Goal: Task Accomplishment & Management: Complete application form

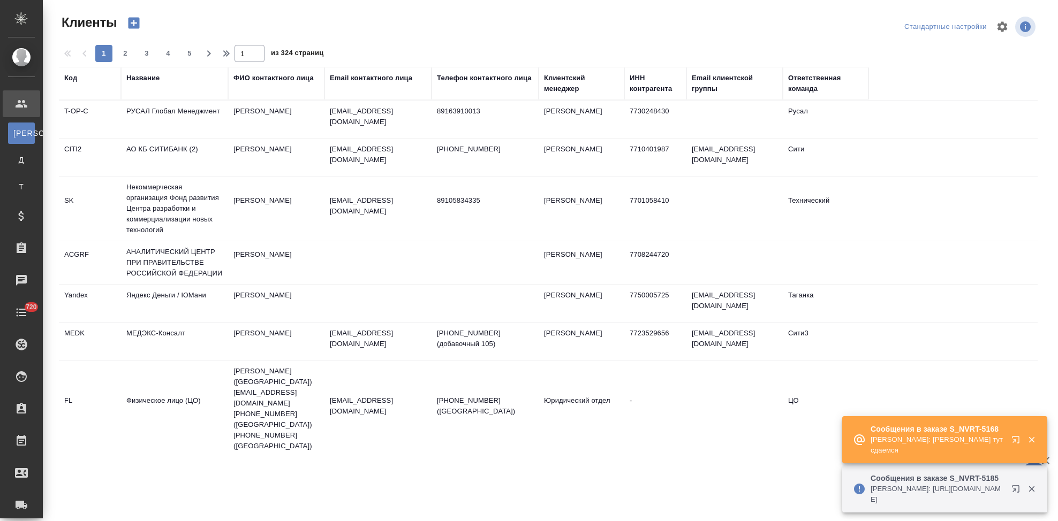
select select "RU"
click at [1010, 440] on button "button" at bounding box center [1018, 442] width 26 height 26
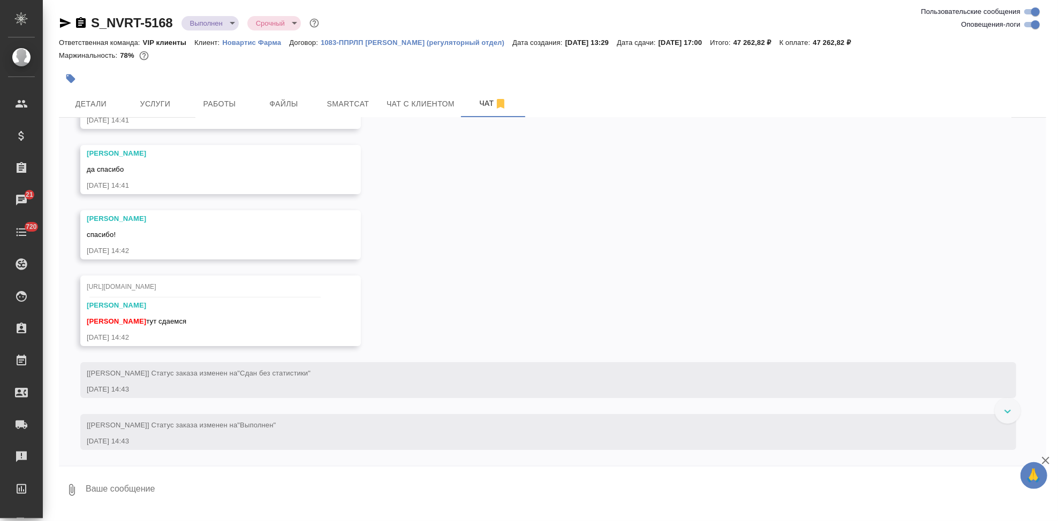
scroll to position [12818, 0]
click at [249, 490] on textarea at bounding box center [565, 490] width 961 height 36
type textarea "c"
type textarea "спасибо"
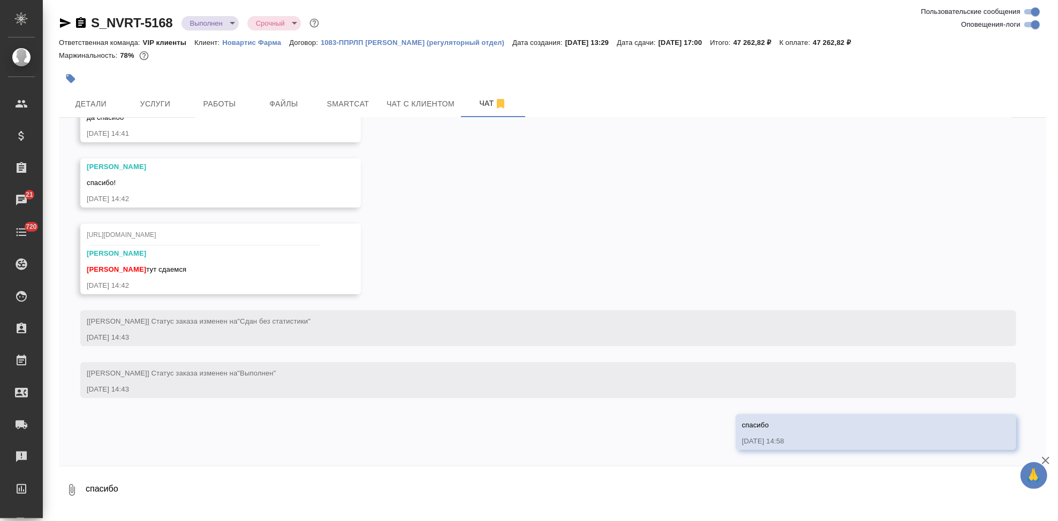
scroll to position [12835, 0]
click at [164, 56] on link "https://drive.awatera.com/apps/files/?dir=/Shares/Novartos_Pharma/Orders/S_NVRT…" at bounding box center [126, 52] width 78 height 8
drag, startPoint x: 173, startPoint y: 26, endPoint x: 92, endPoint y: 26, distance: 80.8
click at [92, 26] on div "S_NVRT-5168 Выполнен completed Срочный urgent" at bounding box center [190, 22] width 262 height 17
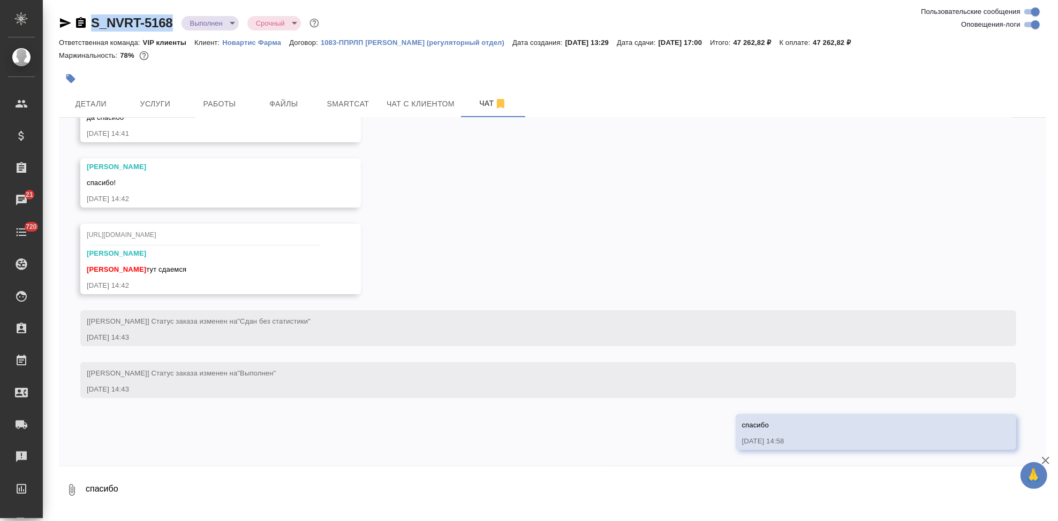
copy link "S_NVRT-5168"
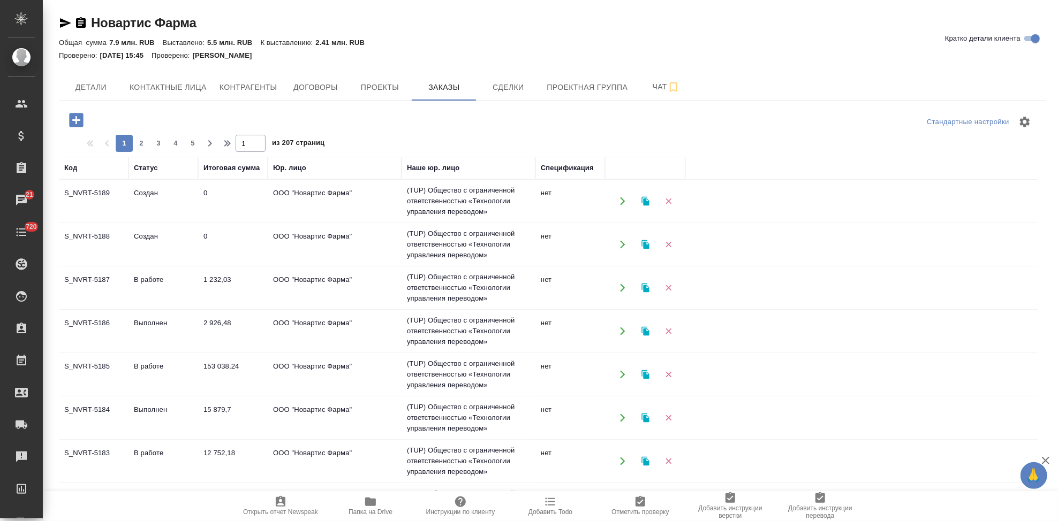
click at [74, 122] on icon "button" at bounding box center [76, 120] width 14 height 14
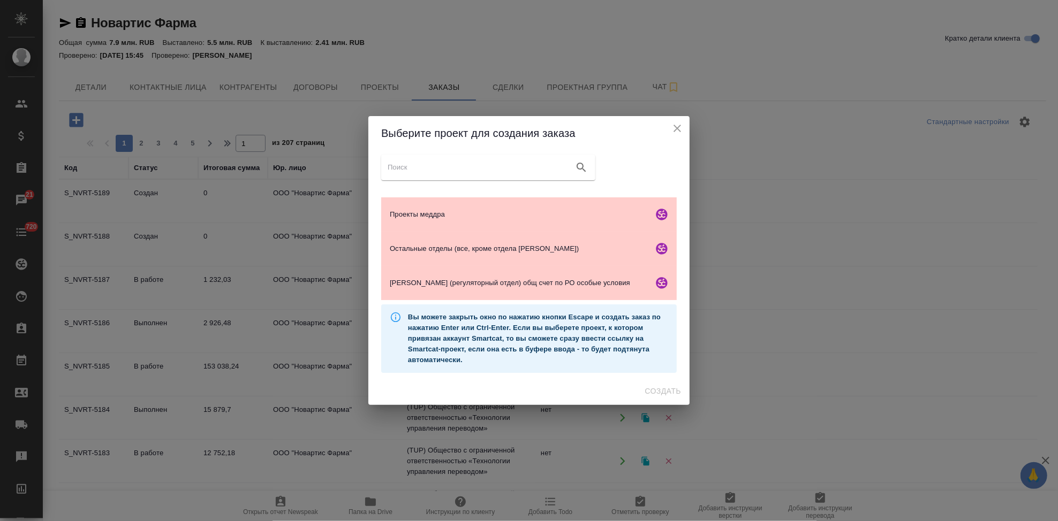
click at [673, 130] on icon "close" at bounding box center [677, 128] width 13 height 13
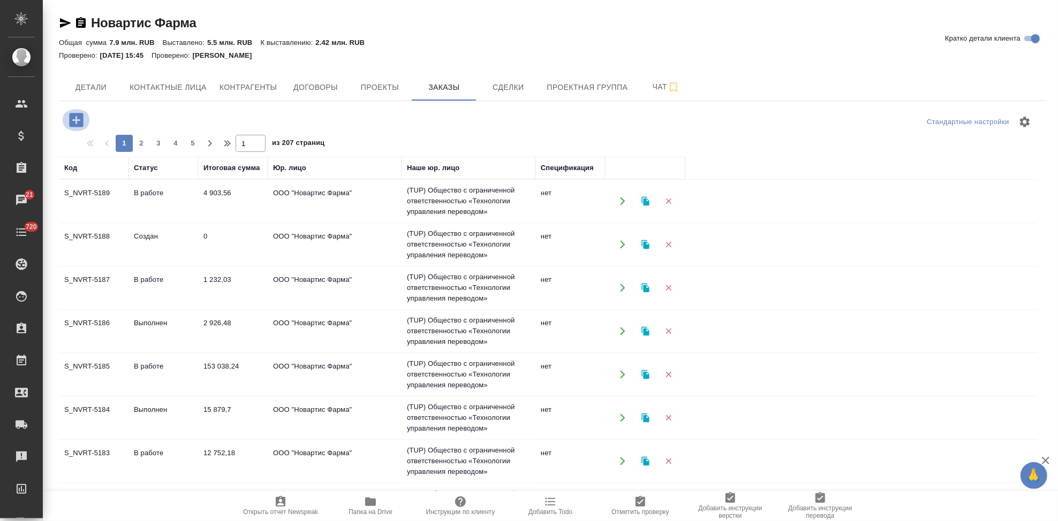
click at [70, 120] on icon "button" at bounding box center [76, 120] width 14 height 14
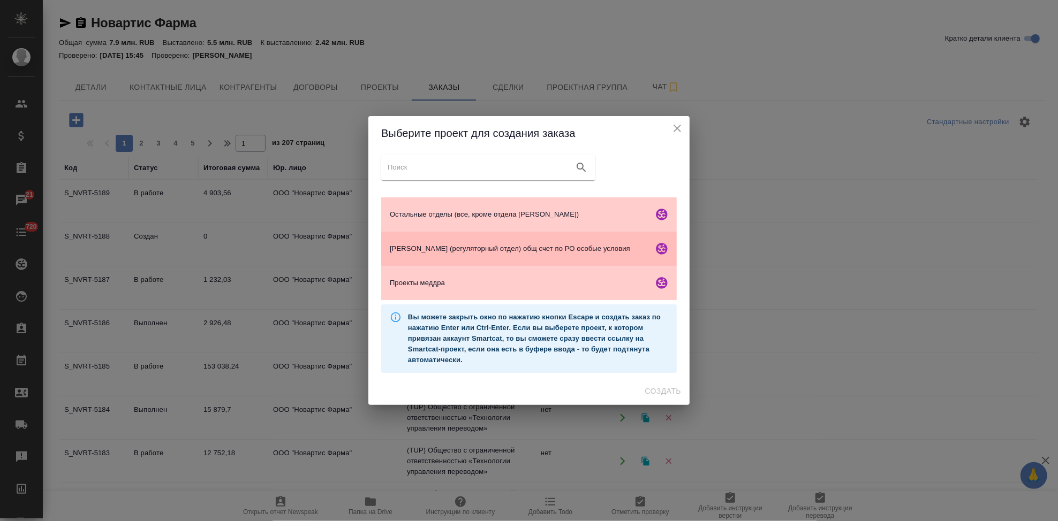
click at [454, 251] on span "Гладкова (регуляторный отдел) общ счет по РО особые условия" at bounding box center [519, 249] width 259 height 11
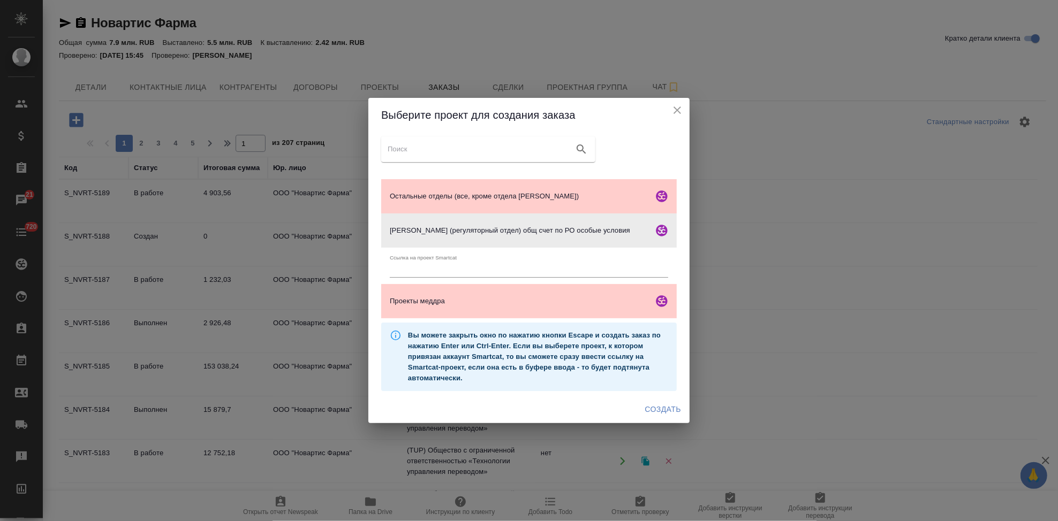
click at [651, 407] on span "Создать" at bounding box center [663, 409] width 36 height 13
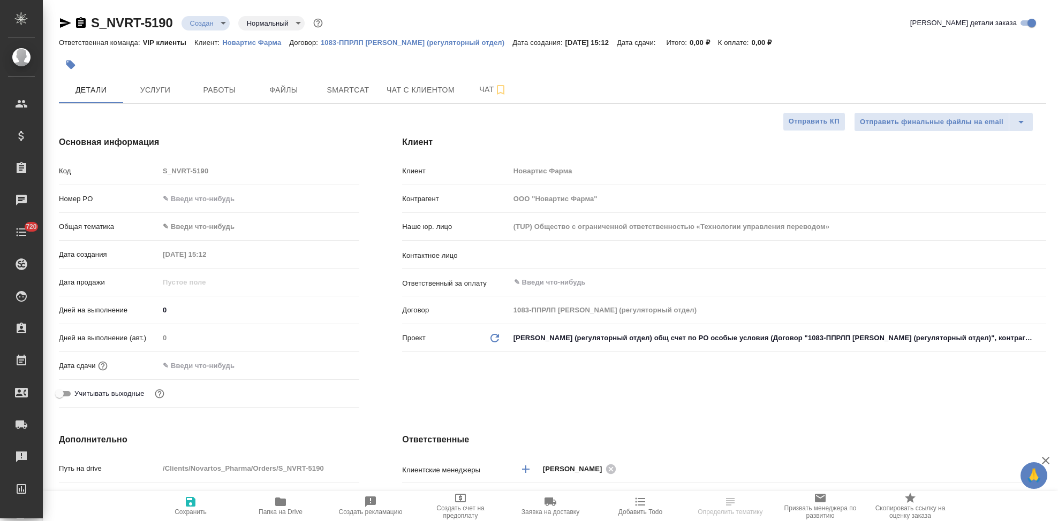
select select "RU"
type textarea "x"
click at [548, 244] on div "Наше юр. лицо (TUP) Общество с ограниченной ответственностью «Технологии управл…" at bounding box center [724, 231] width 644 height 28
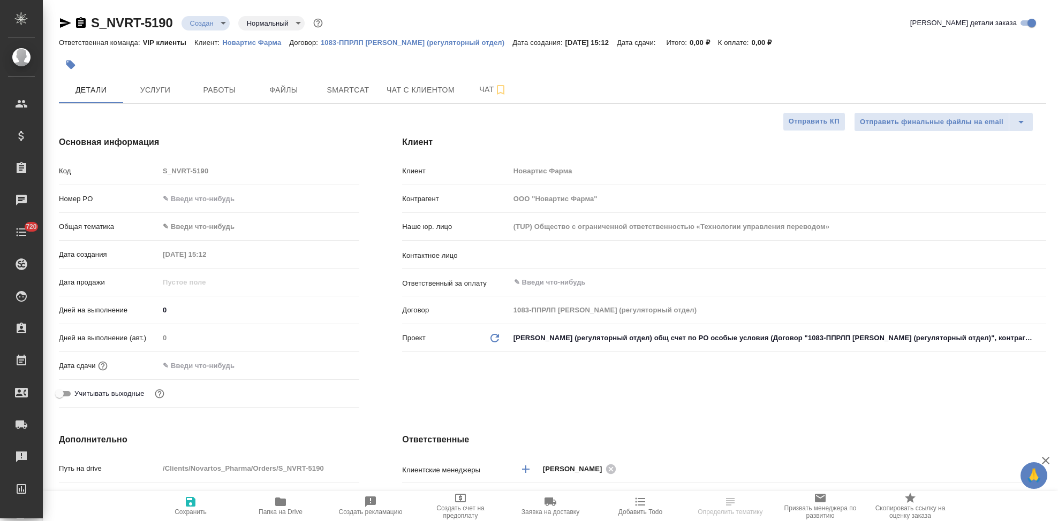
type textarea "x"
click at [547, 247] on div "​" at bounding box center [778, 254] width 536 height 19
type textarea "x"
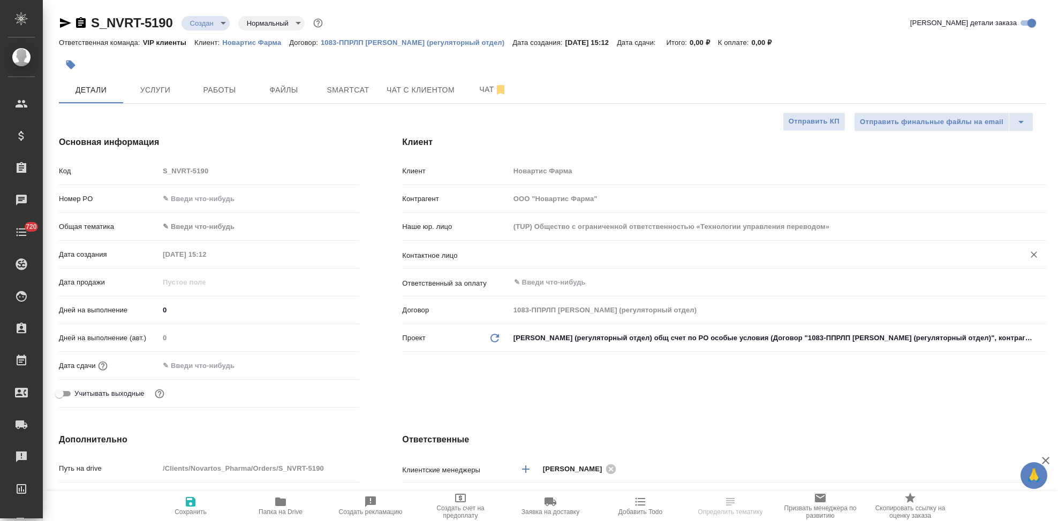
type textarea "x"
type input "[PERSON_NAME]"
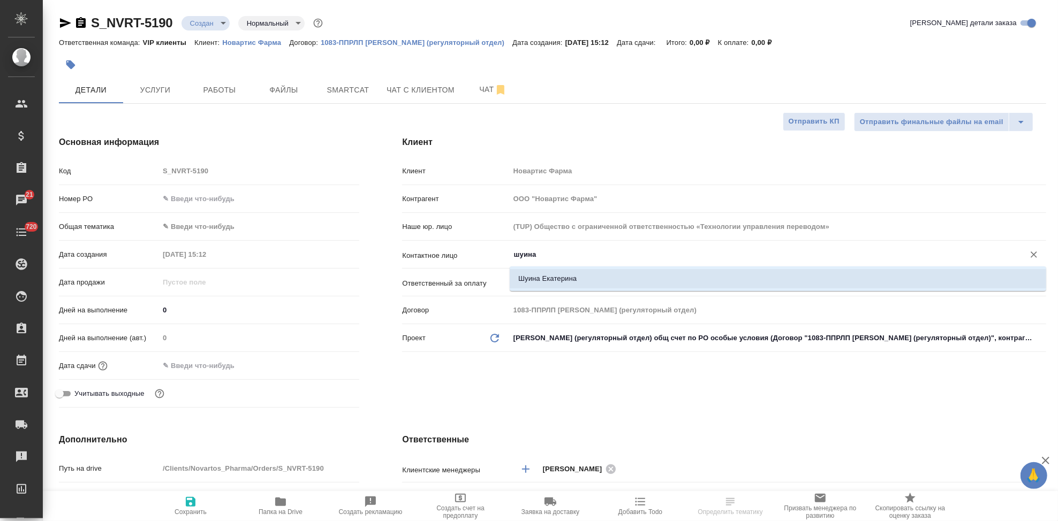
click at [606, 278] on li "Шуина Екатерина" at bounding box center [778, 278] width 536 height 19
type input "Шуина Екатерина"
type textarea "x"
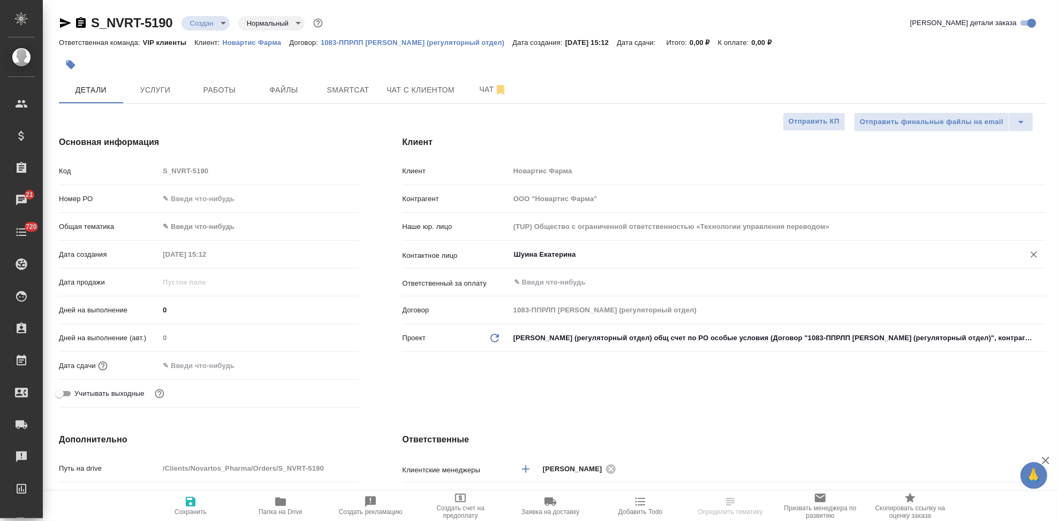
type input "Шуина Екатерина"
click at [198, 508] on span "Сохранить" at bounding box center [190, 511] width 32 height 7
type textarea "x"
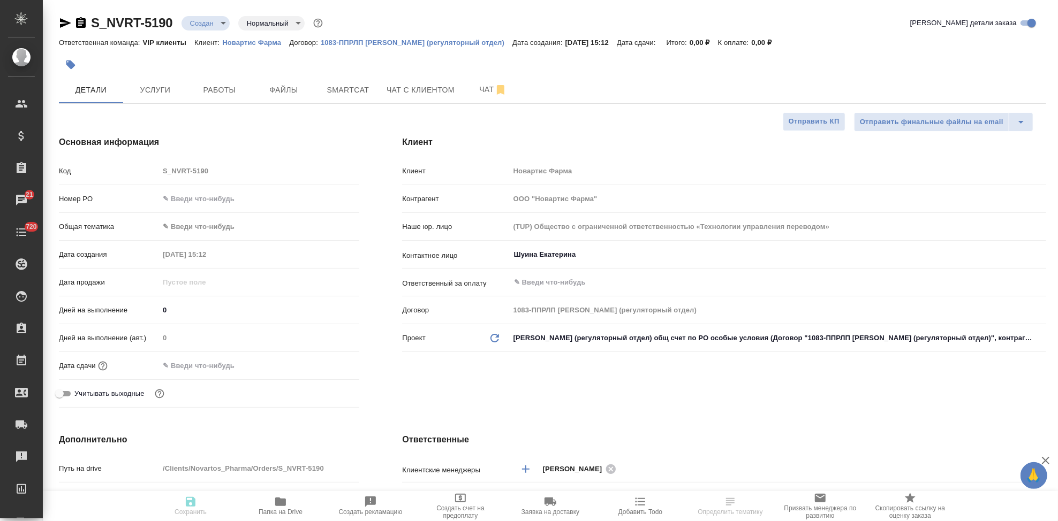
type textarea "x"
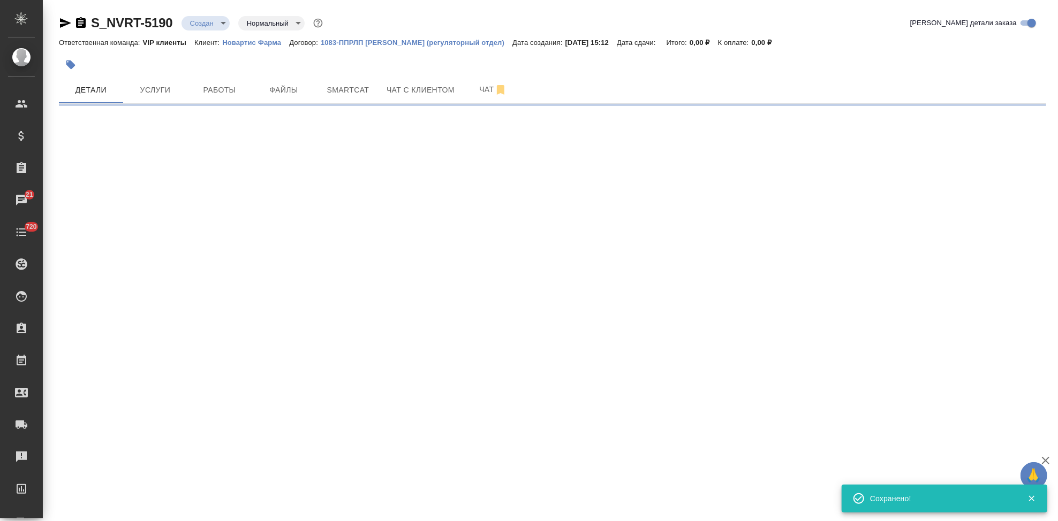
select select "RU"
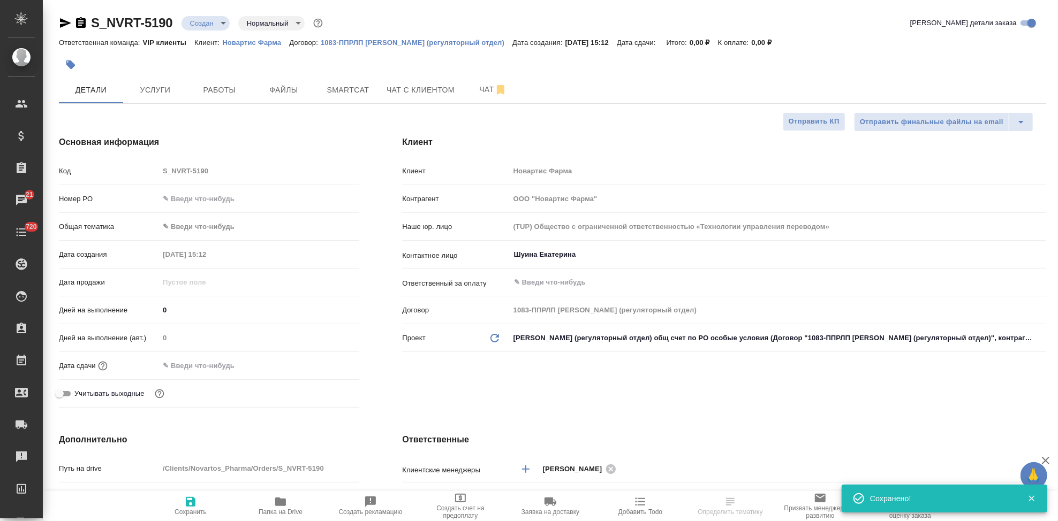
type textarea "x"
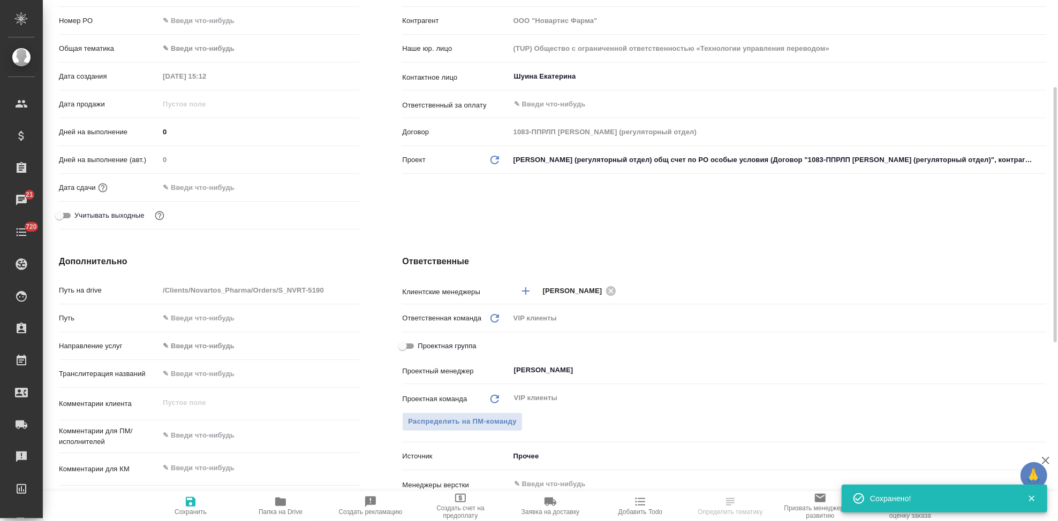
scroll to position [297, 0]
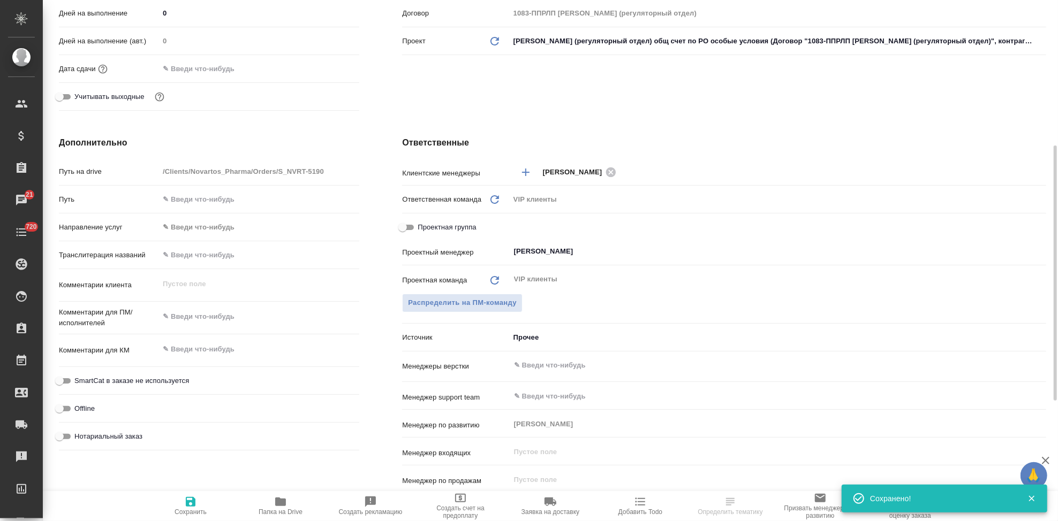
type textarea "x"
click at [206, 353] on textarea at bounding box center [259, 349] width 200 height 18
paste textarea "Перевод_Uperio (new indication)_request"
type textarea "Перевод_Uperio (new indication)_request"
type textarea "x"
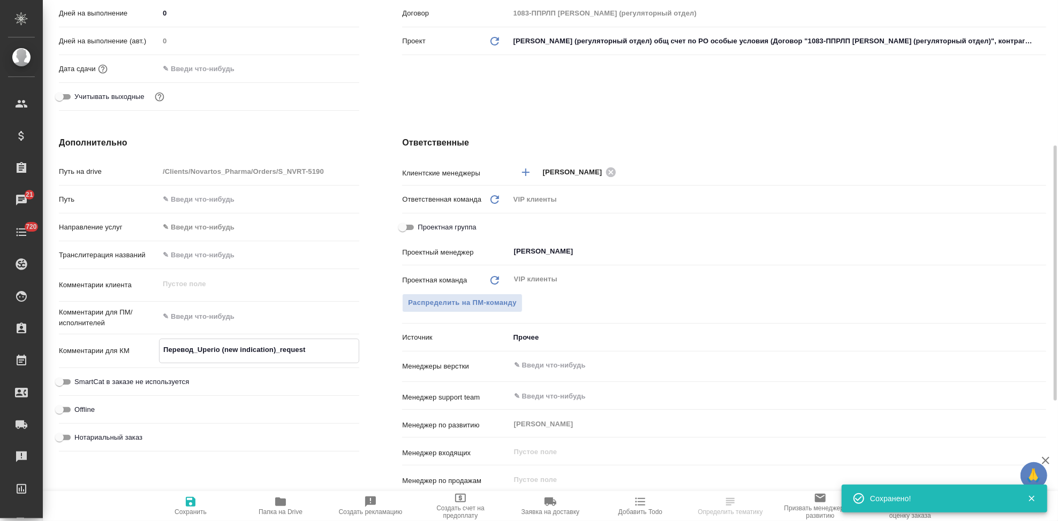
type textarea "x"
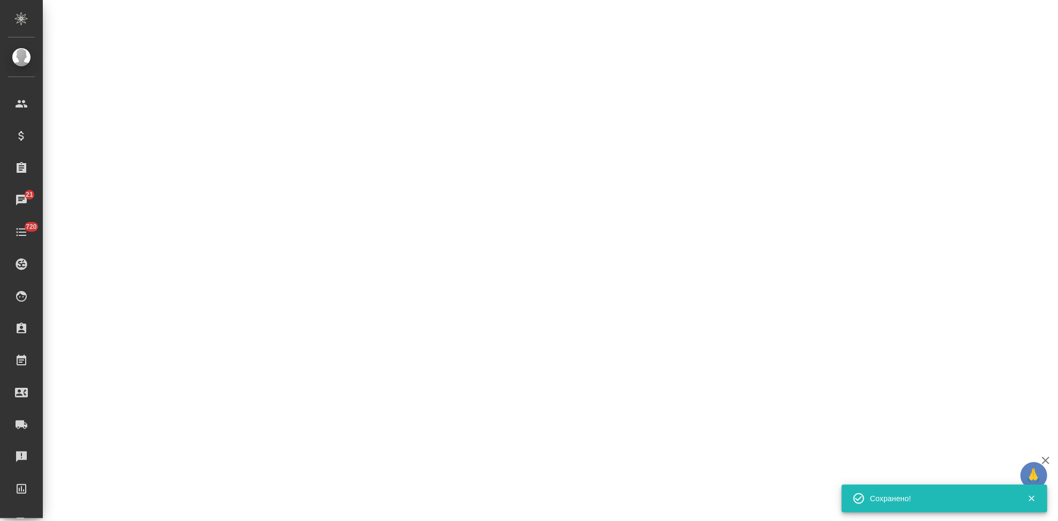
click at [191, 504] on div ".cls-1 fill:#fff; AWATERA Kabargina Anna Клиенты Спецификации Заказы 21 Чаты 72…" at bounding box center [529, 260] width 1058 height 521
select select "RU"
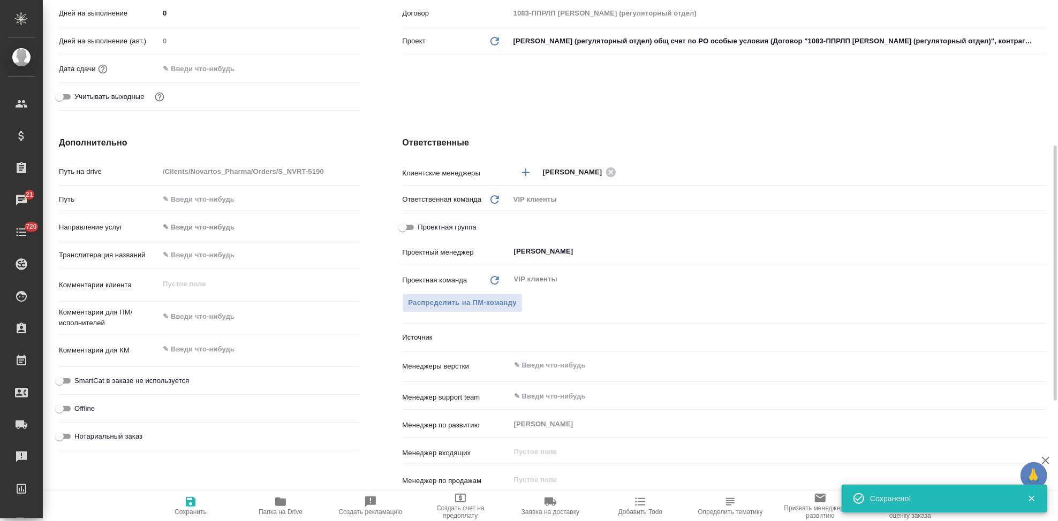
type textarea "x"
click at [226, 353] on textarea at bounding box center [259, 349] width 200 height 18
paste textarea "Перевод_Uperio (new indication)_request"
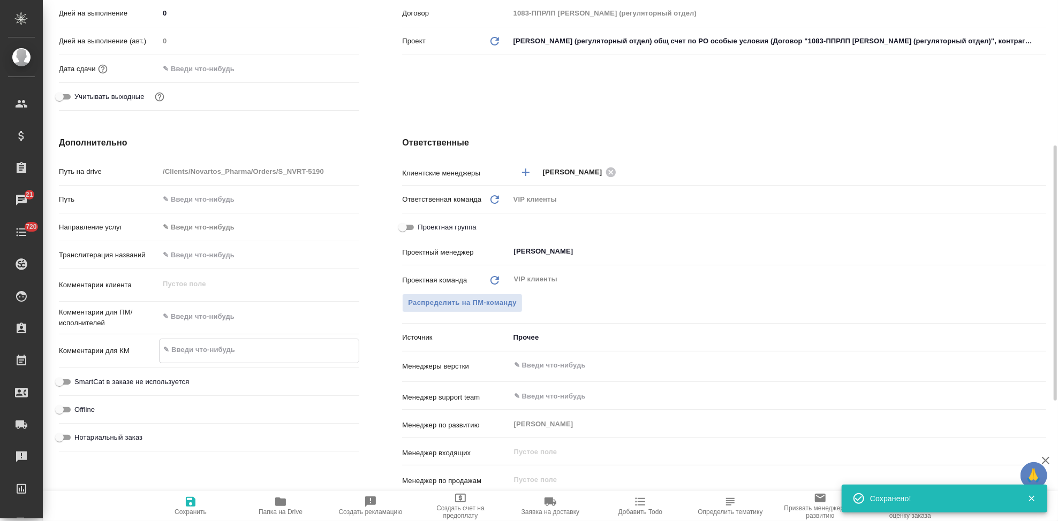
type textarea "Перевод_Uperio (new indication)_request"
type textarea "x"
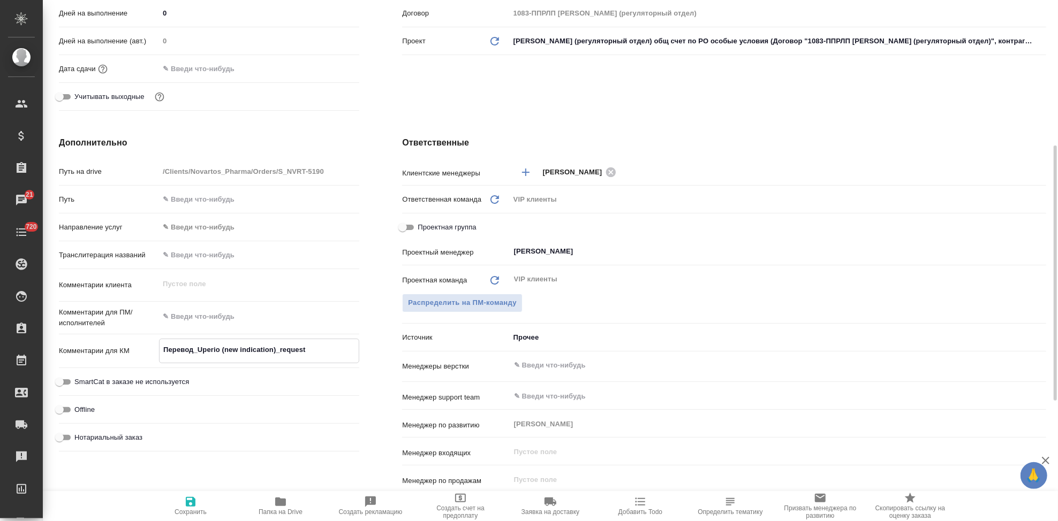
type textarea "Перевод_Uperio (new indication)_request"
type textarea "x"
click at [194, 506] on icon "button" at bounding box center [191, 502] width 10 height 10
type textarea "x"
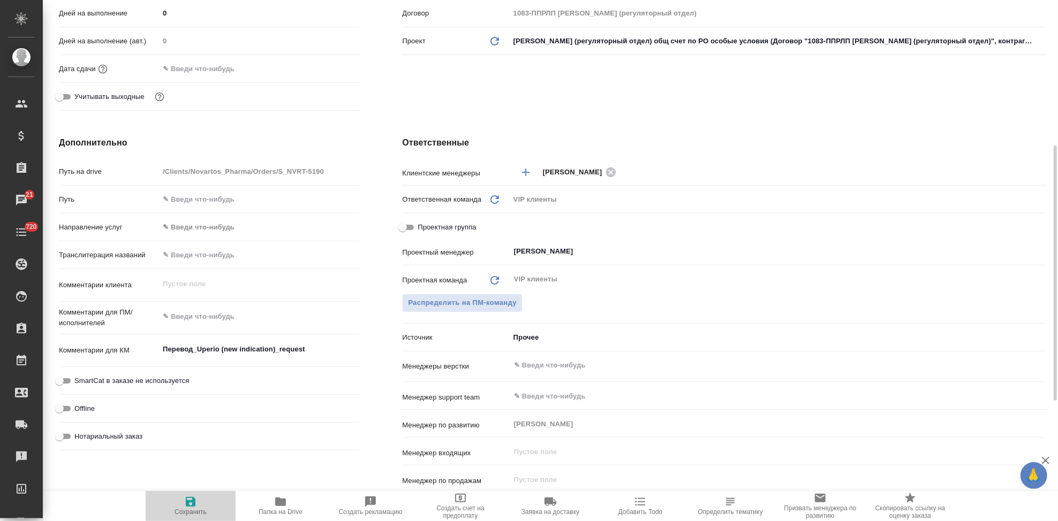
type textarea "x"
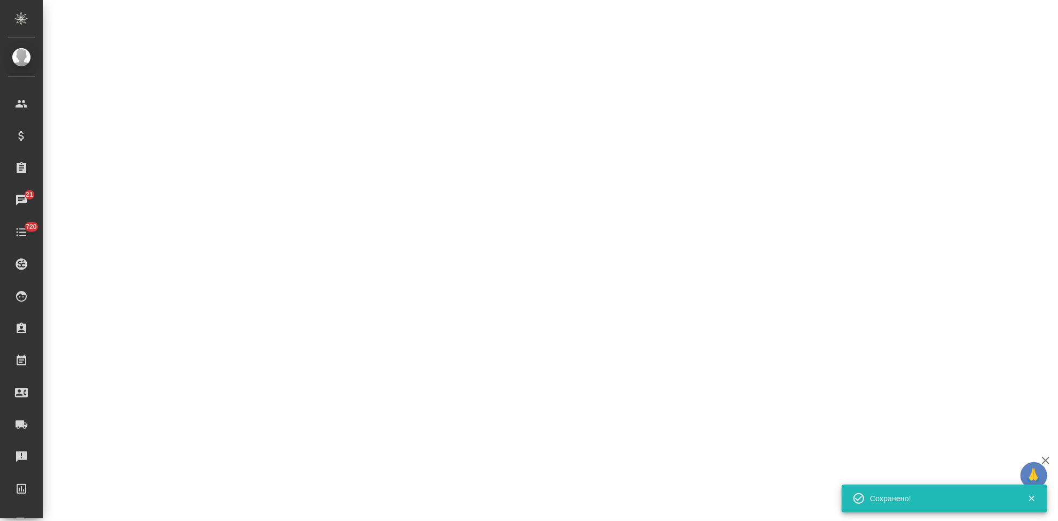
select select "RU"
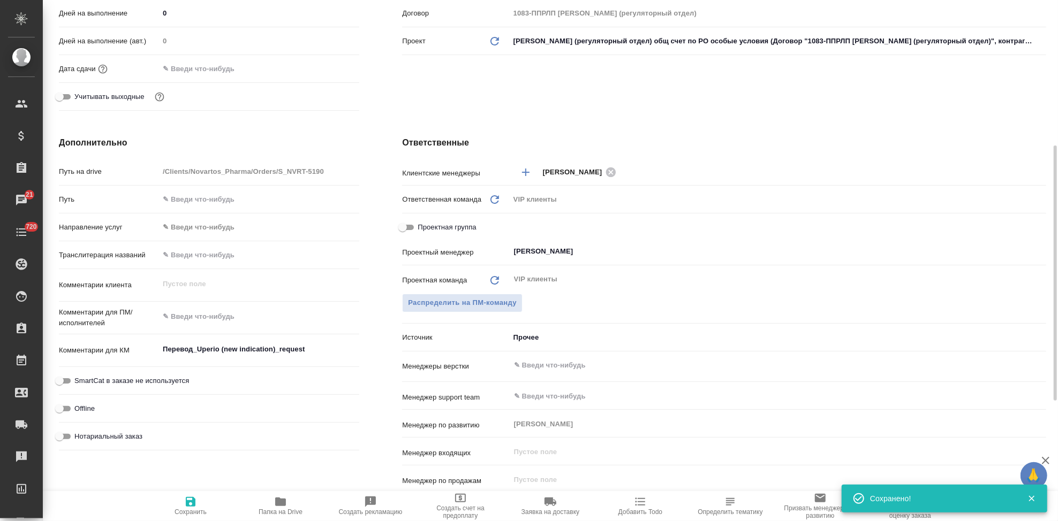
type textarea "x"
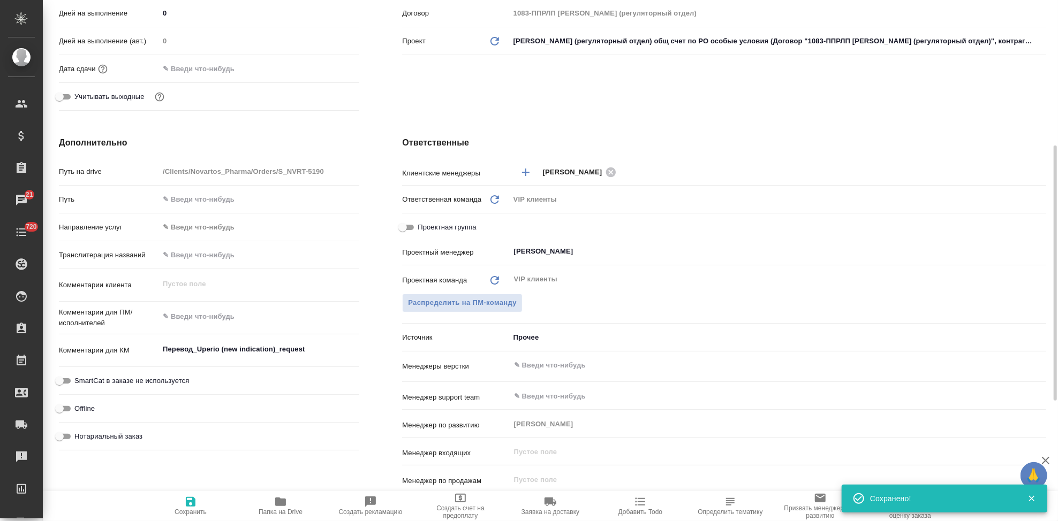
type textarea "x"
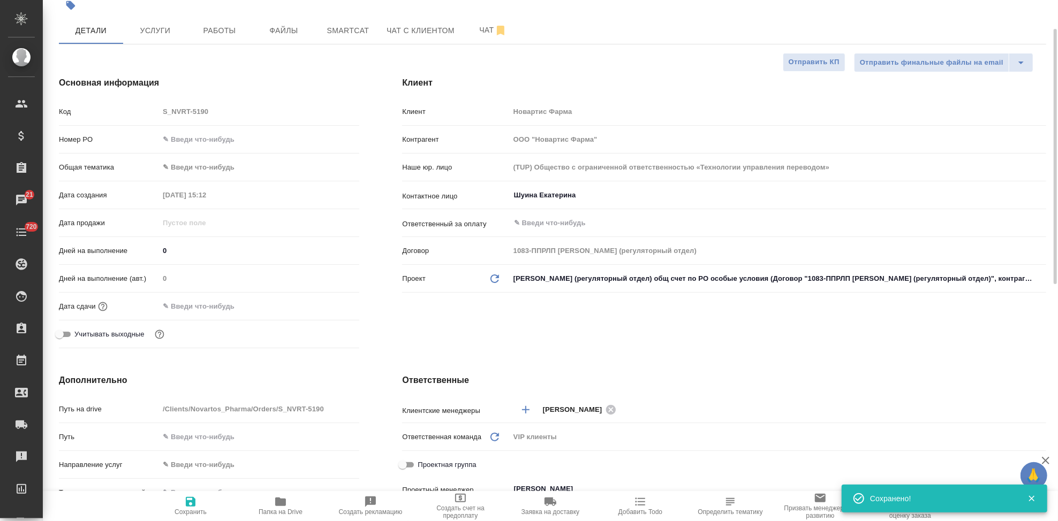
scroll to position [0, 0]
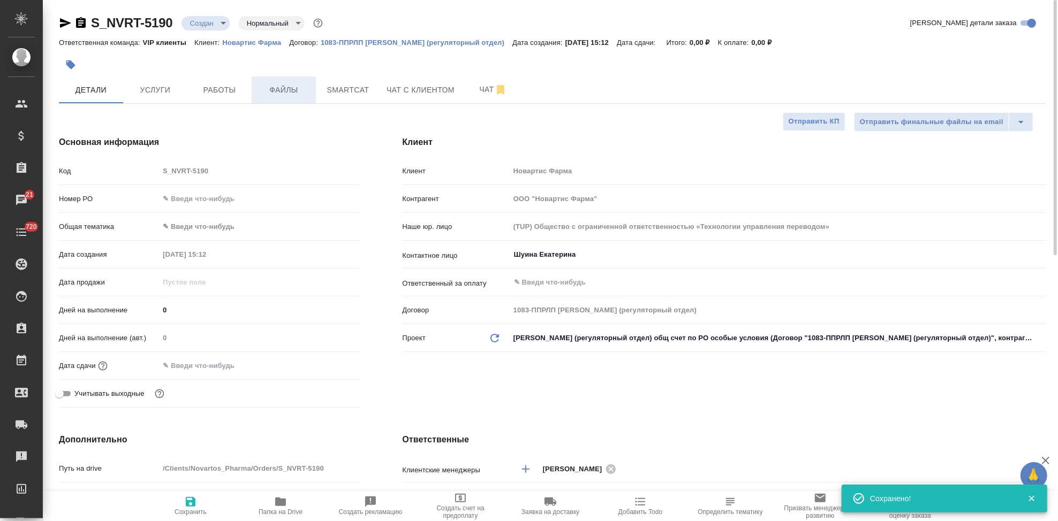
click at [269, 80] on button "Файлы" at bounding box center [284, 90] width 64 height 27
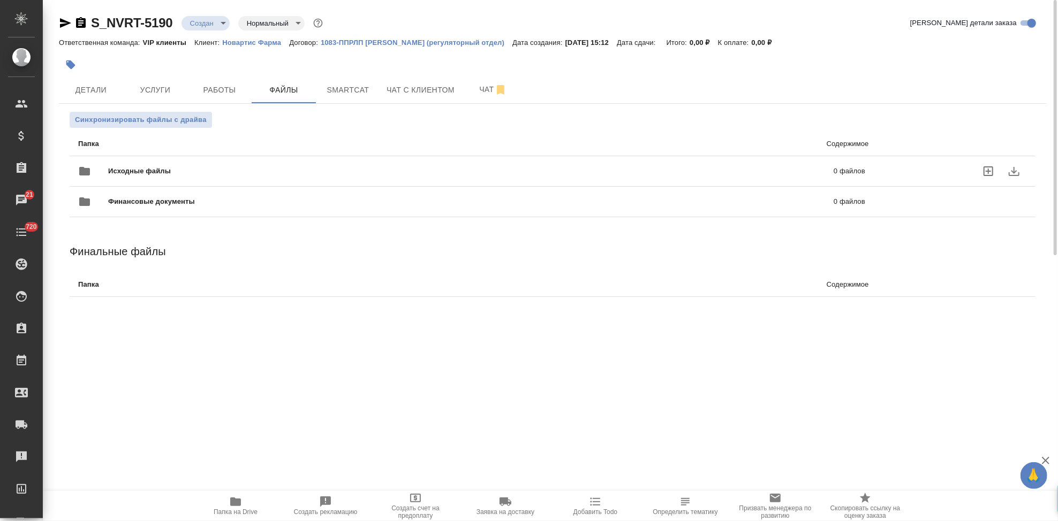
click at [986, 169] on icon "uploadFiles" at bounding box center [988, 171] width 13 height 13
click at [0, 0] on input "uploadFiles" at bounding box center [0, 0] width 0 height 0
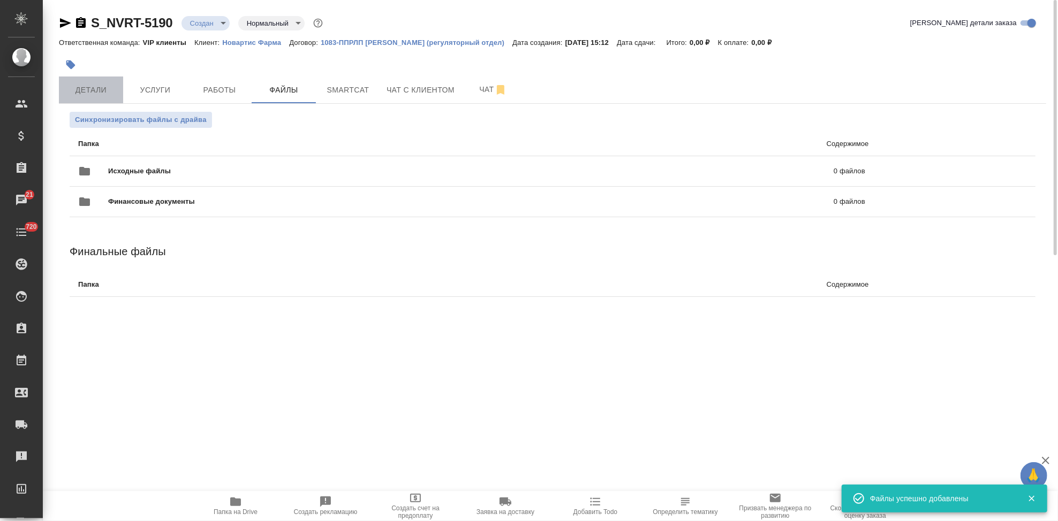
click at [101, 80] on button "Детали" at bounding box center [91, 90] width 64 height 27
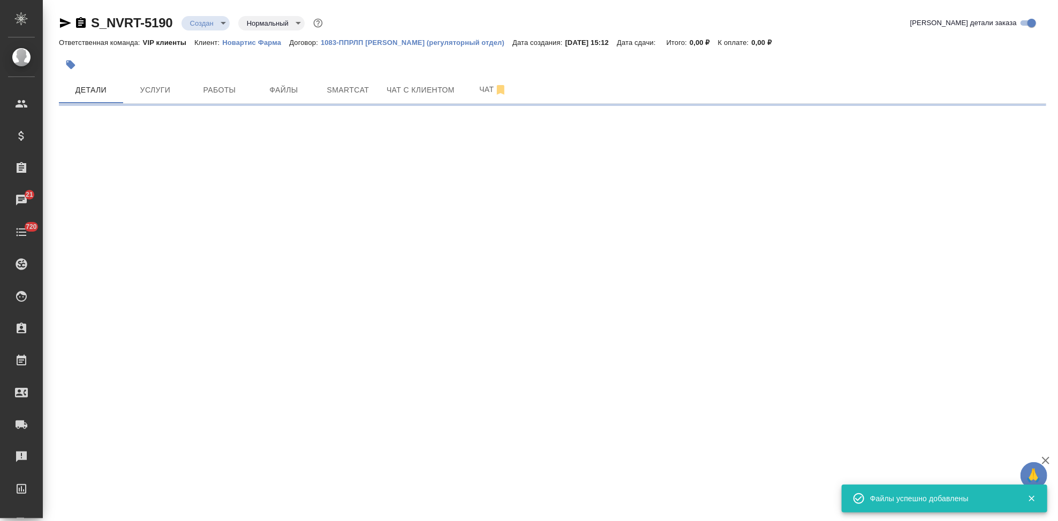
select select "RU"
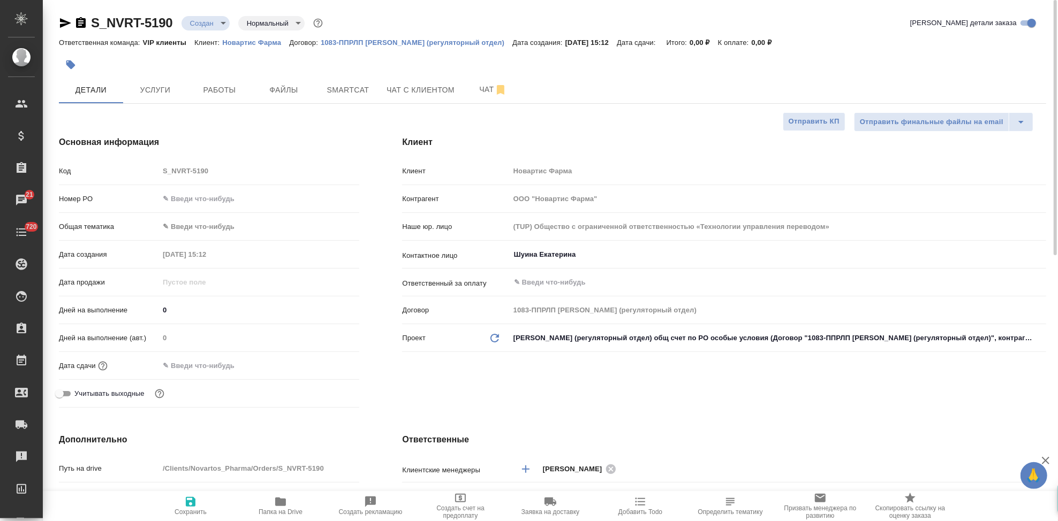
type textarea "x"
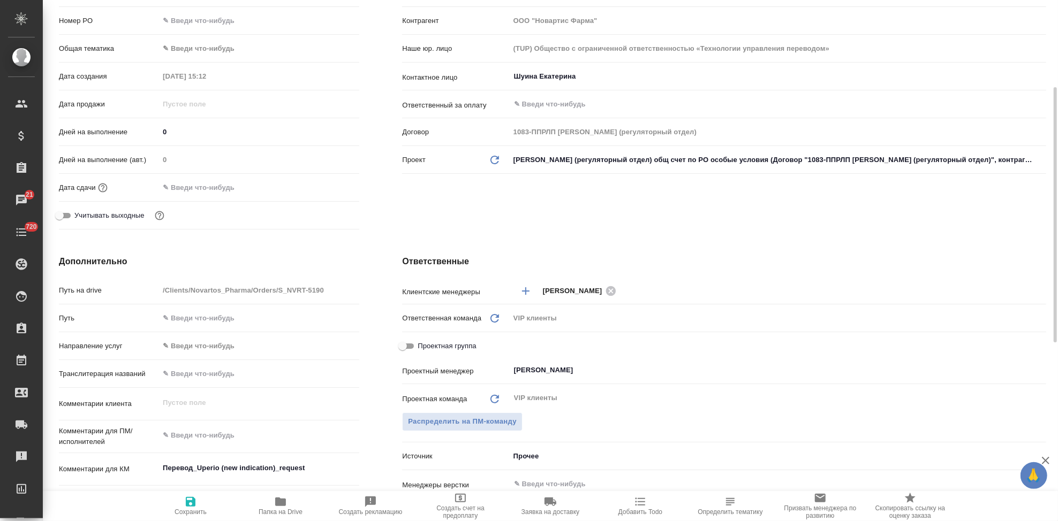
scroll to position [297, 0]
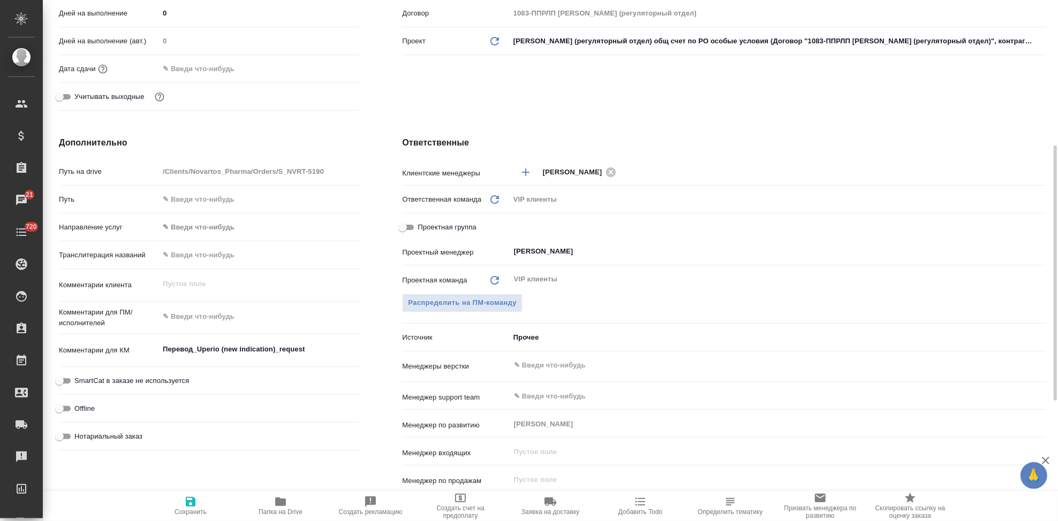
type textarea "x"
click at [209, 318] on textarea at bounding box center [259, 317] width 200 height 18
paste textarea "Обращаюсь с просьбой принять в работу новый заказ (не срочный). Необходимый фай…"
type textarea "Обращаюсь с просьбой принять в работу новый заказ (не срочный). Необходимый фай…"
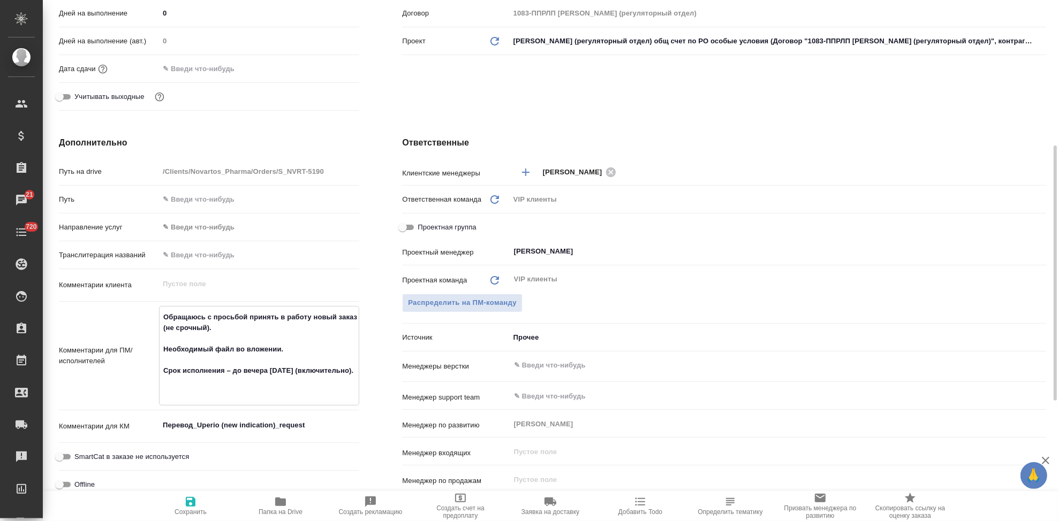
type textarea "x"
type textarea "Обращаюсь с просьбой принять в работу новый заказ (не срочный). Необходимый фай…"
type textarea "x"
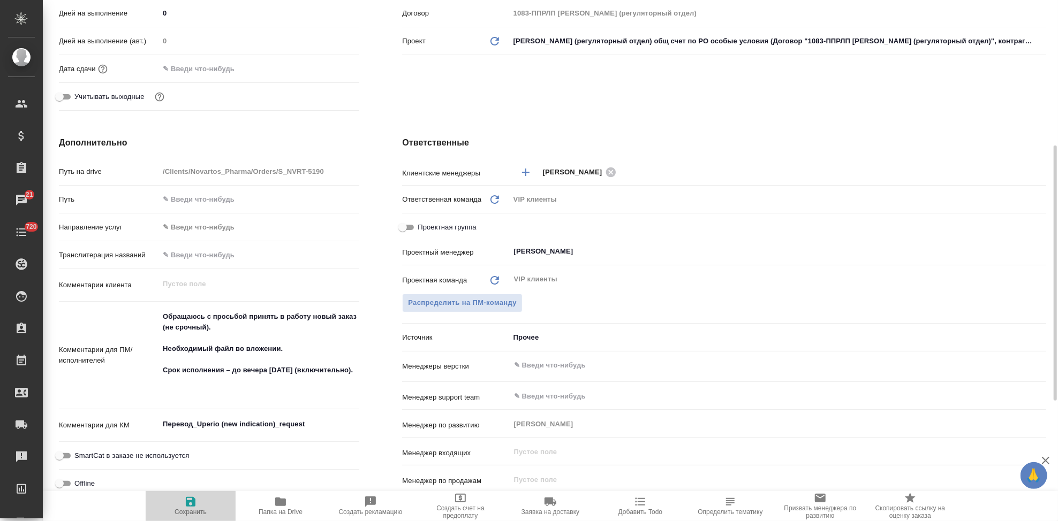
click at [189, 510] on span "Сохранить" at bounding box center [190, 511] width 32 height 7
type textarea "x"
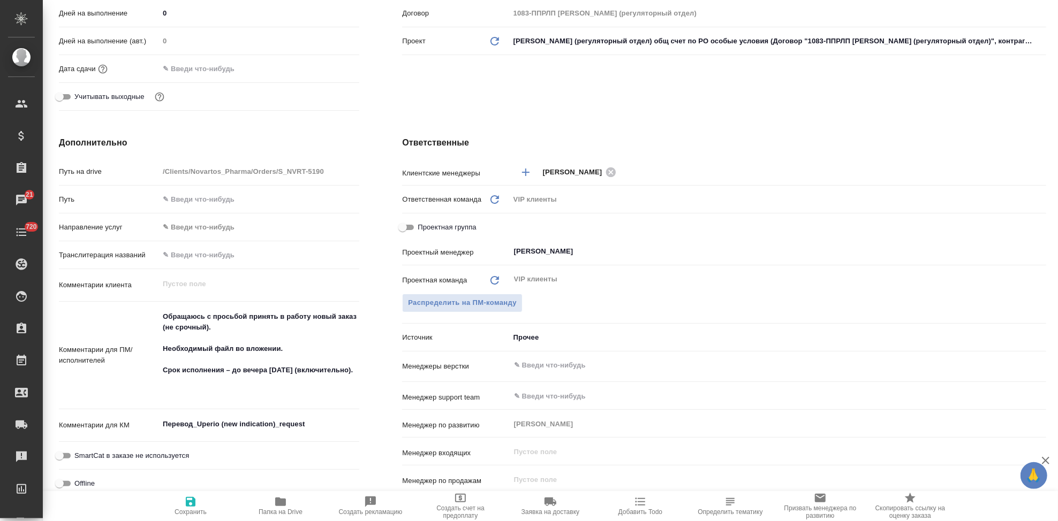
type textarea "x"
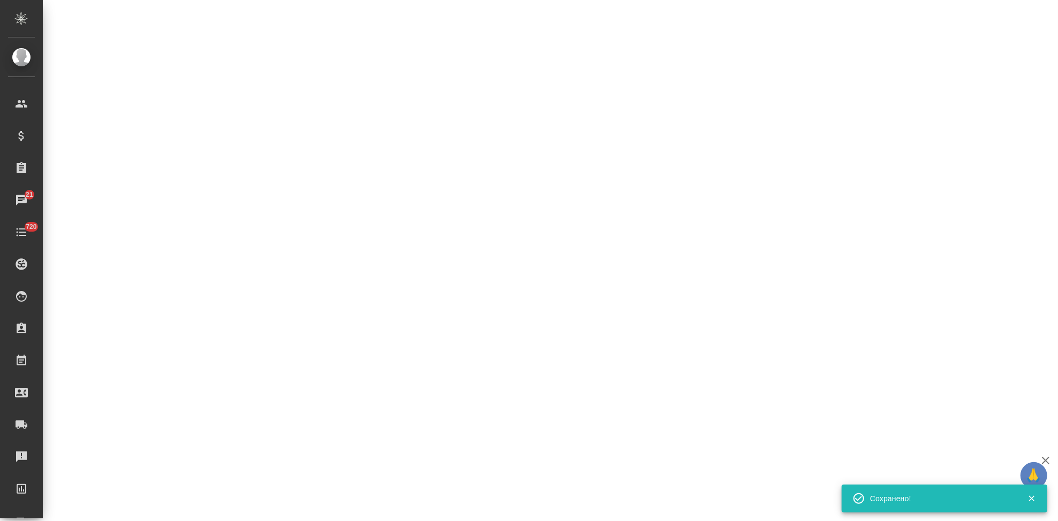
select select "RU"
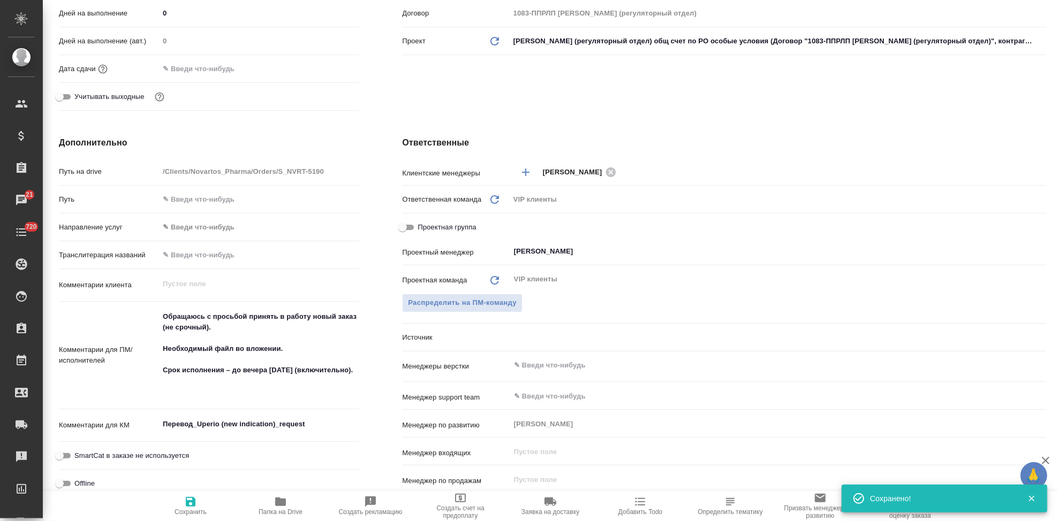
type textarea "x"
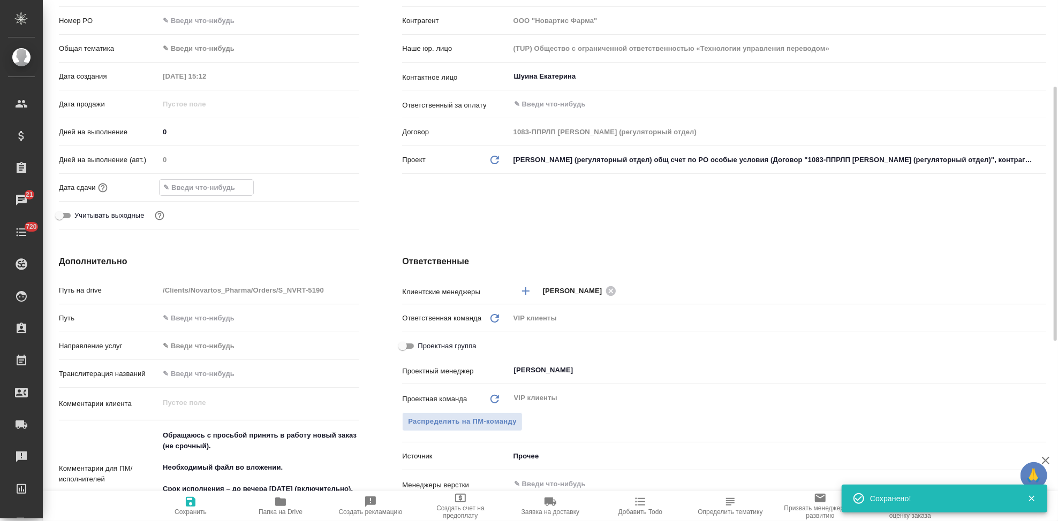
click at [237, 186] on input "text" at bounding box center [207, 188] width 94 height 16
click at [332, 187] on icon "button" at bounding box center [328, 186] width 10 height 11
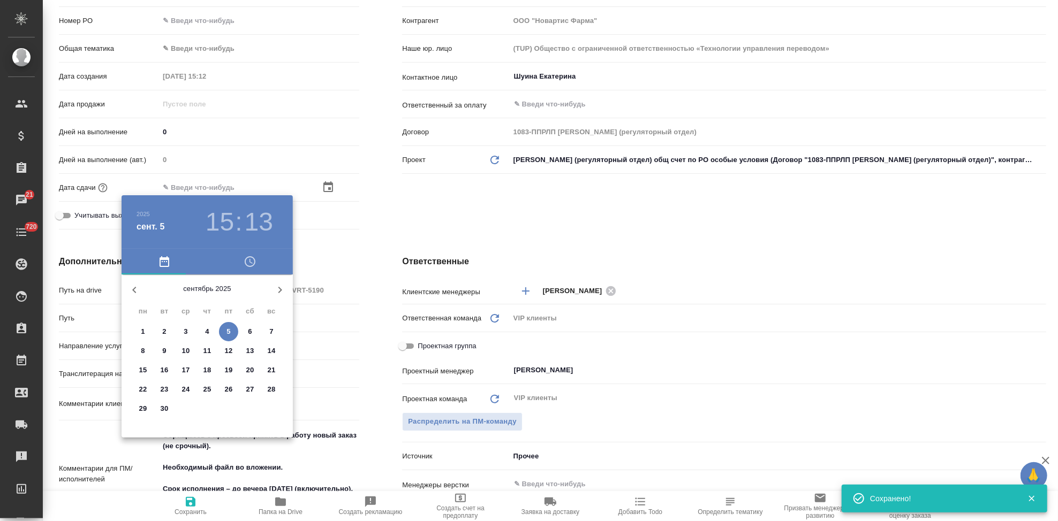
click at [142, 347] on p "8" at bounding box center [143, 351] width 4 height 11
type input "08.09.2025 15:13"
type textarea "x"
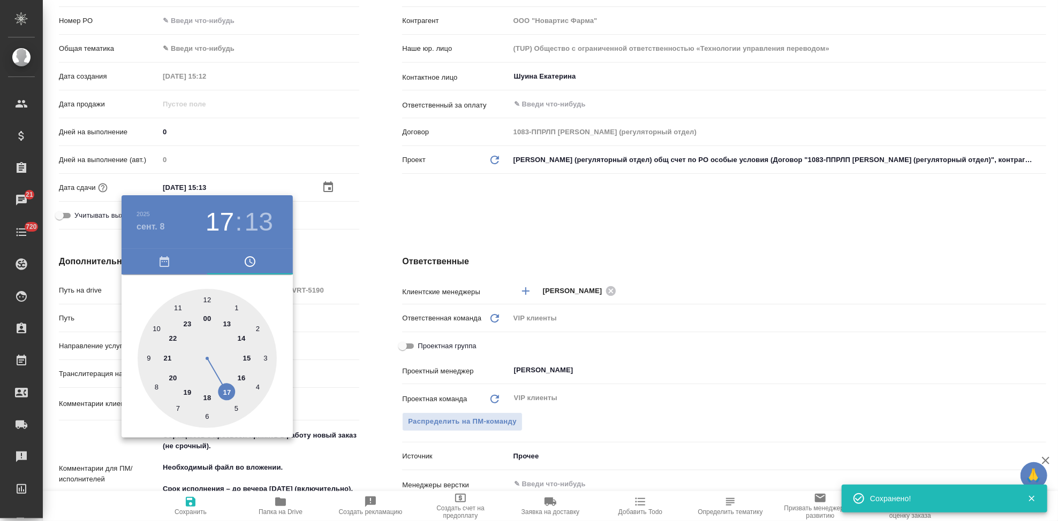
type input "08.09.2025 16:13"
type textarea "x"
type input "08.09.2025 17:13"
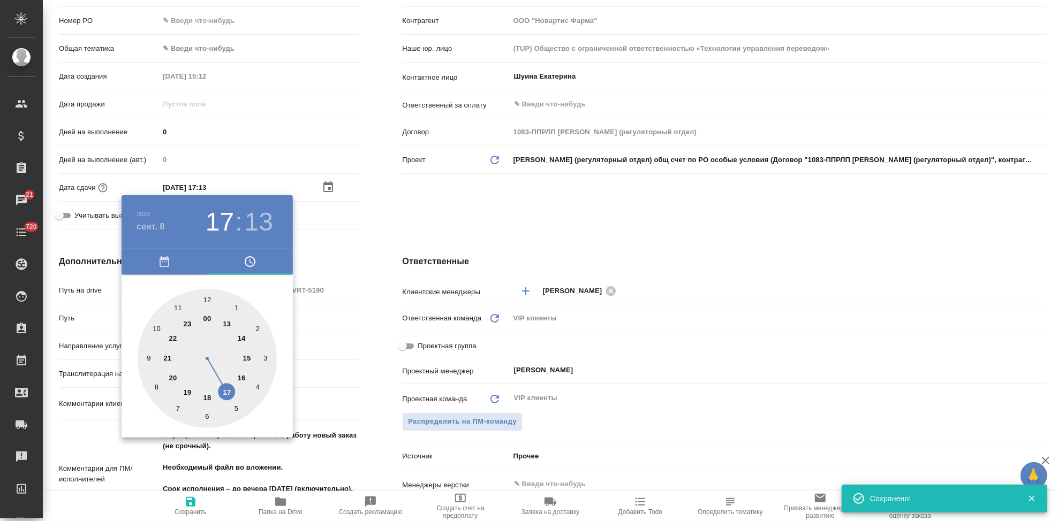
drag, startPoint x: 241, startPoint y: 358, endPoint x: 233, endPoint y: 388, distance: 31.5
click at [233, 388] on div at bounding box center [207, 358] width 139 height 139
type textarea "x"
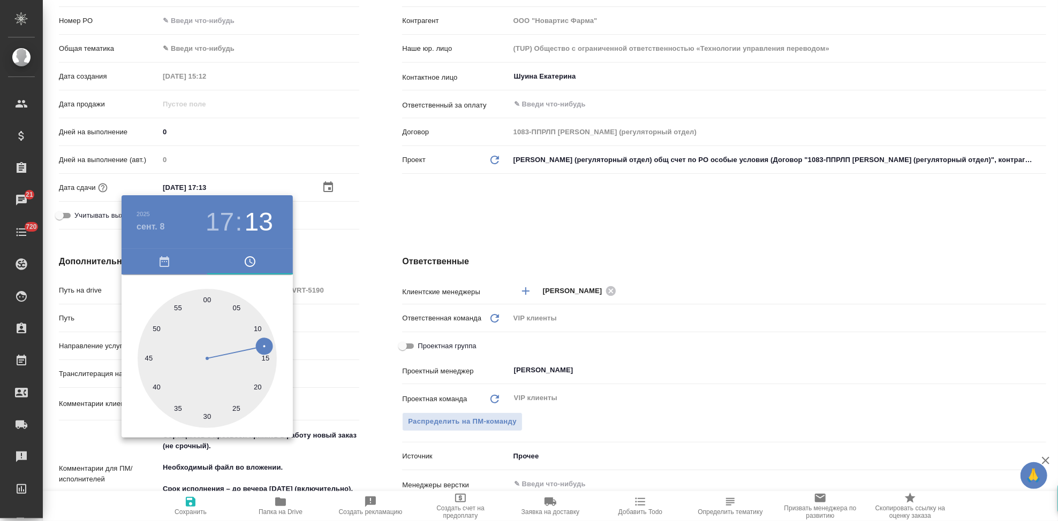
type input "08.09.2025 17:03"
type textarea "x"
type input "08.09.2025 17:00"
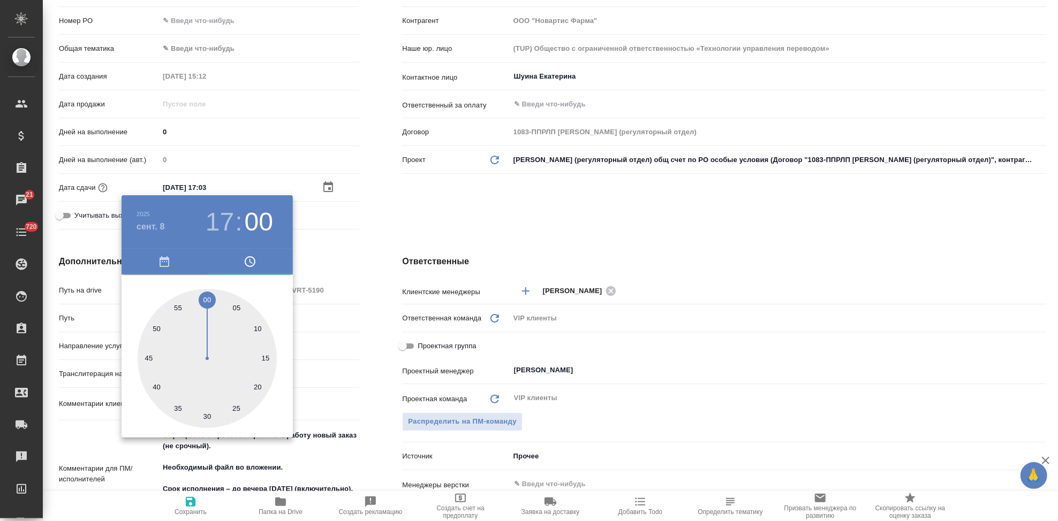
type textarea "x"
drag, startPoint x: 218, startPoint y: 297, endPoint x: 207, endPoint y: 297, distance: 11.3
click at [207, 297] on div at bounding box center [207, 358] width 139 height 139
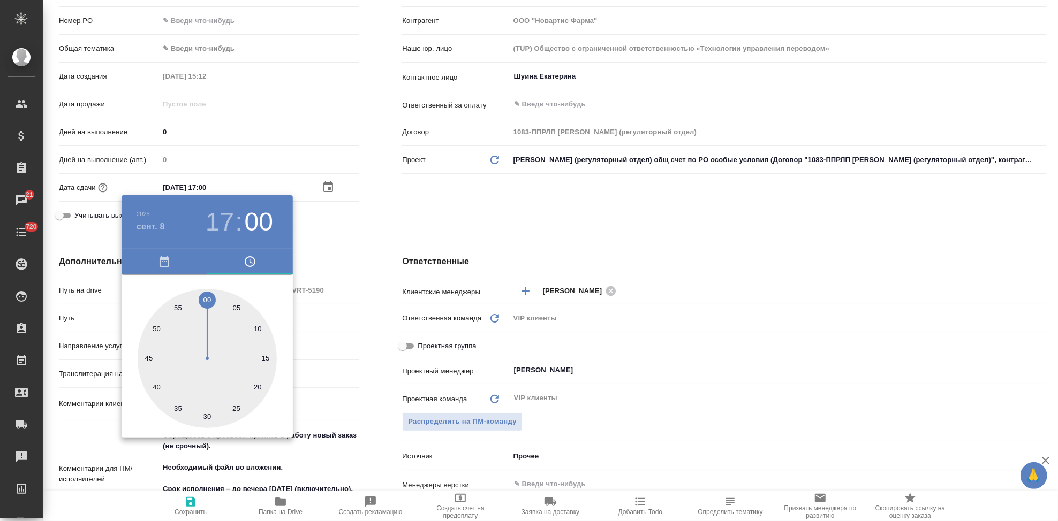
type textarea "x"
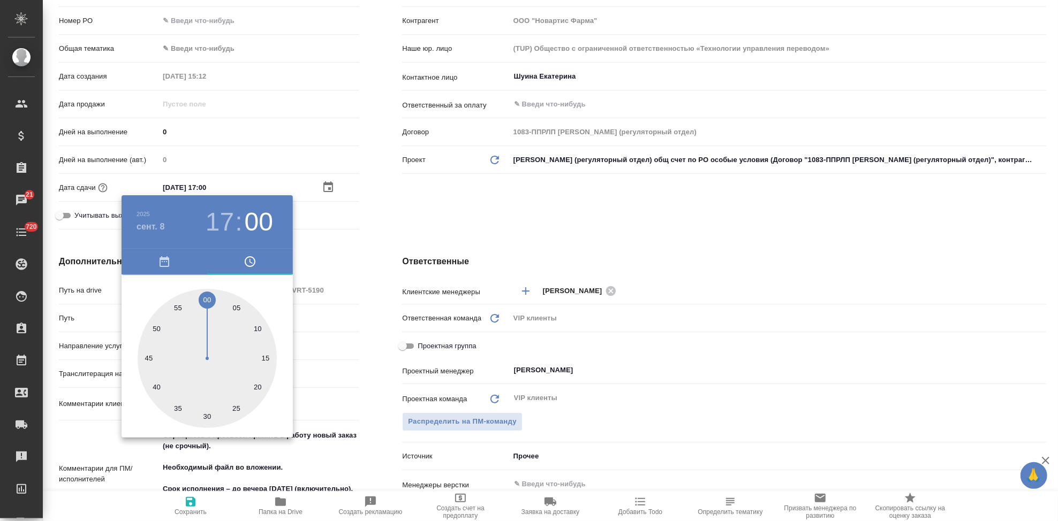
type textarea "x"
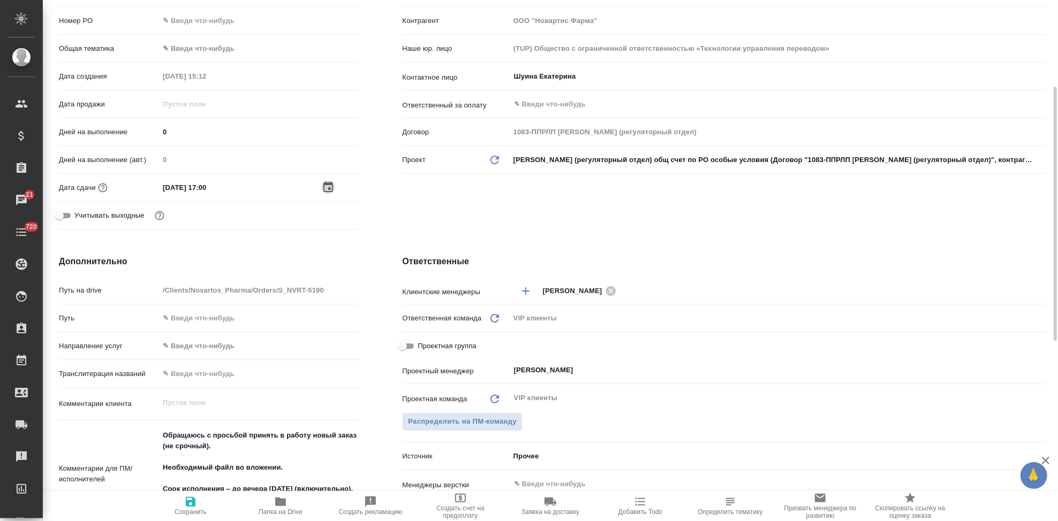
click at [185, 512] on span "Сохранить" at bounding box center [190, 511] width 32 height 7
type textarea "x"
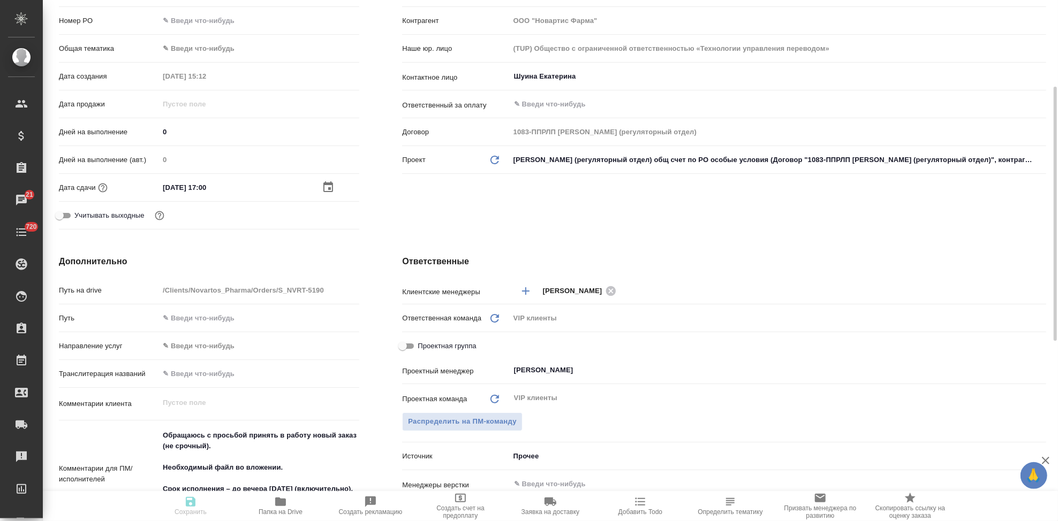
type textarea "x"
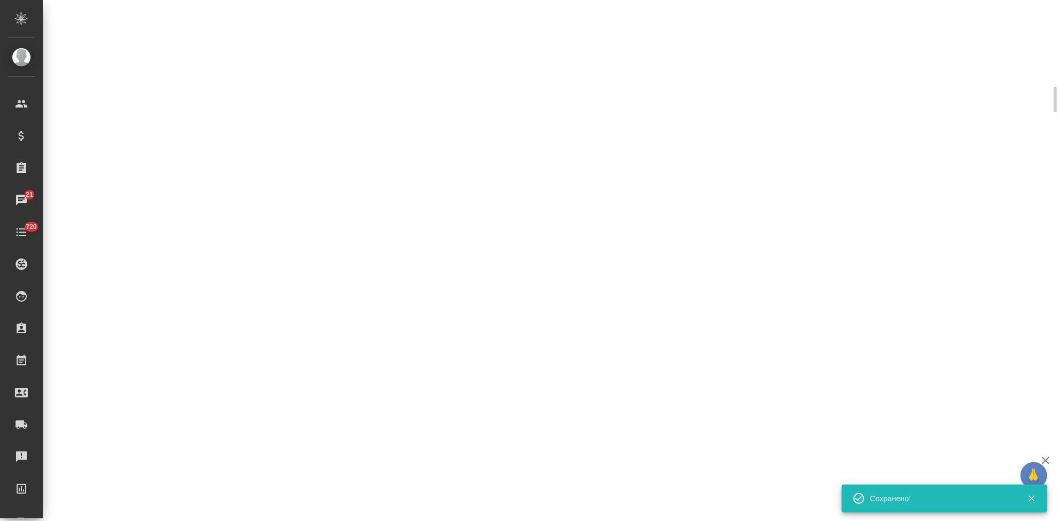
select select "RU"
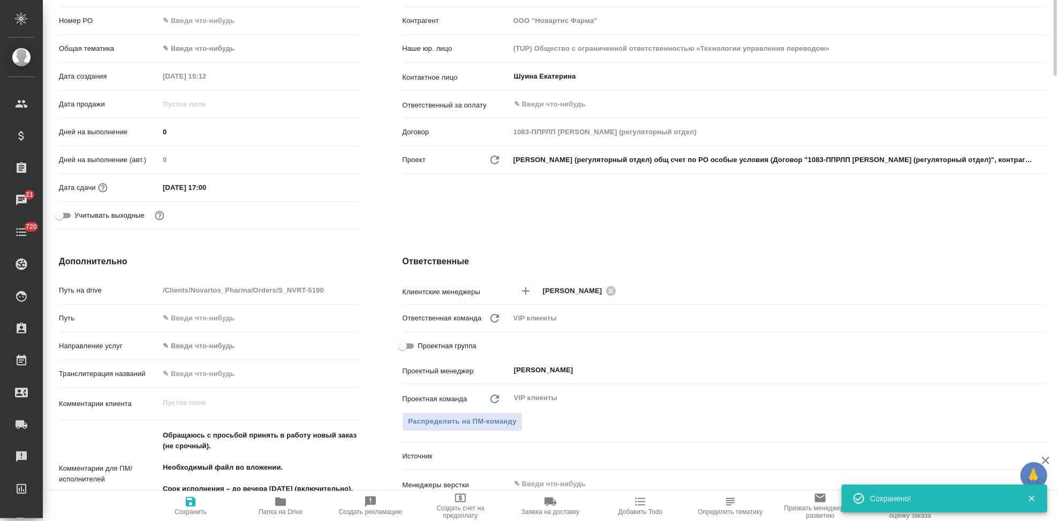
type textarea "x"
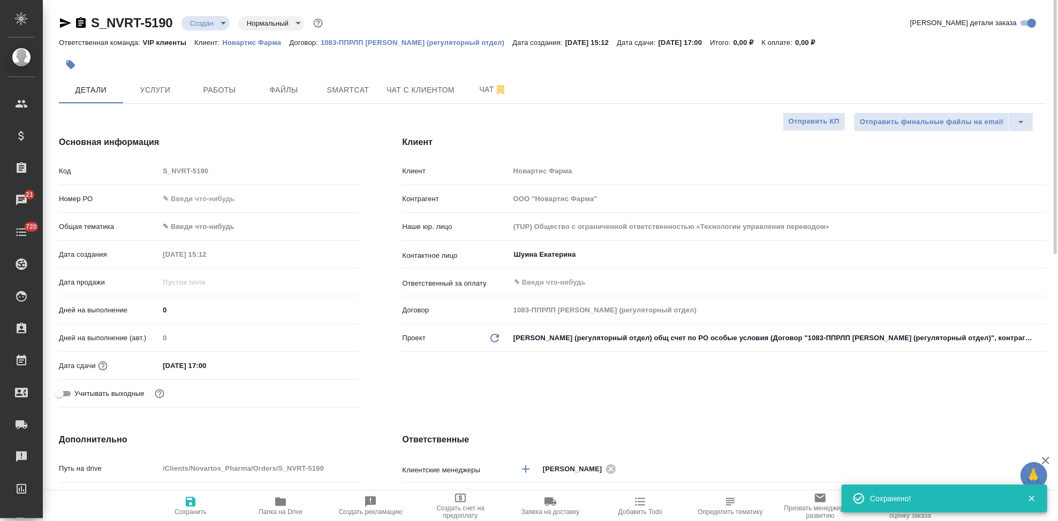
click at [210, 15] on div "S_NVRT-5190 Создан new Нормальный normal" at bounding box center [192, 22] width 266 height 17
click at [211, 26] on body "🙏 .cls-1 fill:#fff; AWATERA Kabargina Anna Клиенты Спецификации Заказы 21 Чаты …" at bounding box center [529, 260] width 1058 height 521
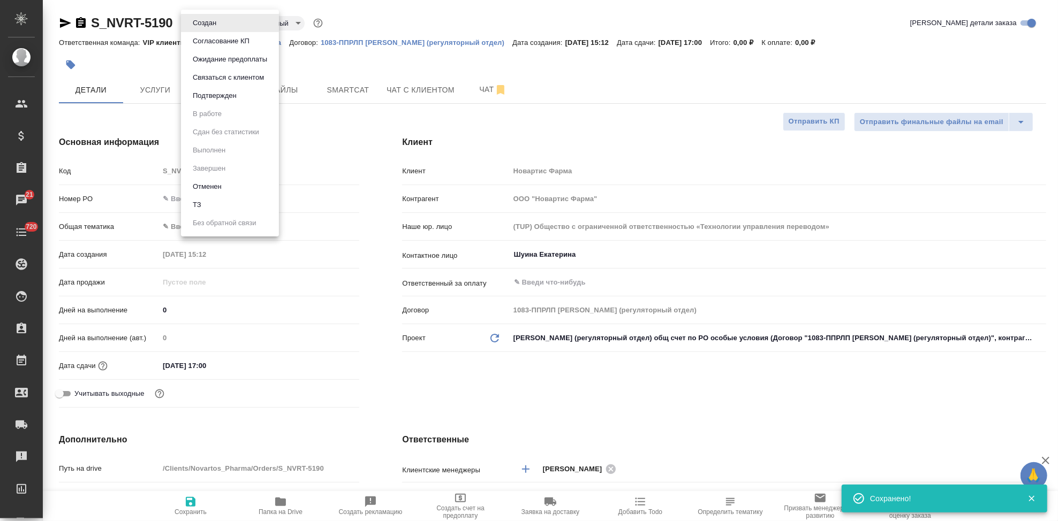
click at [222, 203] on li "ТЗ" at bounding box center [230, 205] width 98 height 18
type textarea "x"
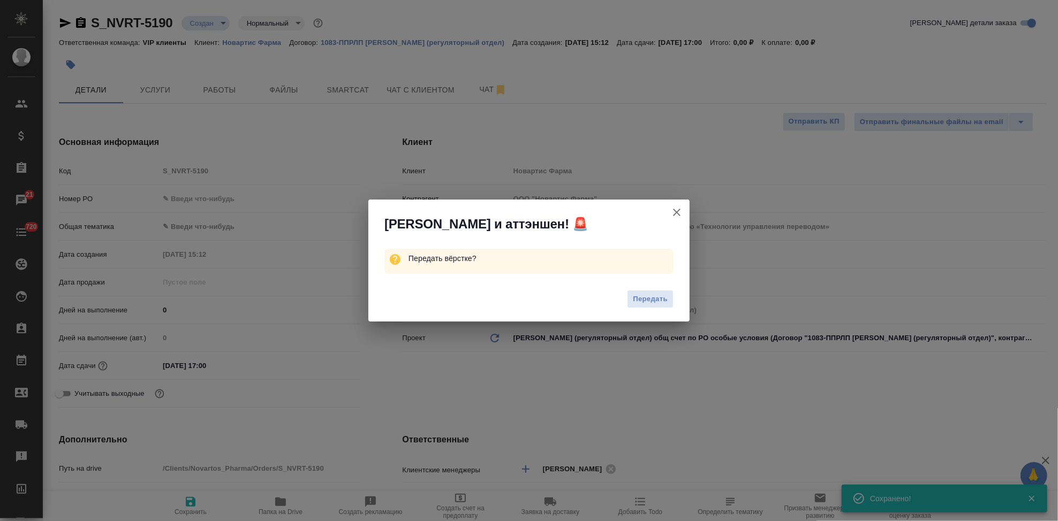
drag, startPoint x: 642, startPoint y: 302, endPoint x: 673, endPoint y: 286, distance: 35.2
click at [643, 302] on span "Передать" at bounding box center [650, 299] width 35 height 12
type textarea "x"
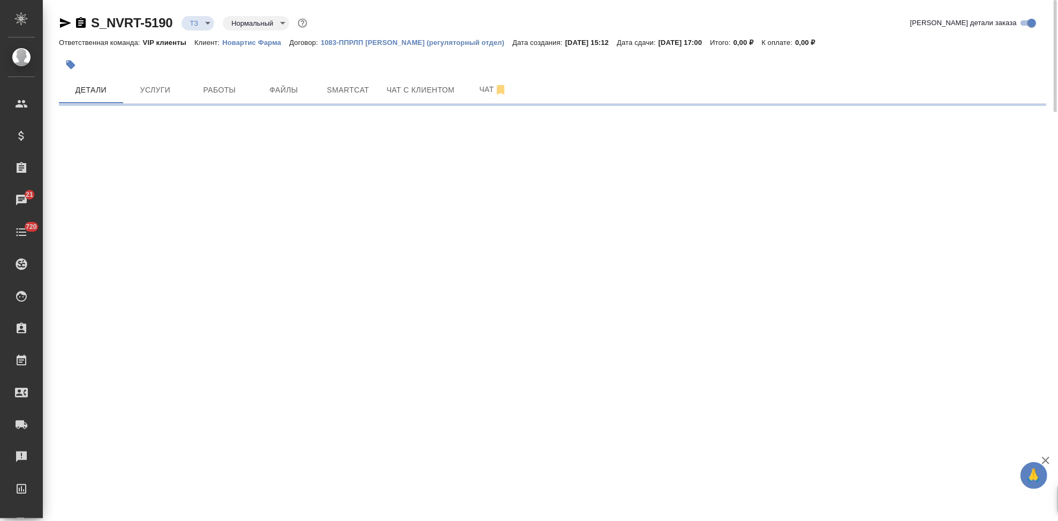
select select "RU"
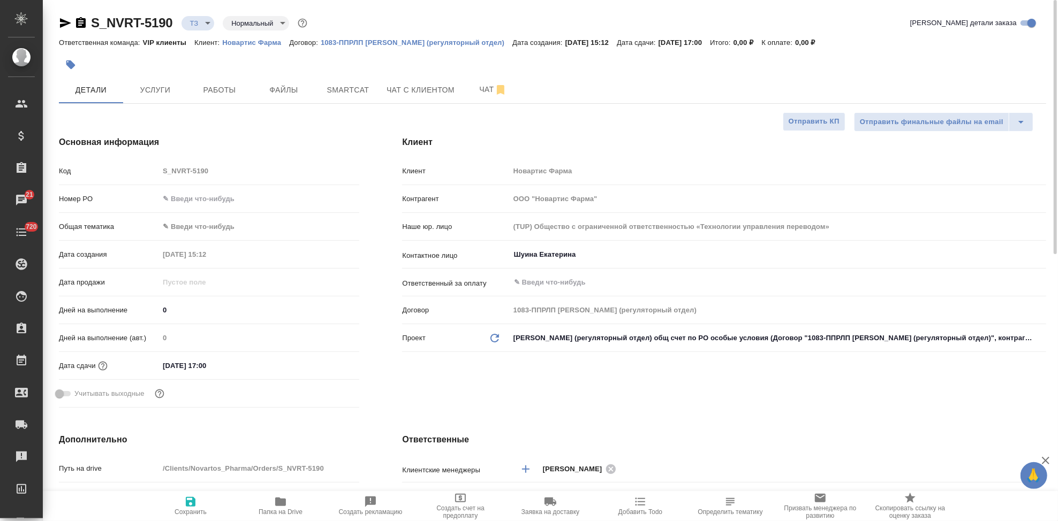
type textarea "x"
click at [151, 84] on span "Услуги" at bounding box center [155, 90] width 51 height 13
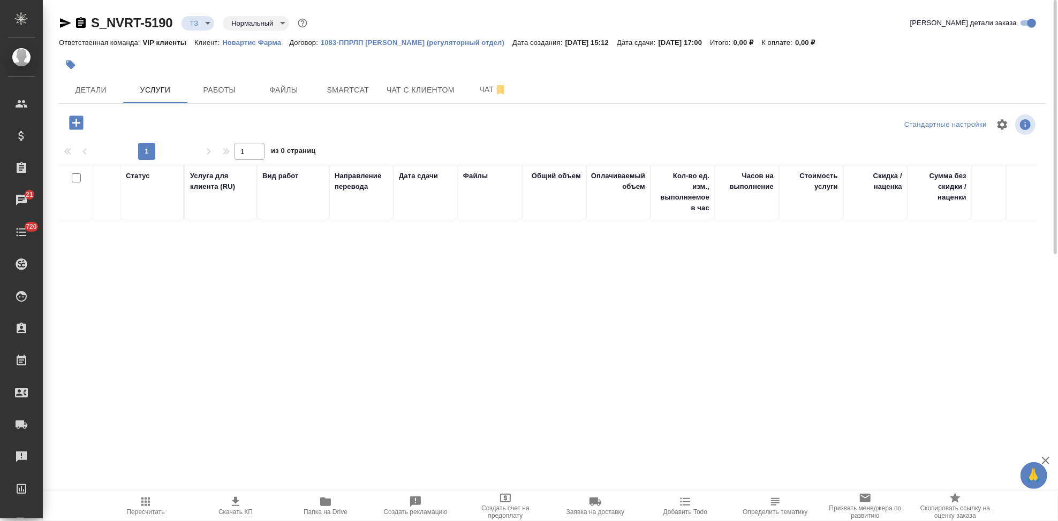
click at [77, 125] on icon "button" at bounding box center [76, 122] width 19 height 19
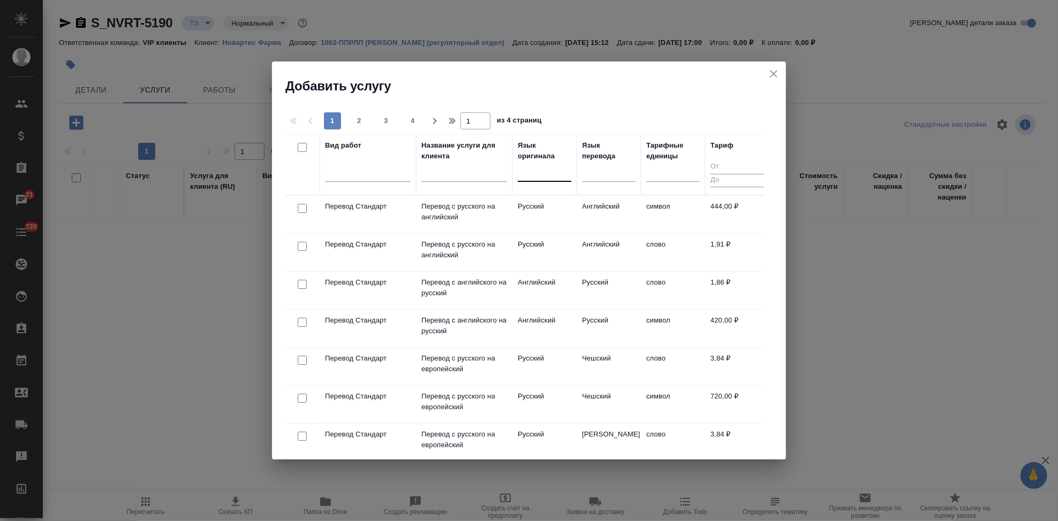
click at [520, 175] on div at bounding box center [545, 171] width 54 height 16
type input "англ"
click at [552, 200] on div "Английский" at bounding box center [598, 205] width 161 height 19
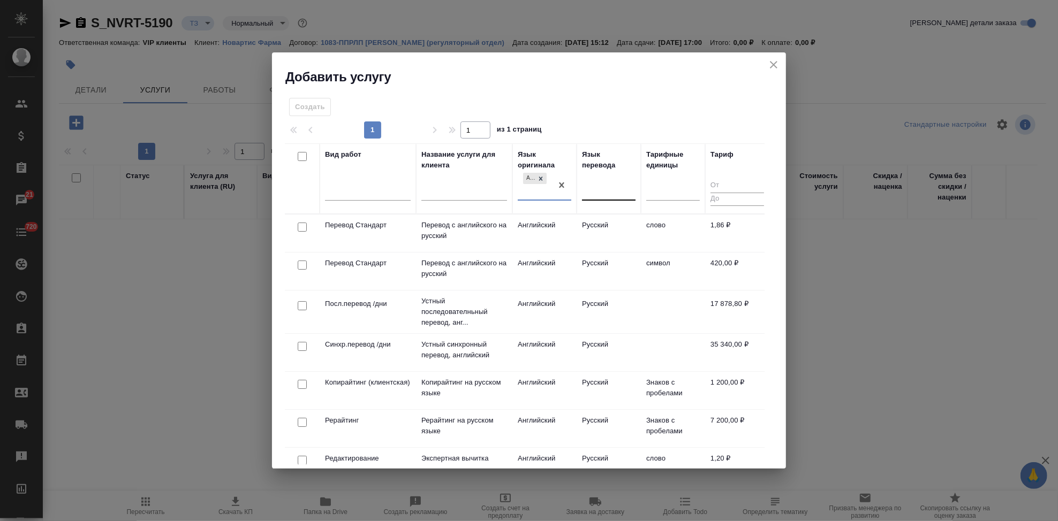
click at [582, 195] on div at bounding box center [609, 191] width 54 height 16
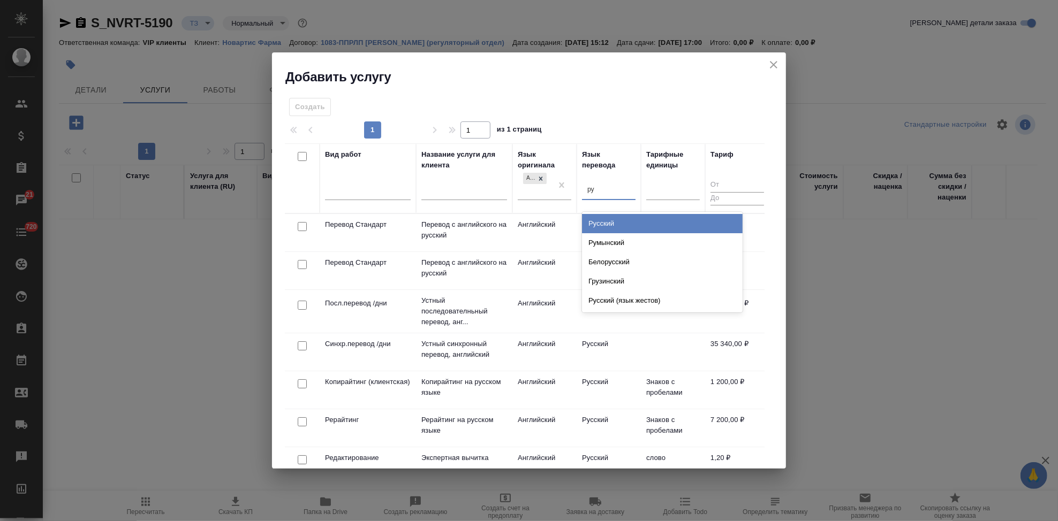
type input "рус"
click at [617, 217] on div "Русский" at bounding box center [662, 223] width 161 height 19
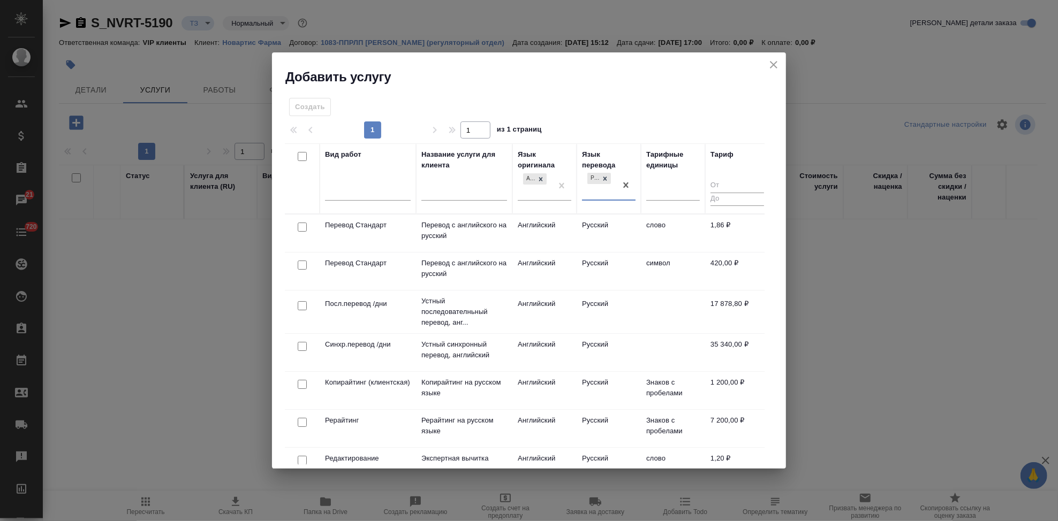
click at [596, 227] on td "Русский" at bounding box center [608, 233] width 64 height 37
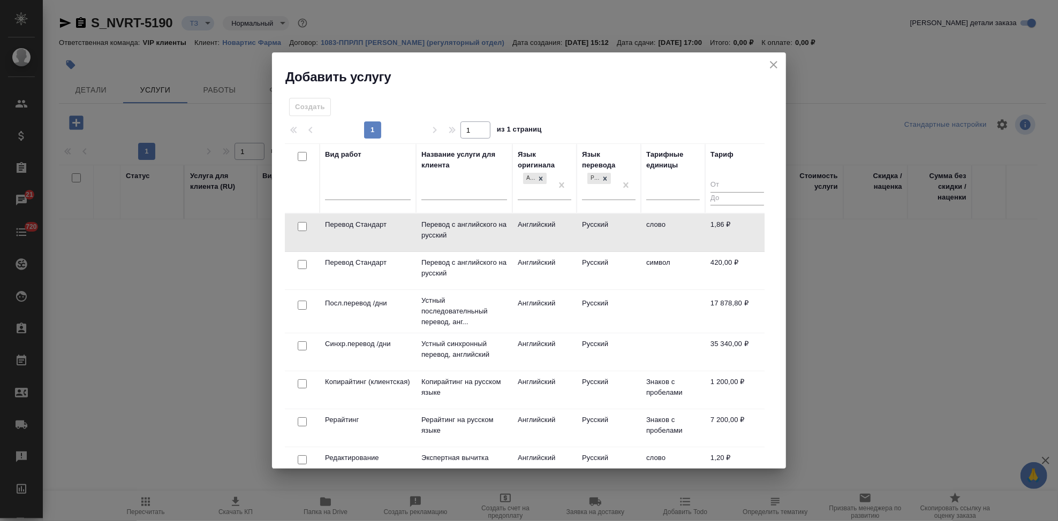
click at [596, 227] on td "Русский" at bounding box center [608, 232] width 64 height 37
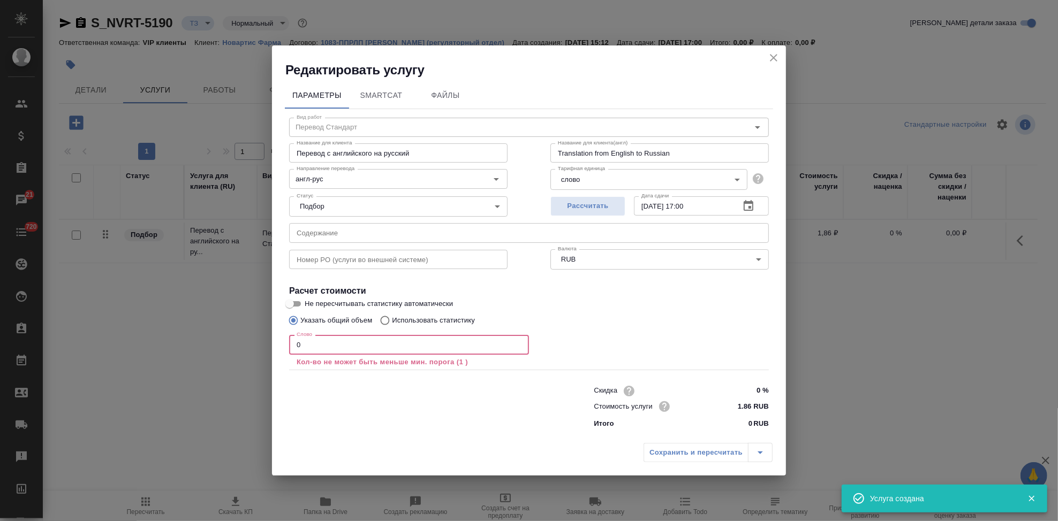
click at [317, 348] on input "0" at bounding box center [409, 344] width 240 height 19
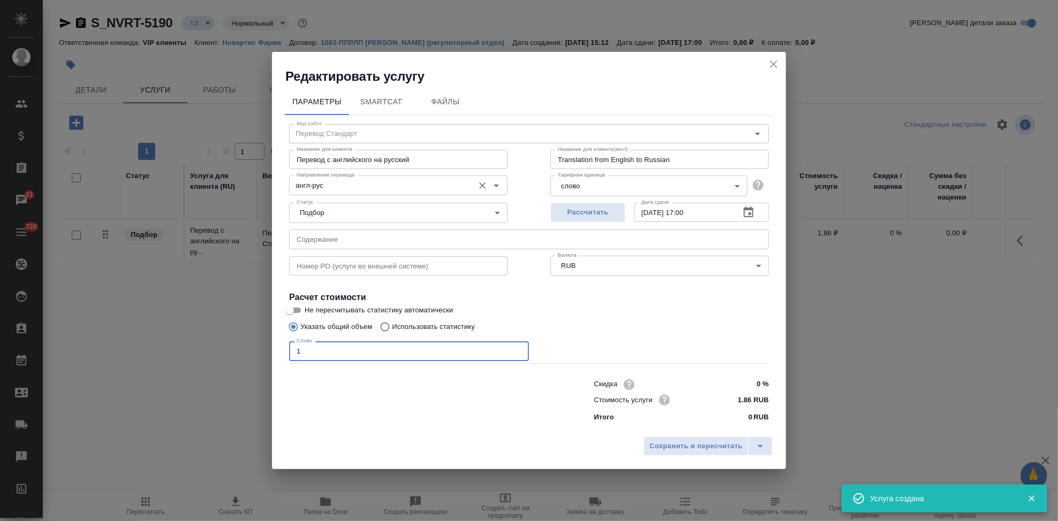
type input "1"
click at [328, 183] on input "англ-рус" at bounding box center [380, 185] width 176 height 13
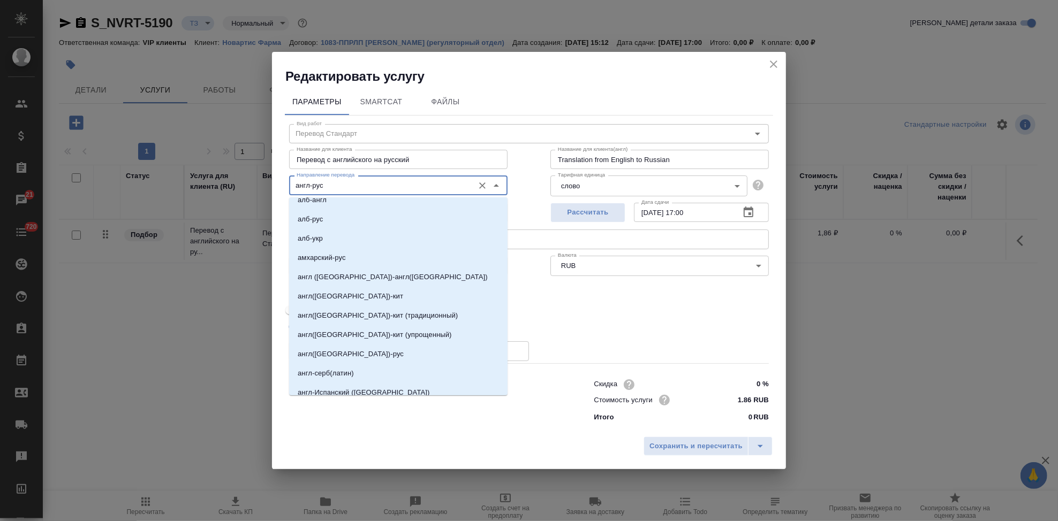
scroll to position [238, 0]
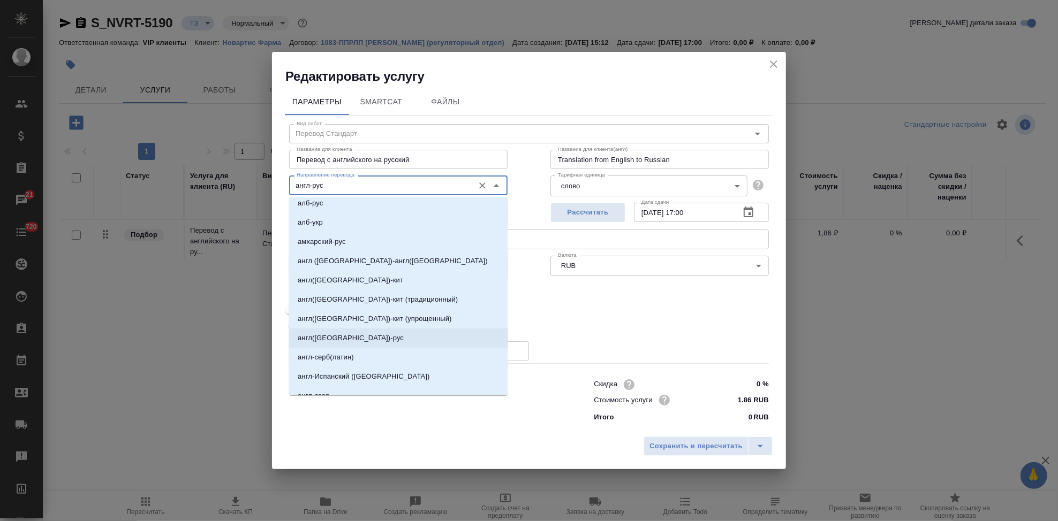
click at [341, 334] on p "англ(США)-рус" at bounding box center [351, 338] width 106 height 11
type input "англ(США)-рус"
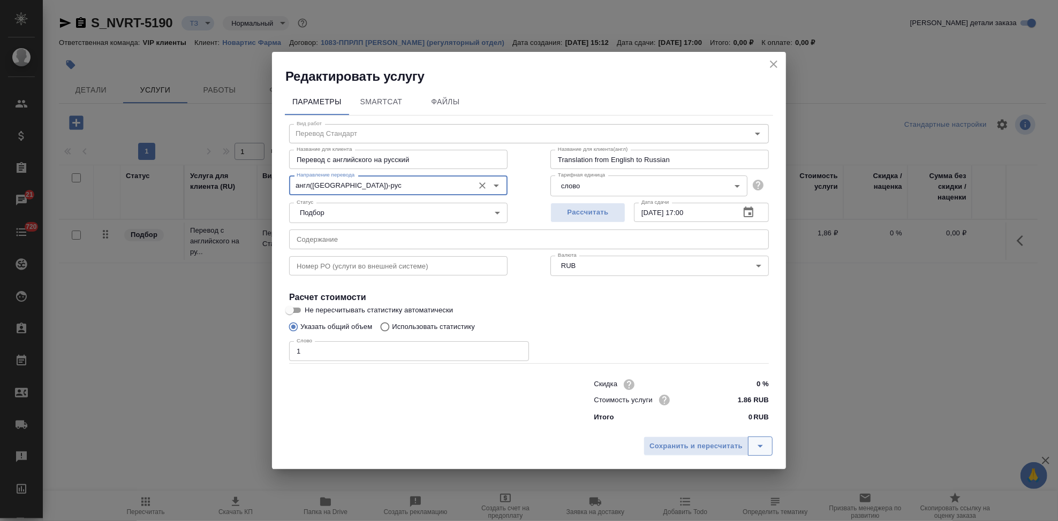
click at [757, 443] on icon "split button" at bounding box center [760, 446] width 13 height 13
click at [722, 428] on li "Сохранить" at bounding box center [709, 423] width 129 height 17
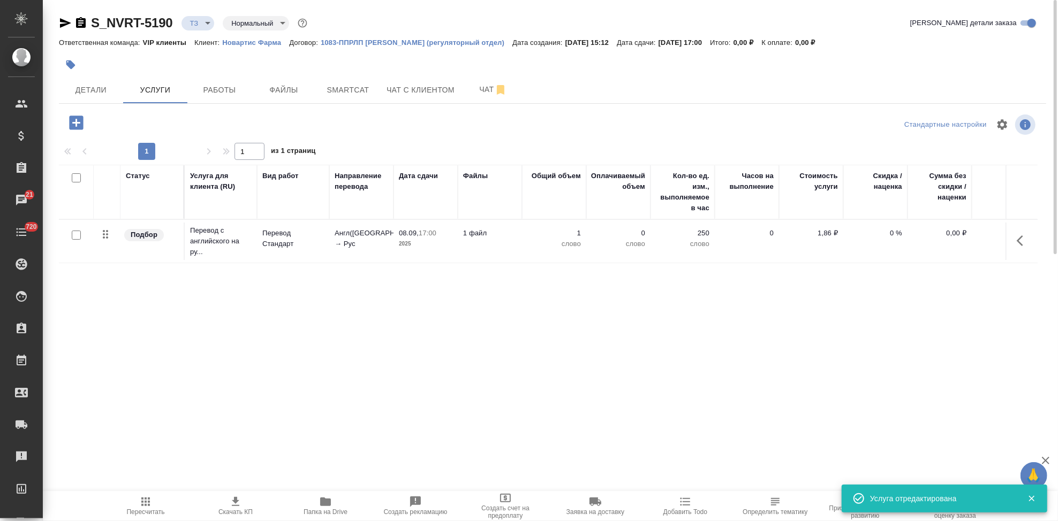
click at [70, 231] on div at bounding box center [76, 235] width 24 height 15
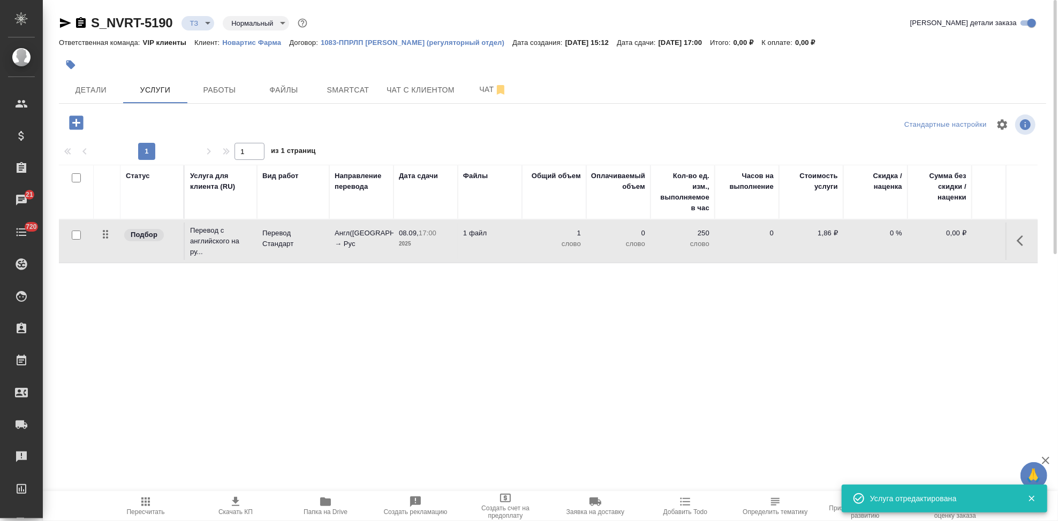
click at [73, 237] on input "checkbox" at bounding box center [76, 235] width 9 height 9
checkbox input "true"
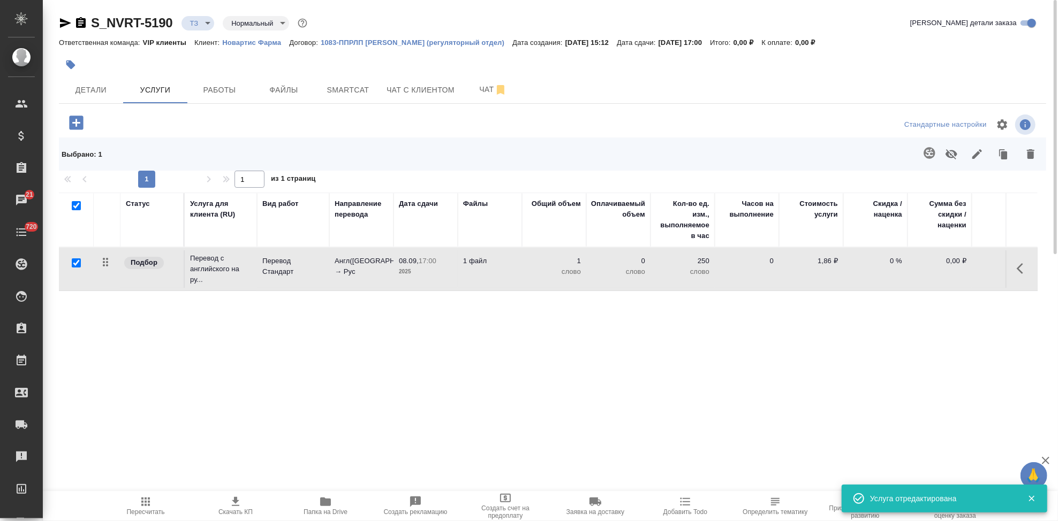
click at [928, 153] on icon "button" at bounding box center [929, 153] width 13 height 13
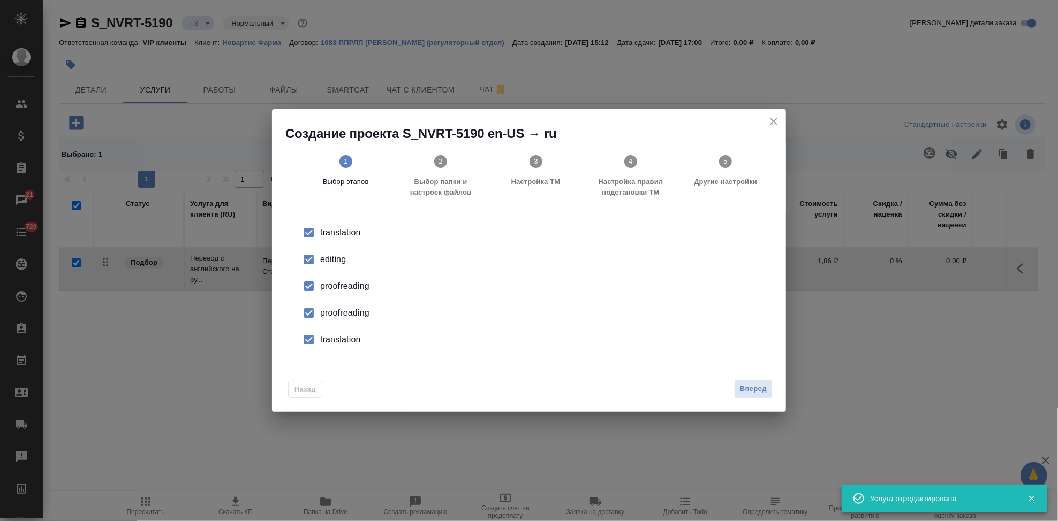
click at [310, 265] on input "checkbox" at bounding box center [309, 259] width 22 height 22
click at [309, 317] on input "checkbox" at bounding box center [309, 313] width 22 height 22
click at [309, 347] on input "checkbox" at bounding box center [309, 340] width 22 height 22
drag, startPoint x: 769, startPoint y: 380, endPoint x: 762, endPoint y: 385, distance: 8.5
click at [768, 380] on button "Вперед" at bounding box center [753, 389] width 39 height 19
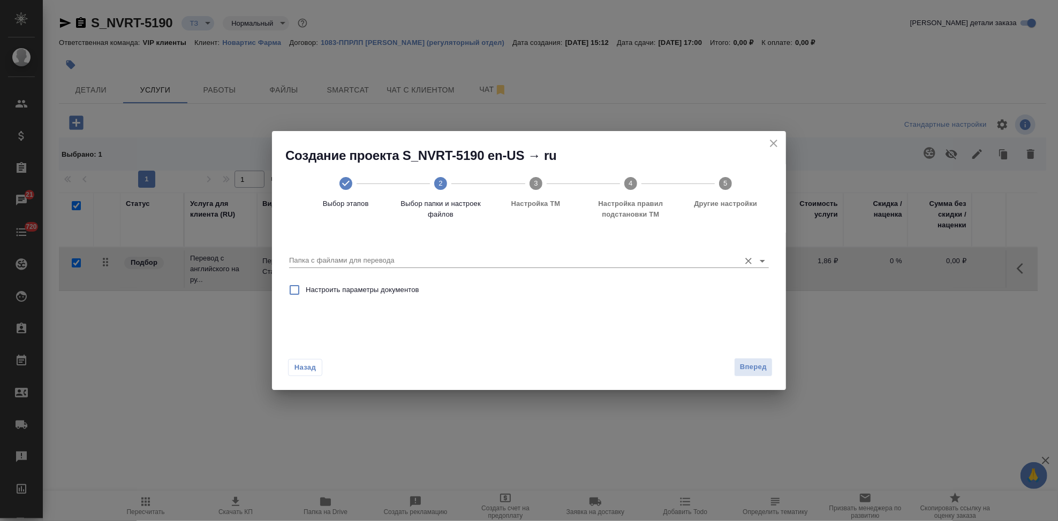
click at [730, 265] on input "Папка с файлами для перевода" at bounding box center [511, 260] width 445 height 13
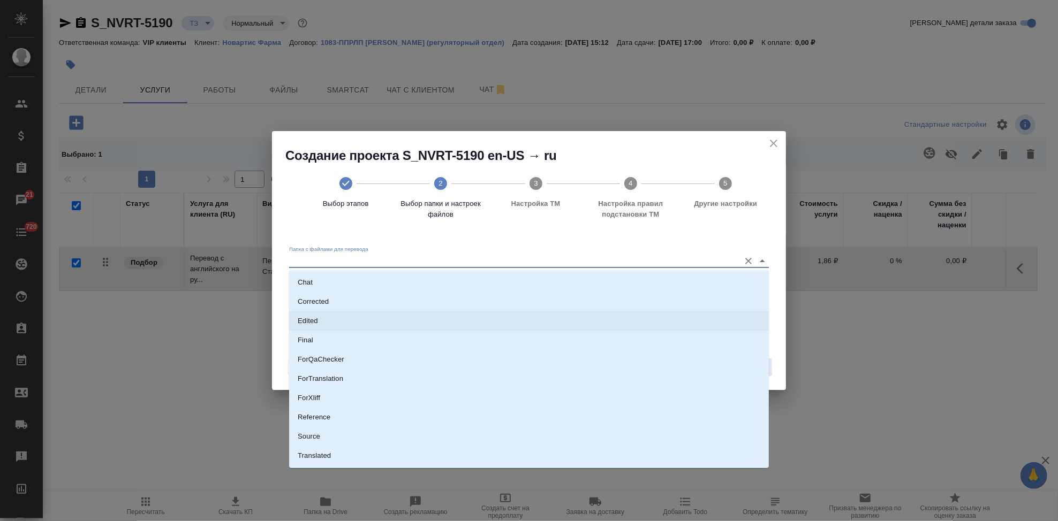
scroll to position [55, 0]
click at [363, 411] on li "Source" at bounding box center [529, 420] width 480 height 19
type input "Source"
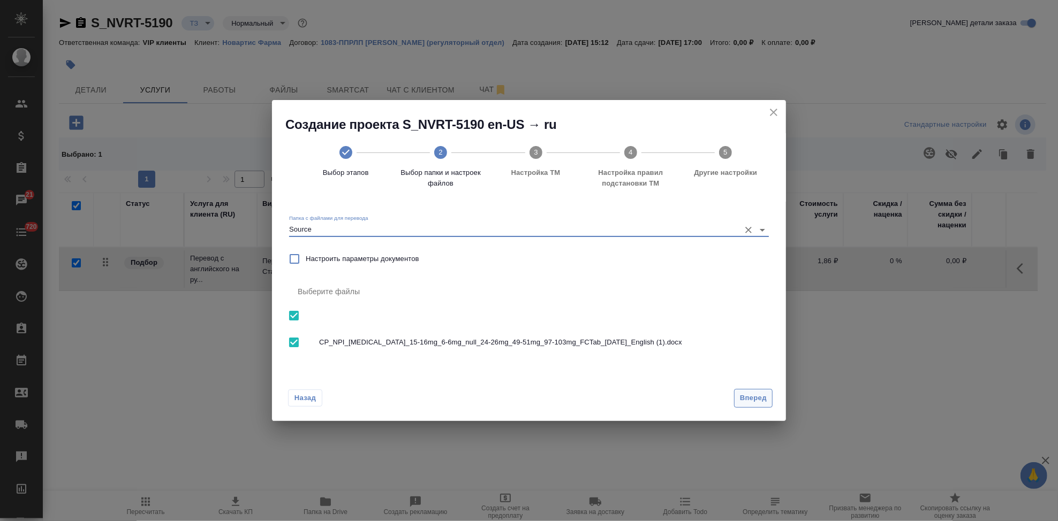
click at [767, 398] on button "Вперед" at bounding box center [753, 398] width 39 height 19
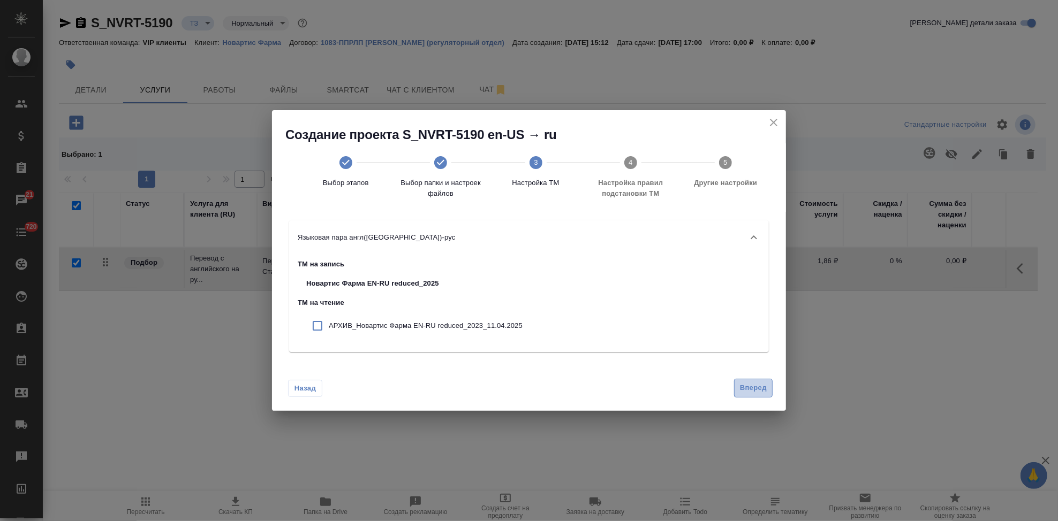
click at [753, 385] on span "Вперед" at bounding box center [753, 388] width 27 height 12
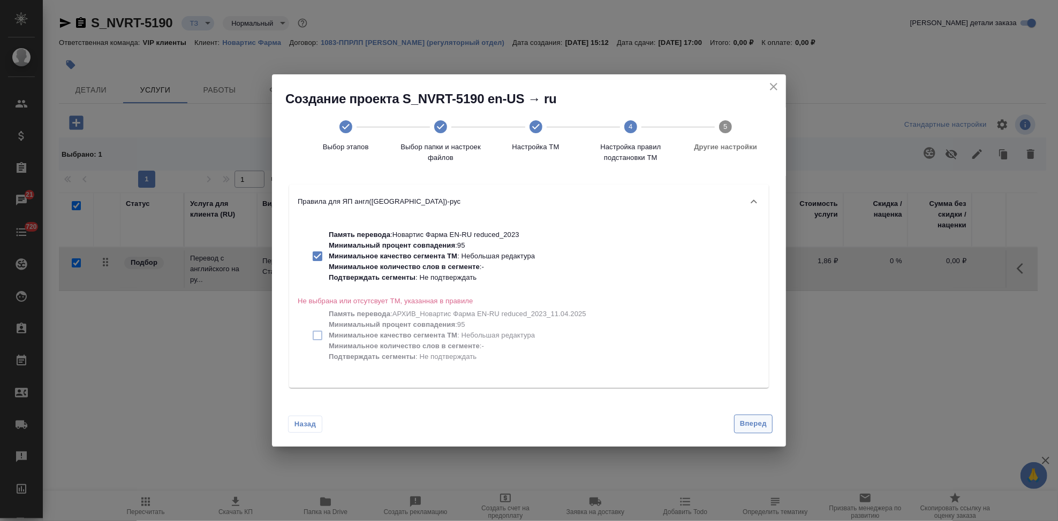
click at [753, 426] on span "Вперед" at bounding box center [753, 424] width 27 height 12
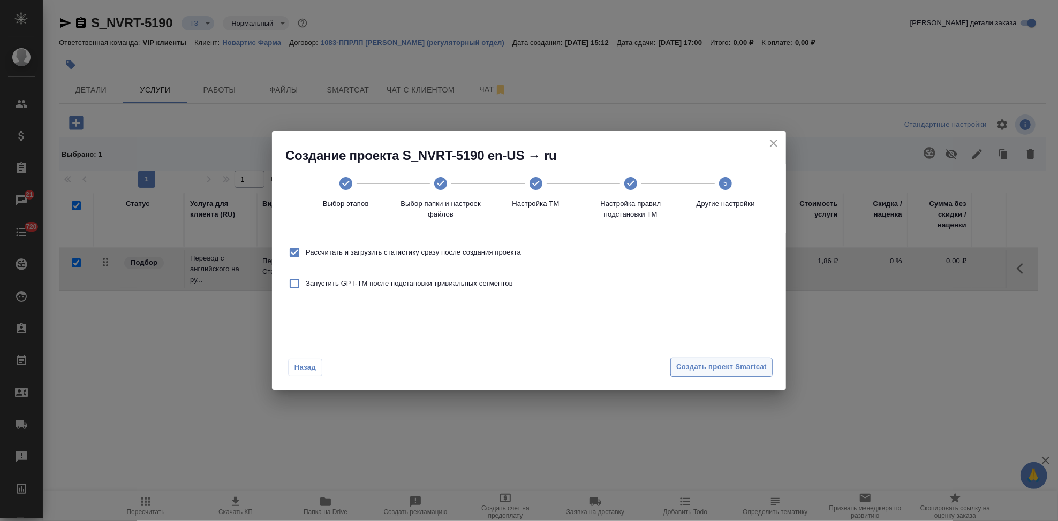
click at [707, 373] on span "Создать проект Smartcat" at bounding box center [721, 367] width 90 height 12
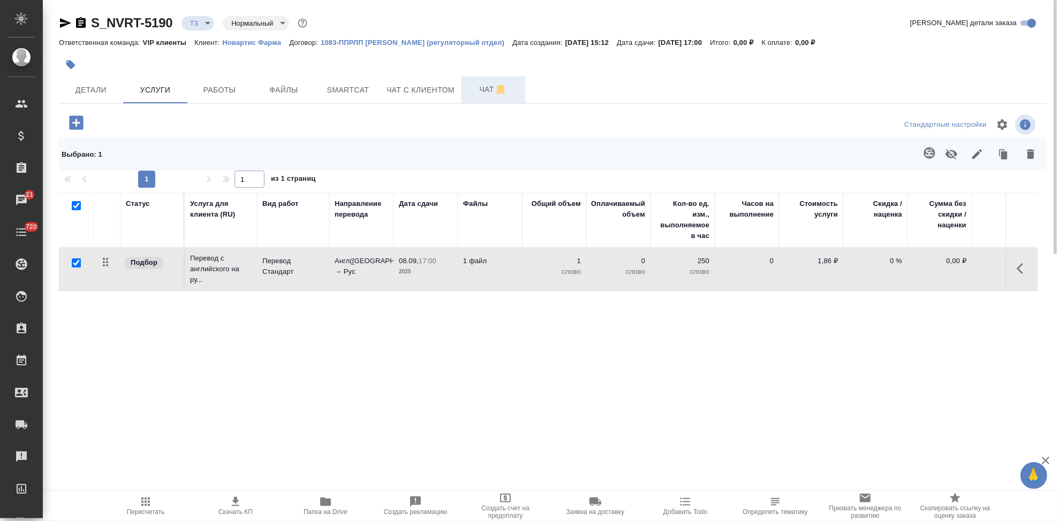
click at [484, 96] on span "Чат" at bounding box center [492, 89] width 51 height 13
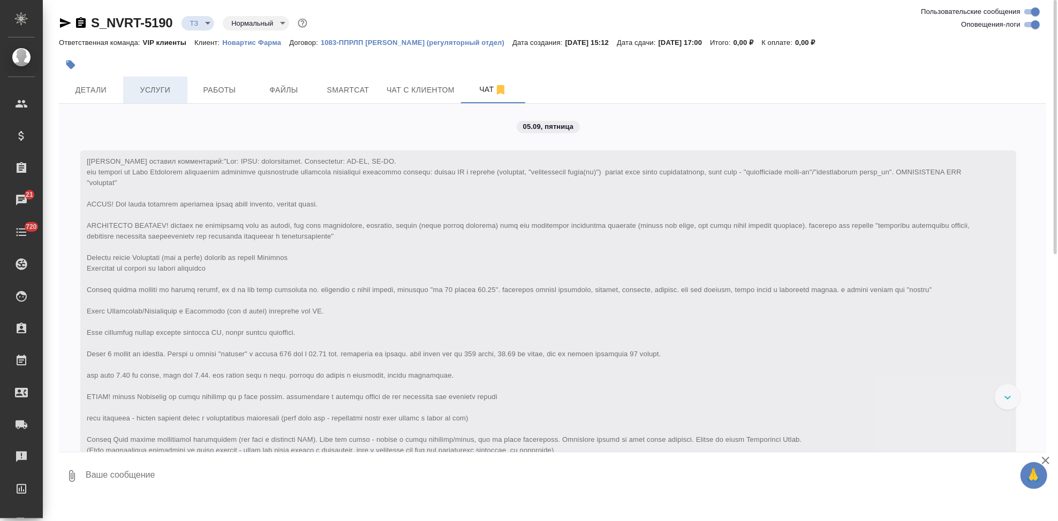
click at [159, 84] on span "Услуги" at bounding box center [155, 90] width 51 height 13
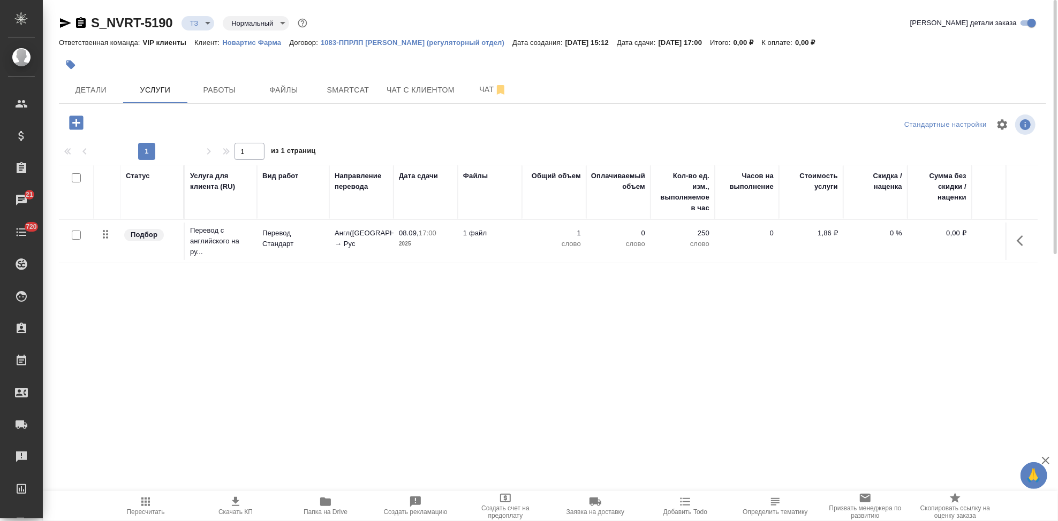
click at [1018, 243] on icon "button" at bounding box center [1022, 240] width 13 height 13
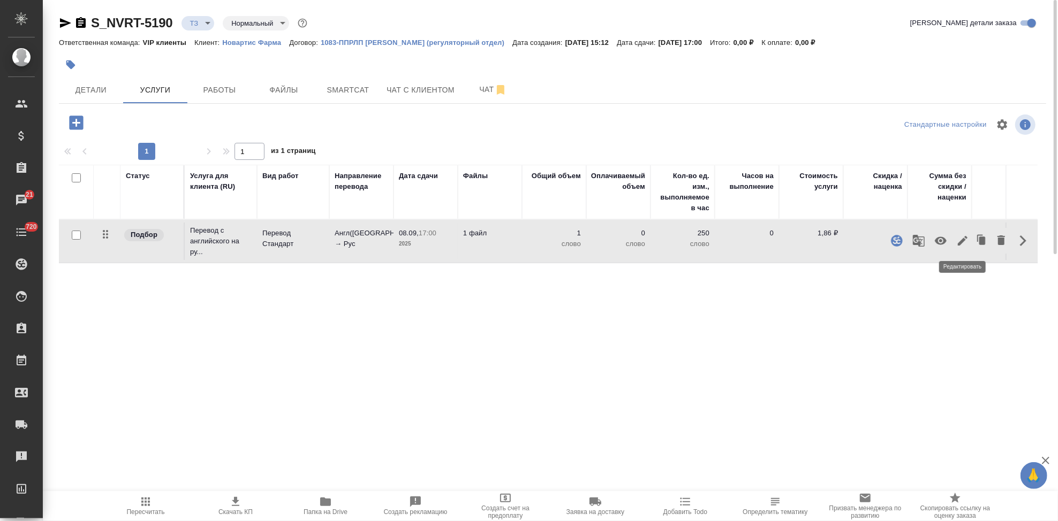
click at [964, 246] on icon "button" at bounding box center [962, 240] width 13 height 13
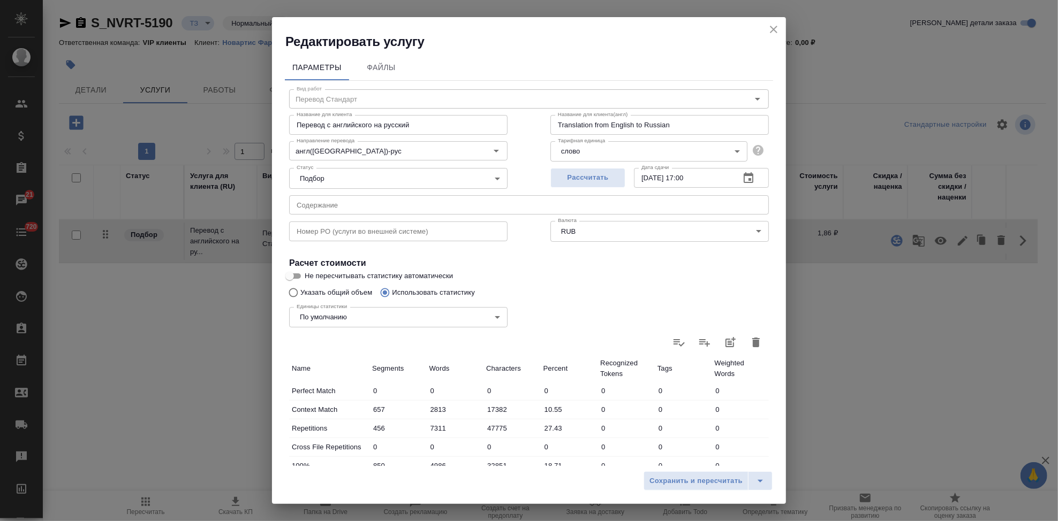
scroll to position [208, 0]
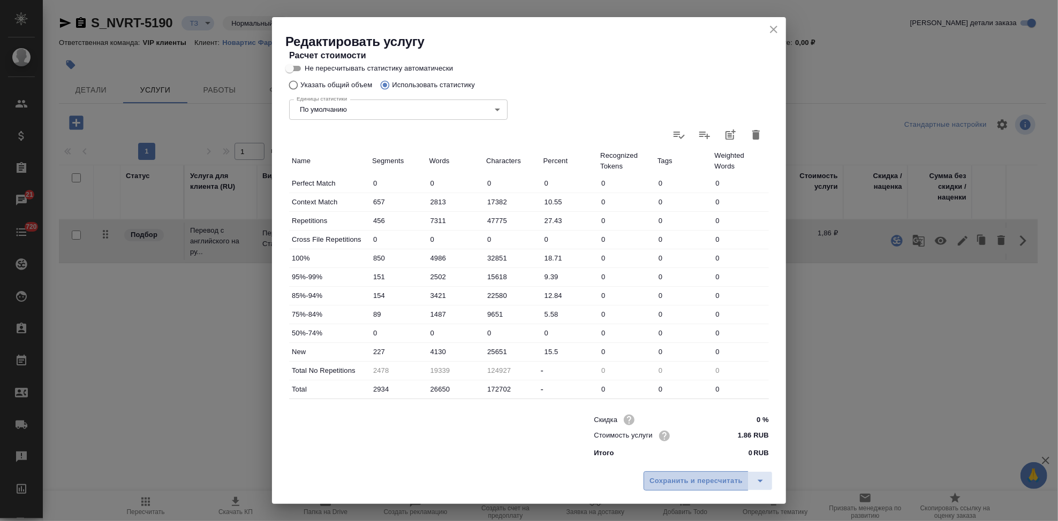
click at [740, 484] on span "Сохранить и пересчитать" at bounding box center [695, 481] width 93 height 12
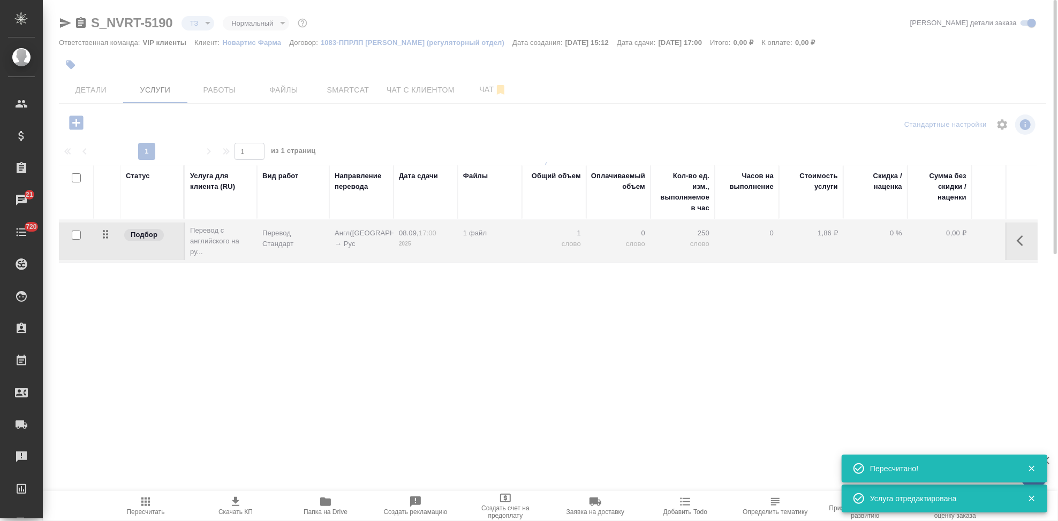
type input "new"
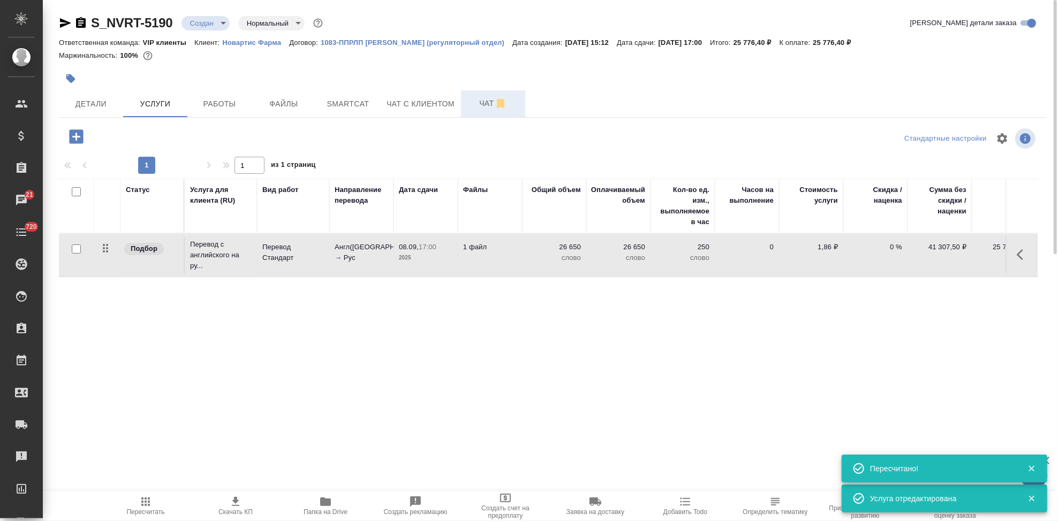
click at [484, 104] on span "Чат" at bounding box center [492, 103] width 51 height 13
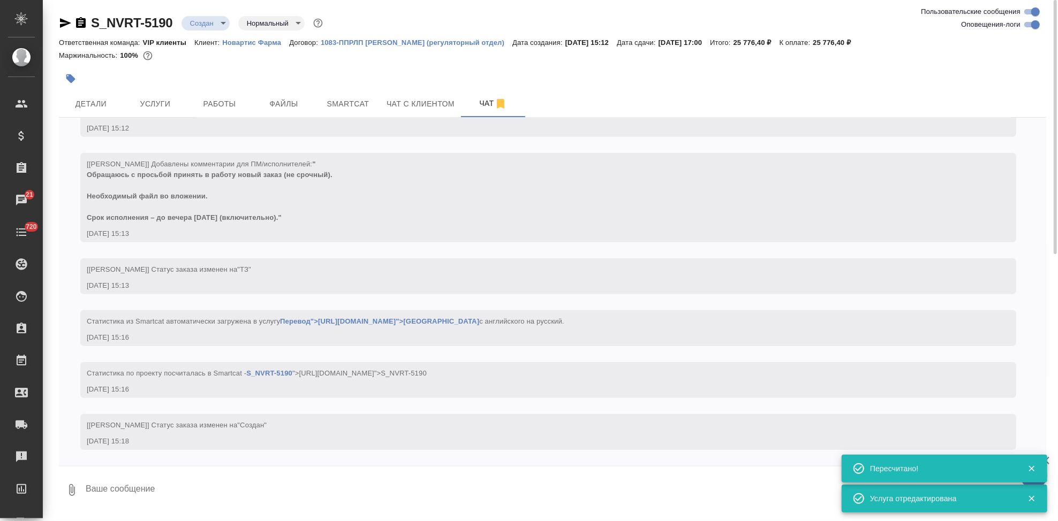
scroll to position [703, 0]
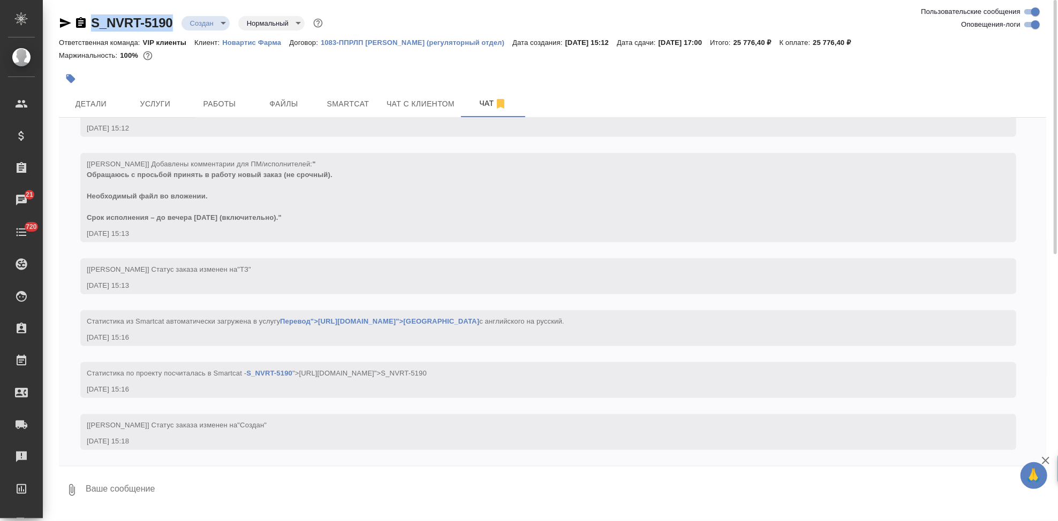
drag, startPoint x: 176, startPoint y: 24, endPoint x: 87, endPoint y: 24, distance: 88.3
click at [87, 24] on div "S_NVRT-5190 Создан new Нормальный normal" at bounding box center [192, 22] width 266 height 17
copy link "S_NVRT-5190"
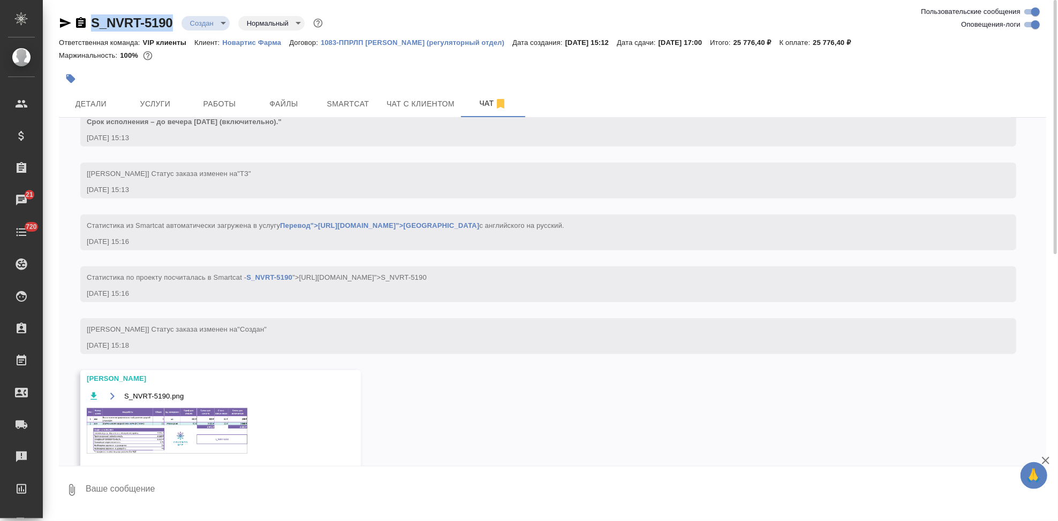
scroll to position [790, 0]
click at [166, 440] on img at bounding box center [167, 429] width 161 height 45
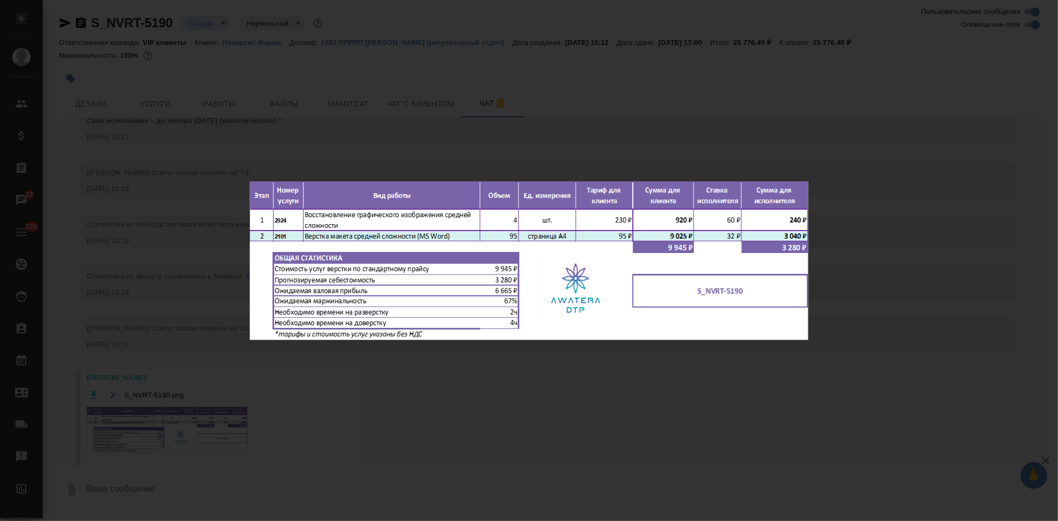
drag, startPoint x: 726, startPoint y: 397, endPoint x: 702, endPoint y: 386, distance: 26.6
click at [726, 397] on div "S_NVRT-5190.png 1 of 1" at bounding box center [529, 260] width 1058 height 521
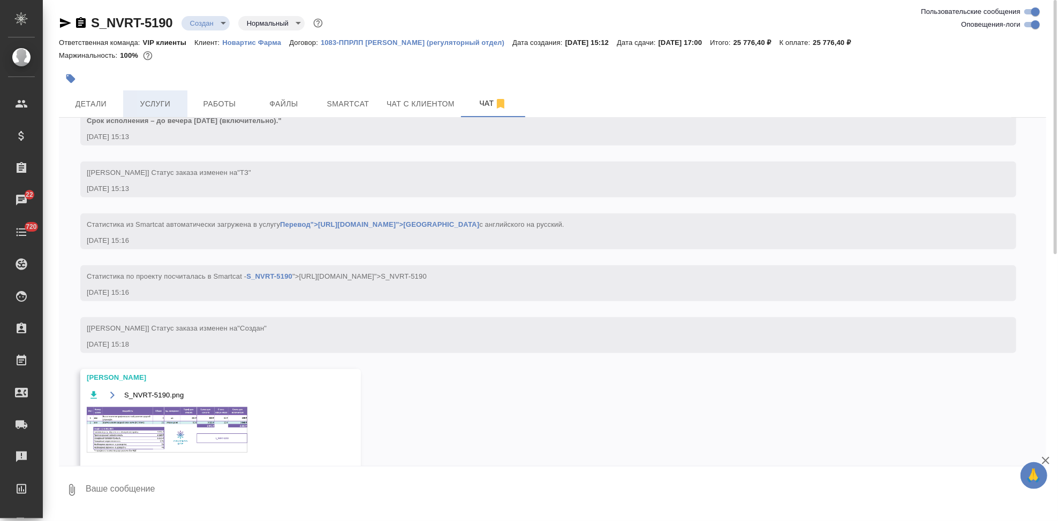
click at [144, 102] on span "Услуги" at bounding box center [155, 103] width 51 height 13
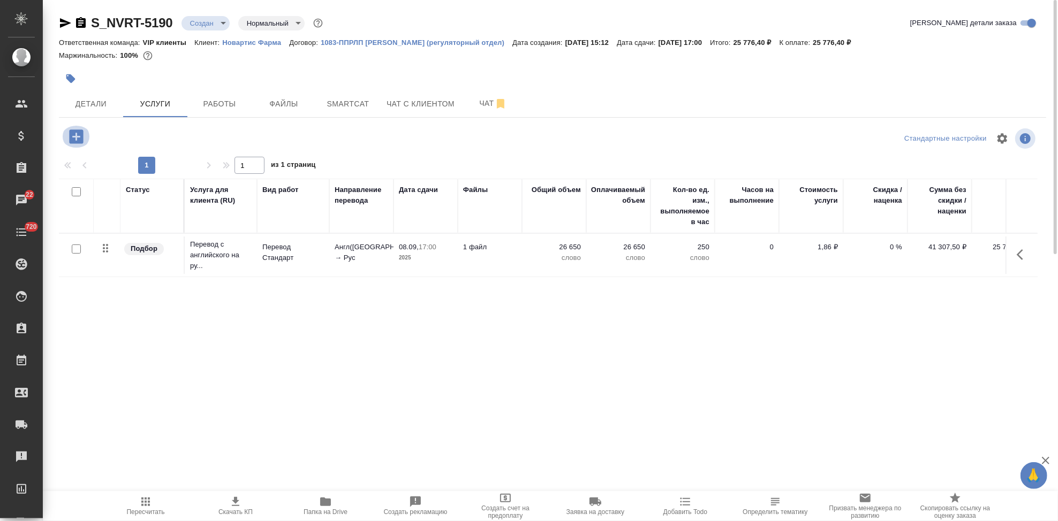
click at [69, 139] on icon "button" at bounding box center [76, 137] width 14 height 14
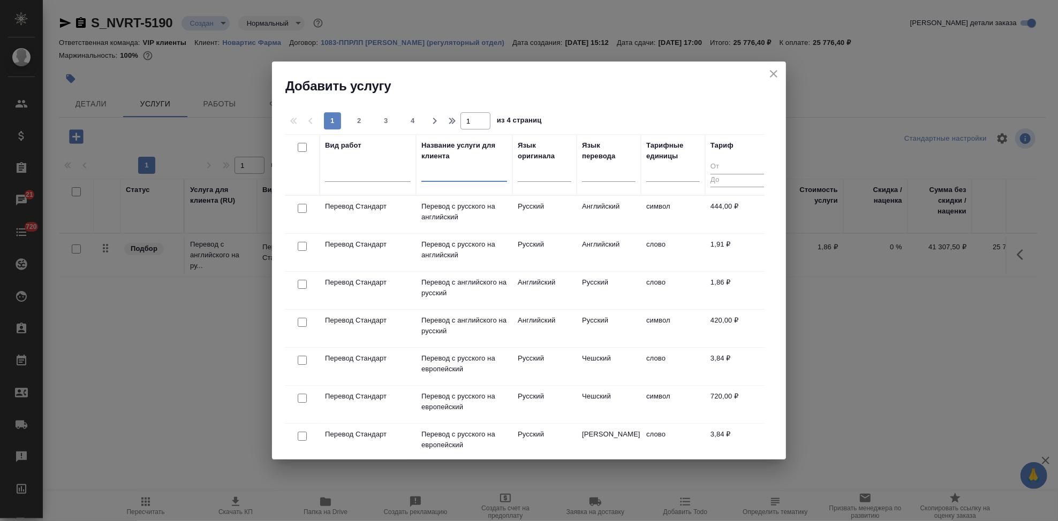
click at [443, 180] on input "text" at bounding box center [464, 175] width 86 height 13
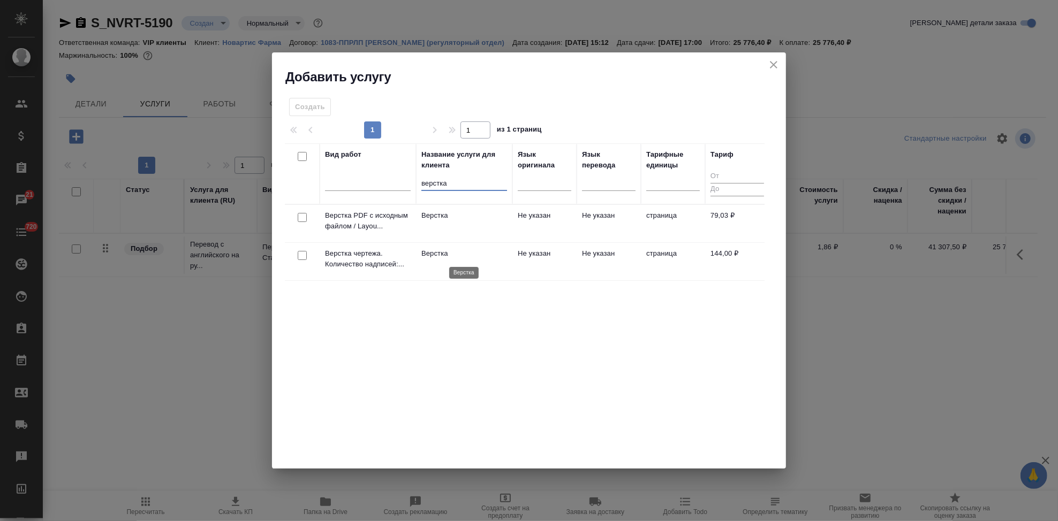
type input "верстка"
click at [452, 254] on p "Верстка" at bounding box center [464, 253] width 86 height 11
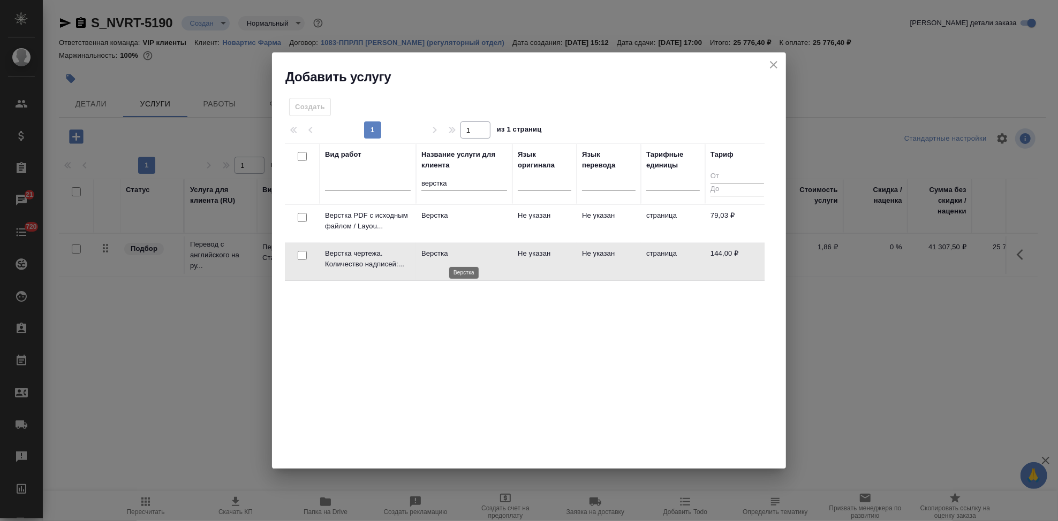
click at [452, 254] on p "Верстка" at bounding box center [464, 253] width 86 height 11
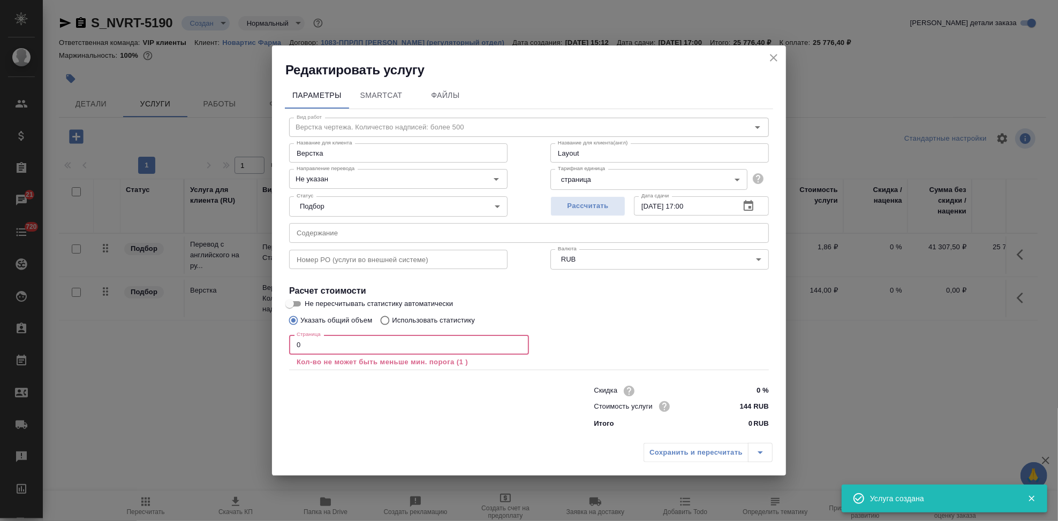
click at [329, 349] on input "0" at bounding box center [409, 344] width 240 height 19
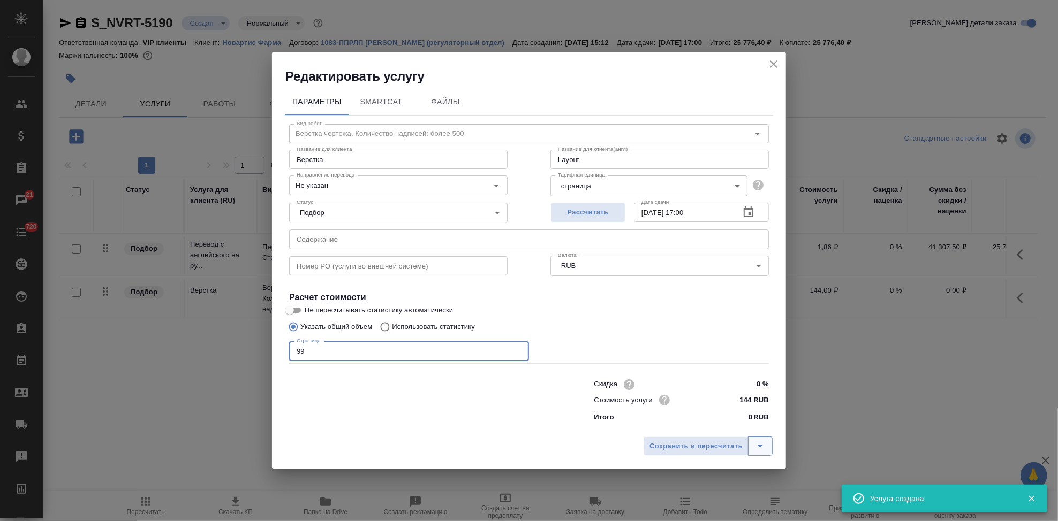
type input "99"
click at [758, 449] on icon "split button" at bounding box center [760, 446] width 13 height 13
click at [706, 426] on li "Сохранить" at bounding box center [709, 423] width 129 height 17
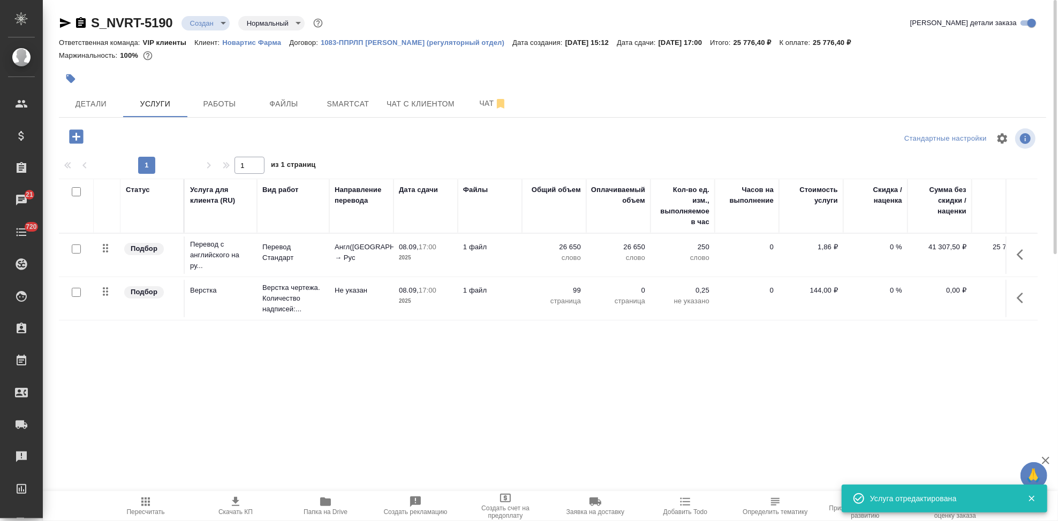
click at [141, 512] on span "Пересчитать" at bounding box center [146, 511] width 38 height 7
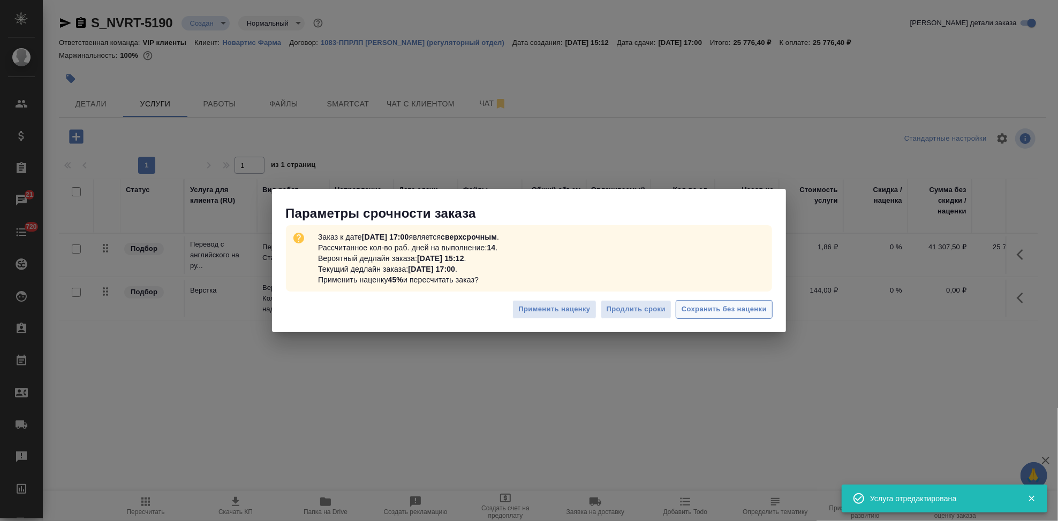
click at [745, 313] on span "Сохранить без наценки" at bounding box center [723, 309] width 85 height 12
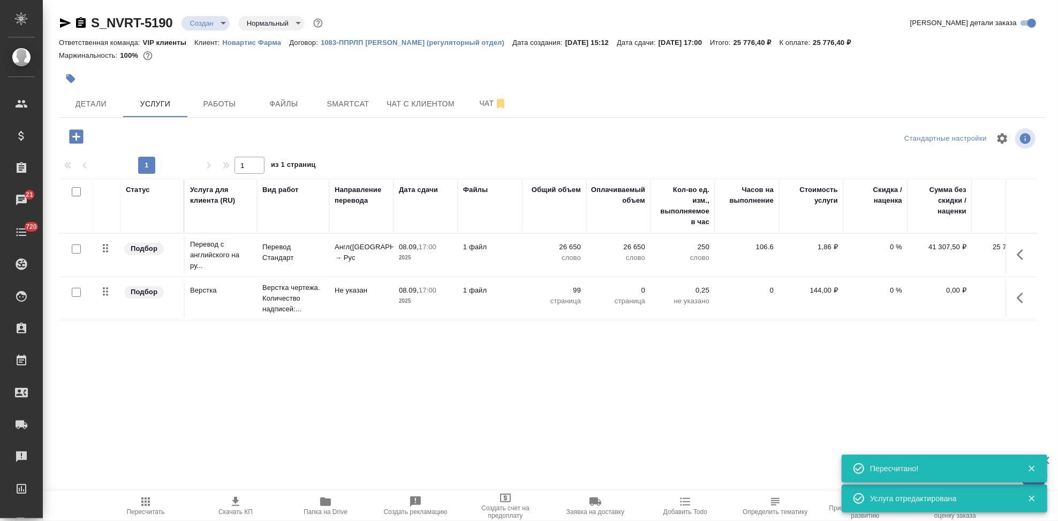
type input "urgent"
click at [239, 506] on icon "button" at bounding box center [235, 501] width 7 height 9
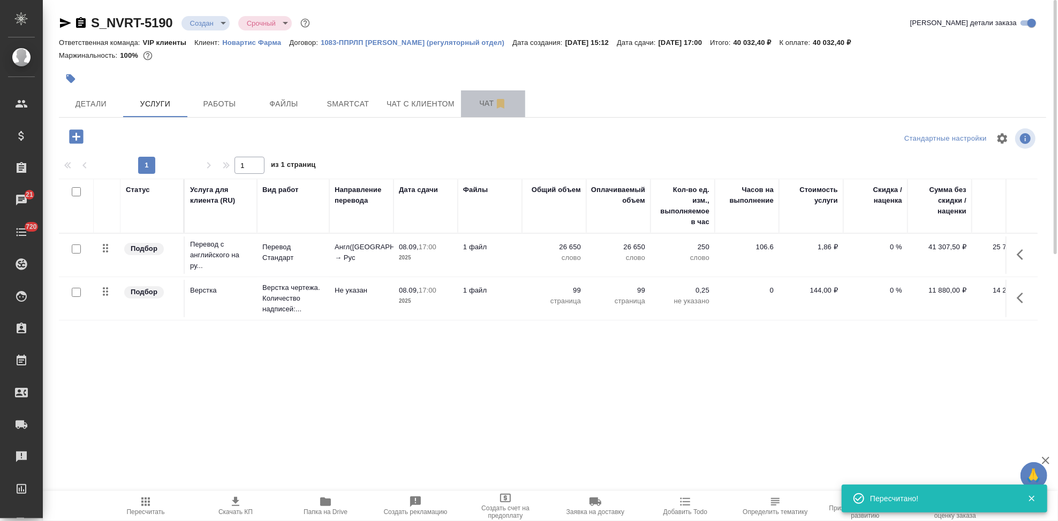
click at [473, 107] on span "Чат" at bounding box center [492, 103] width 51 height 13
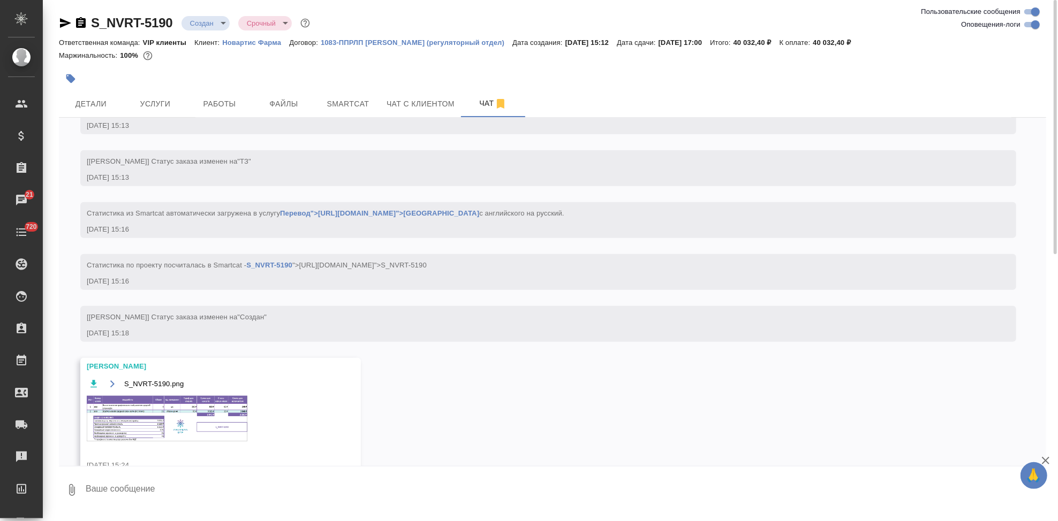
scroll to position [836, 0]
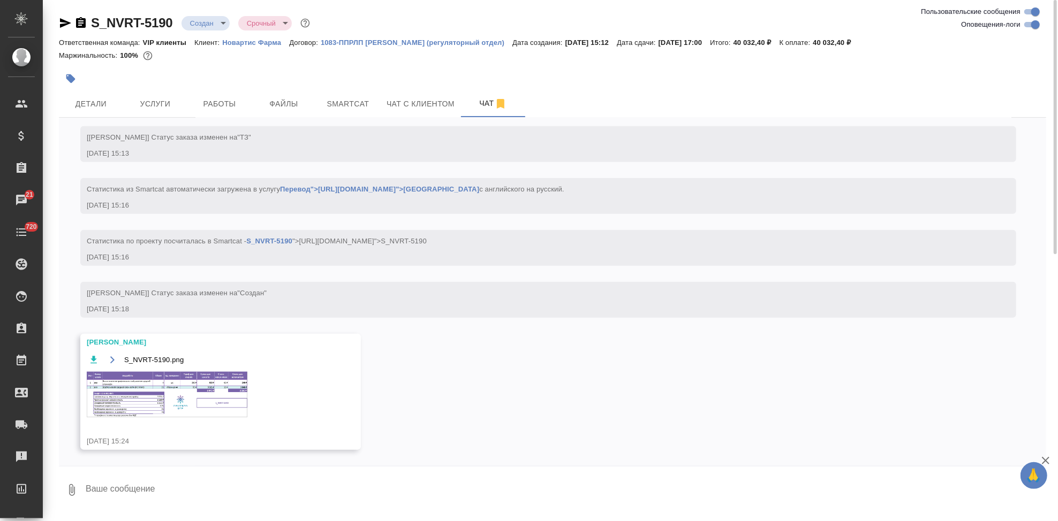
click at [102, 387] on img at bounding box center [167, 394] width 161 height 45
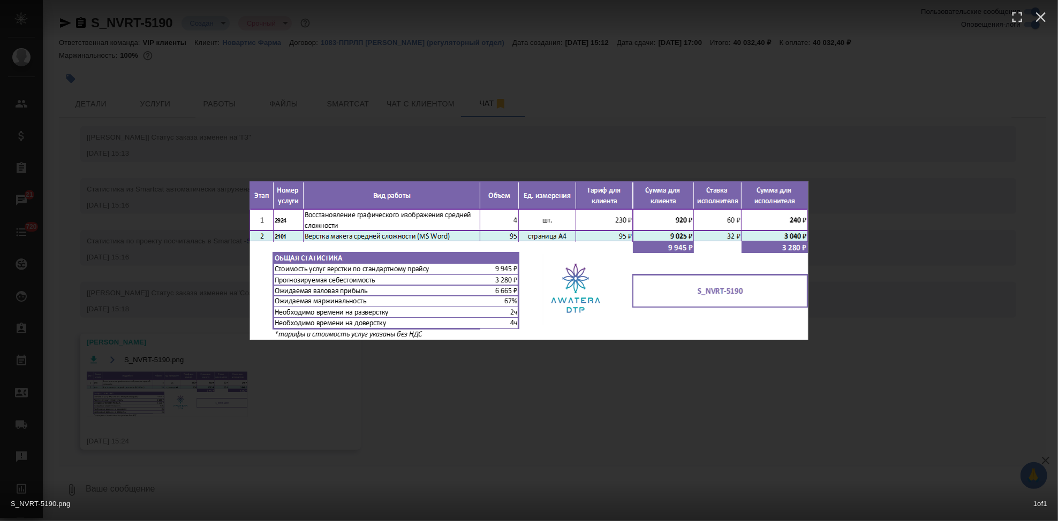
click at [509, 391] on div "S_NVRT-5190.png 1 of 1" at bounding box center [529, 260] width 1058 height 521
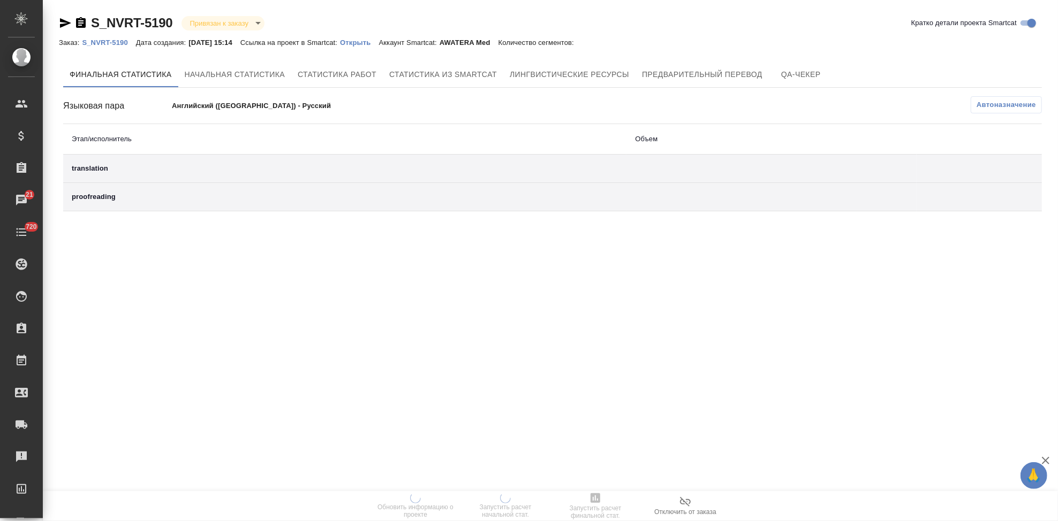
click at [378, 44] on p "Открыть" at bounding box center [359, 43] width 39 height 8
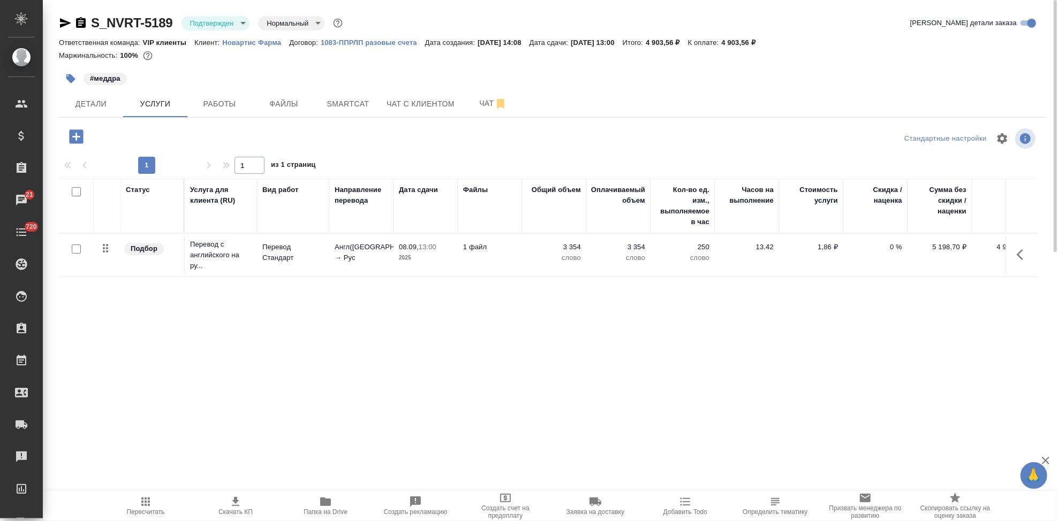
click at [1008, 246] on td at bounding box center [1021, 255] width 32 height 37
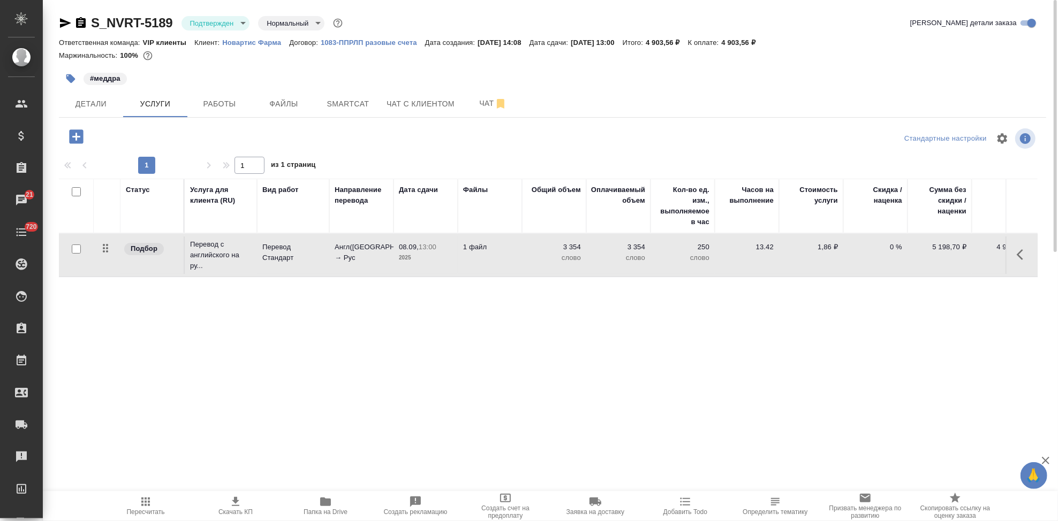
click at [1018, 256] on icon "button" at bounding box center [1019, 254] width 6 height 11
click at [954, 253] on button "button" at bounding box center [962, 255] width 18 height 26
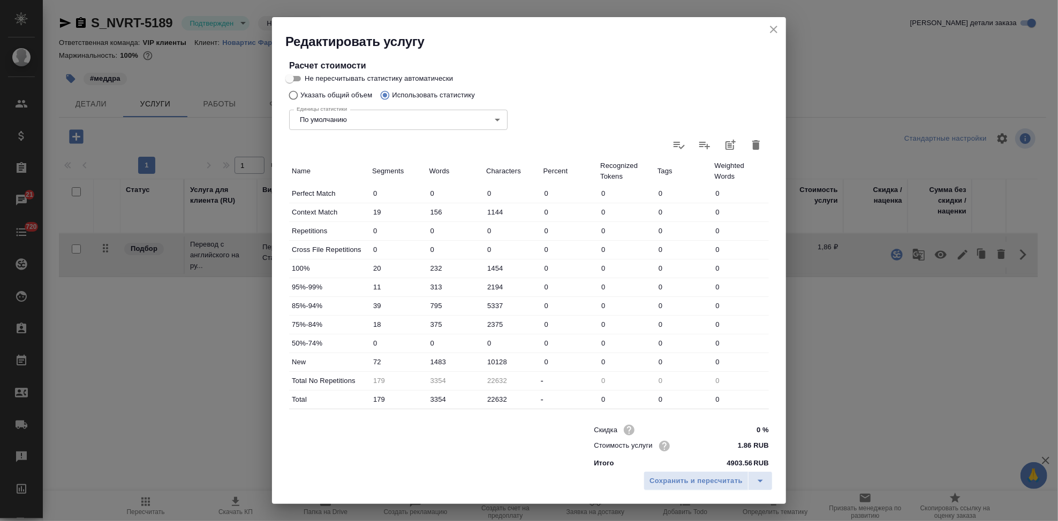
scroll to position [208, 0]
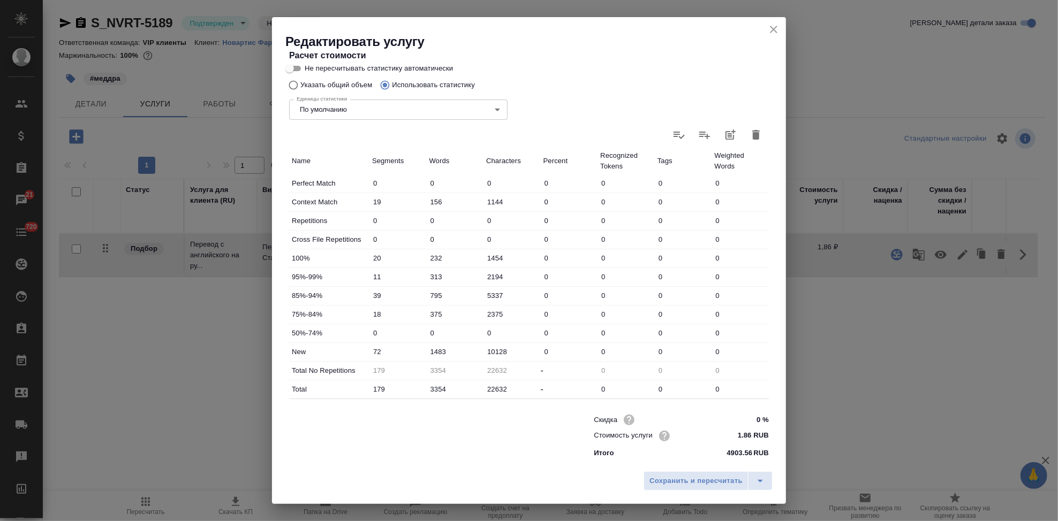
click at [775, 28] on icon "close" at bounding box center [773, 29] width 7 height 7
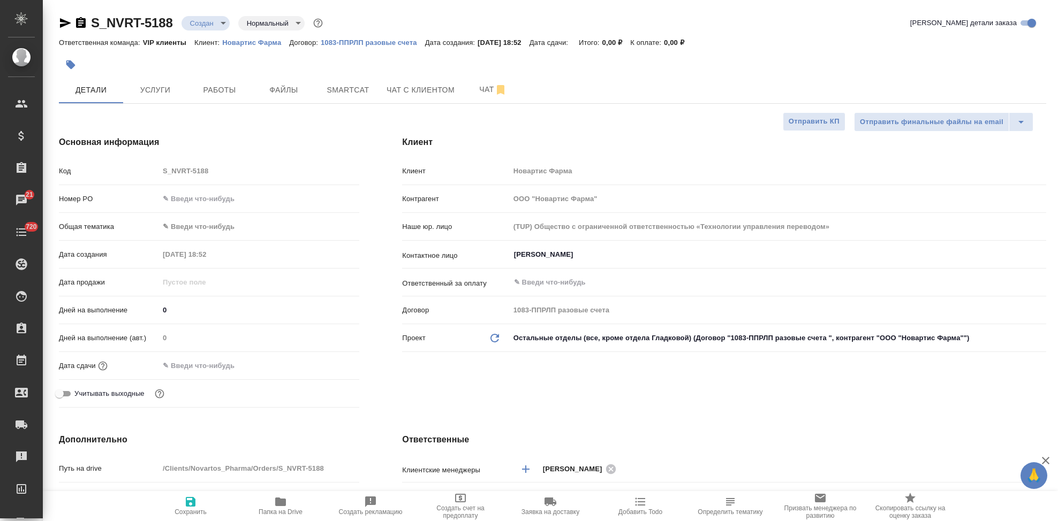
select select "RU"
click at [166, 97] on button "Услуги" at bounding box center [155, 90] width 64 height 27
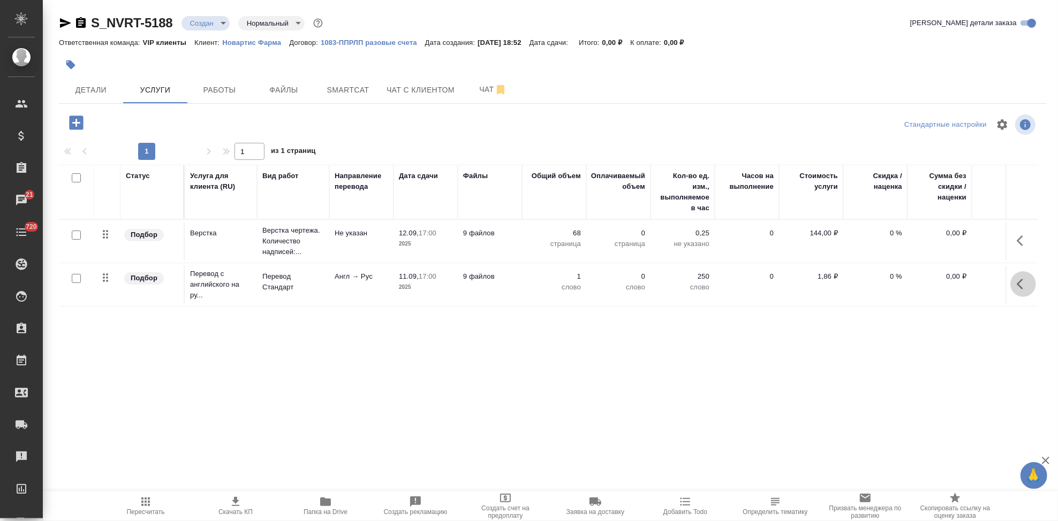
click at [1015, 284] on button "button" at bounding box center [1023, 284] width 26 height 26
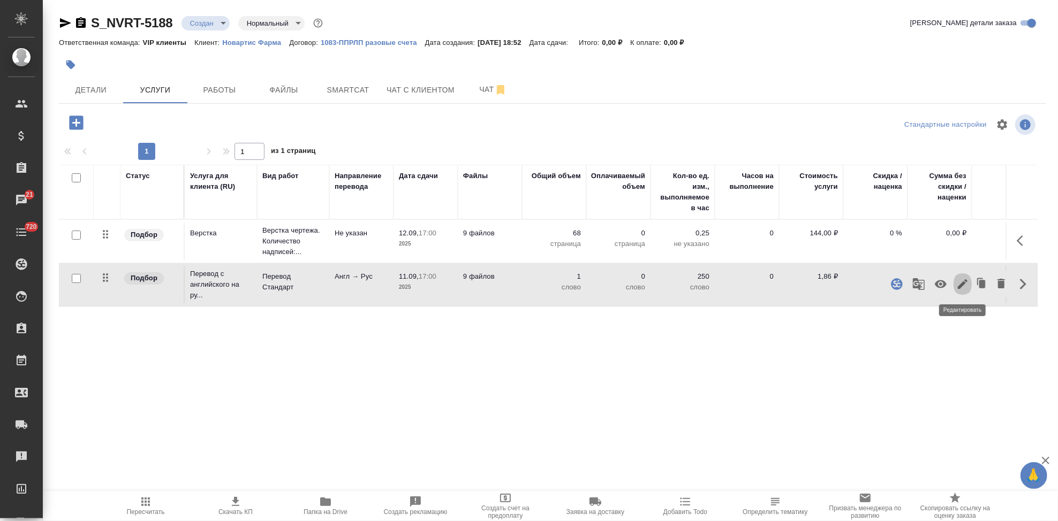
click at [962, 286] on icon "button" at bounding box center [962, 284] width 13 height 13
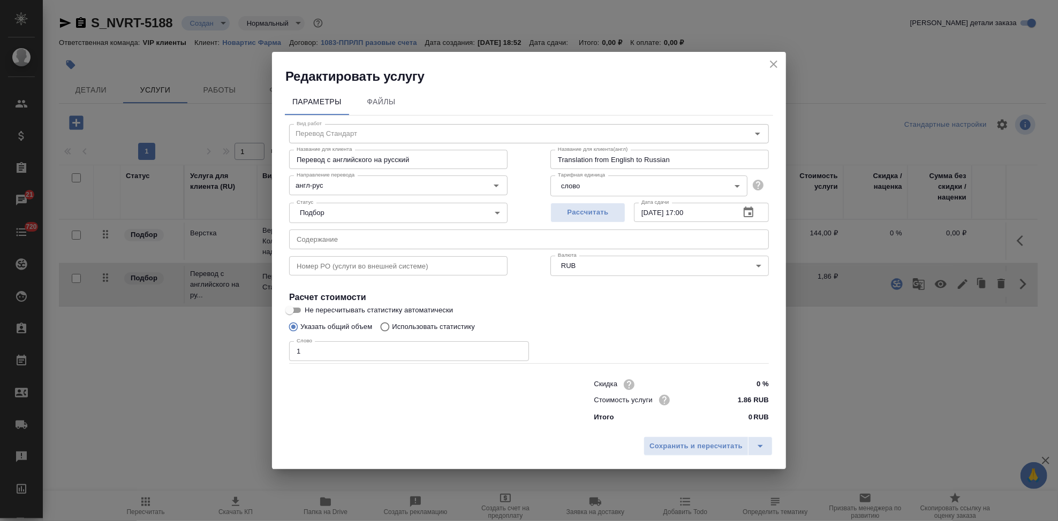
click at [383, 330] on input "Использовать статистику" at bounding box center [383, 327] width 17 height 20
radio input "true"
radio input "false"
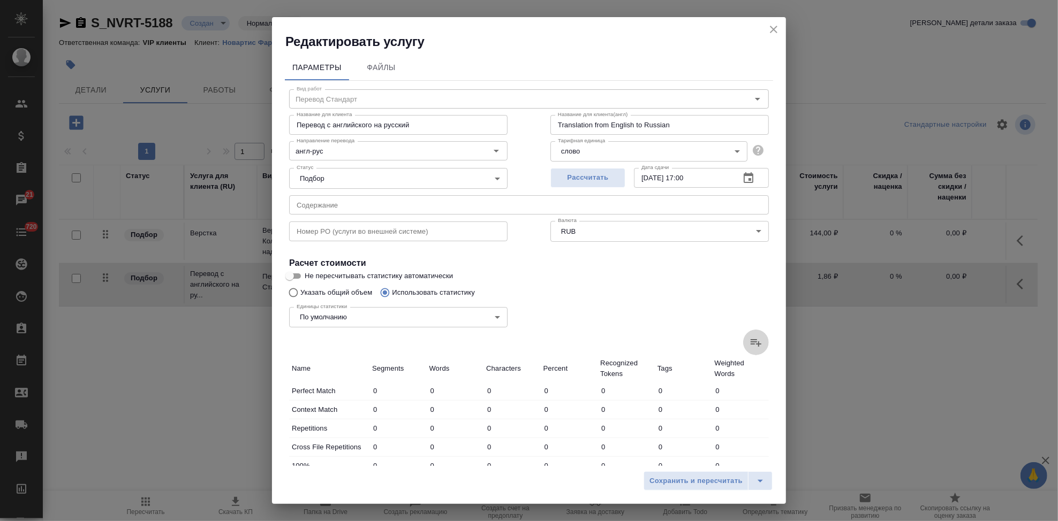
click at [743, 344] on label at bounding box center [756, 343] width 26 height 26
click at [0, 0] on input "file" at bounding box center [0, 0] width 0 height 0
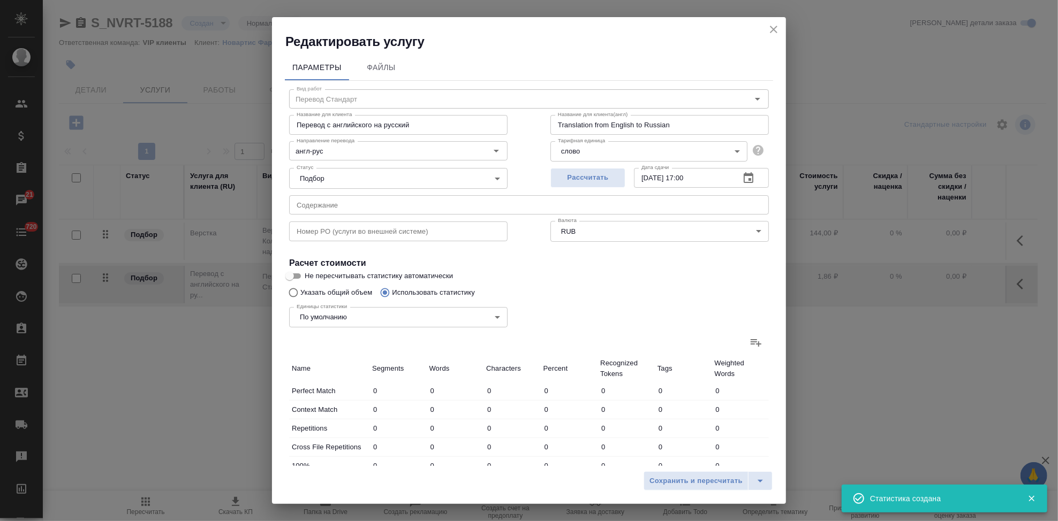
type input "741"
type input "2993"
type input "16342"
type input "197"
type input "735"
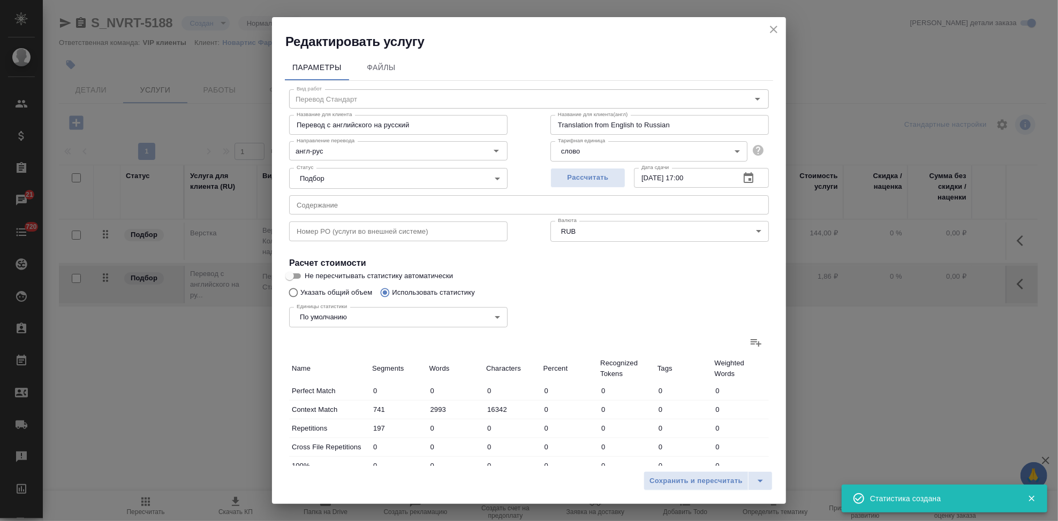
type input "5173"
type input "12"
type input "128"
type input "908"
type input "243"
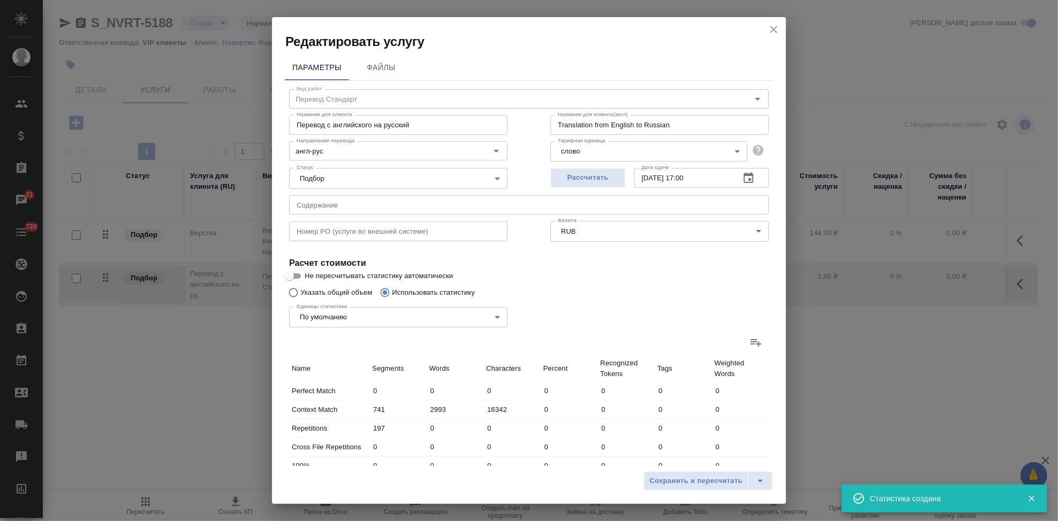
type input "466"
type input "2872"
type input "58"
type input "161"
type input "1024"
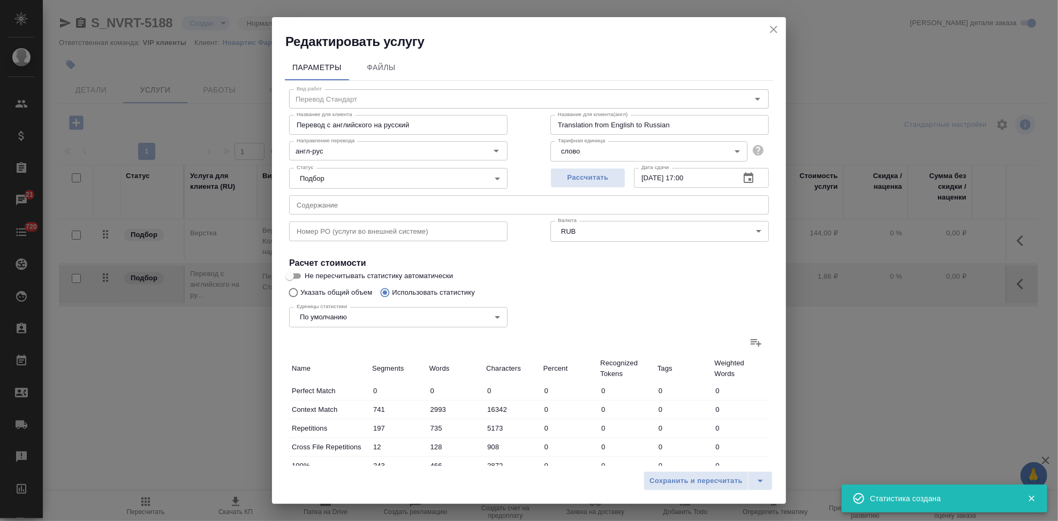
type input "24"
type input "119"
type input "702"
type input "102"
type input "545"
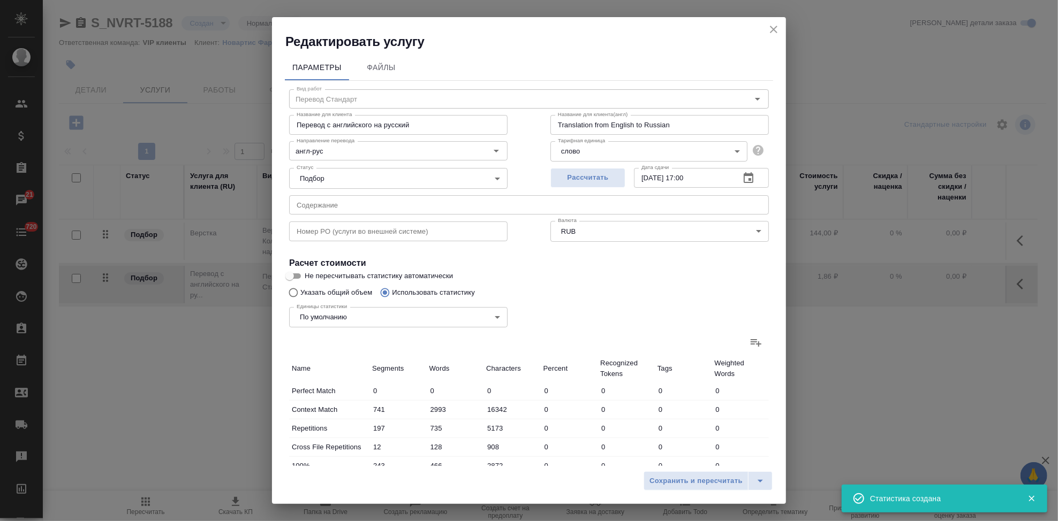
type input "3294"
type input "634"
type input "7047"
type input "44935"
type input "1802"
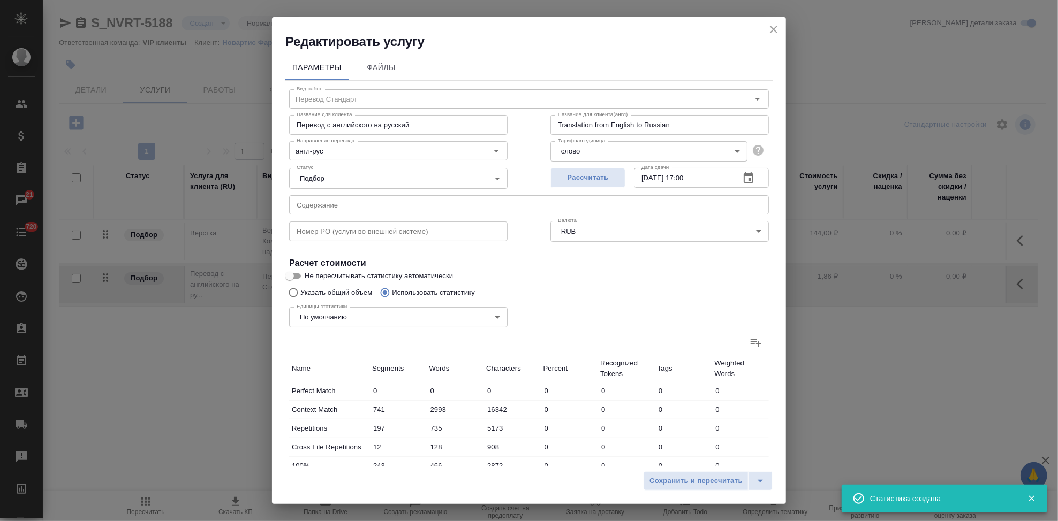
type input "11331"
type input "69169"
type input "2011"
type input "12194"
type input "75250"
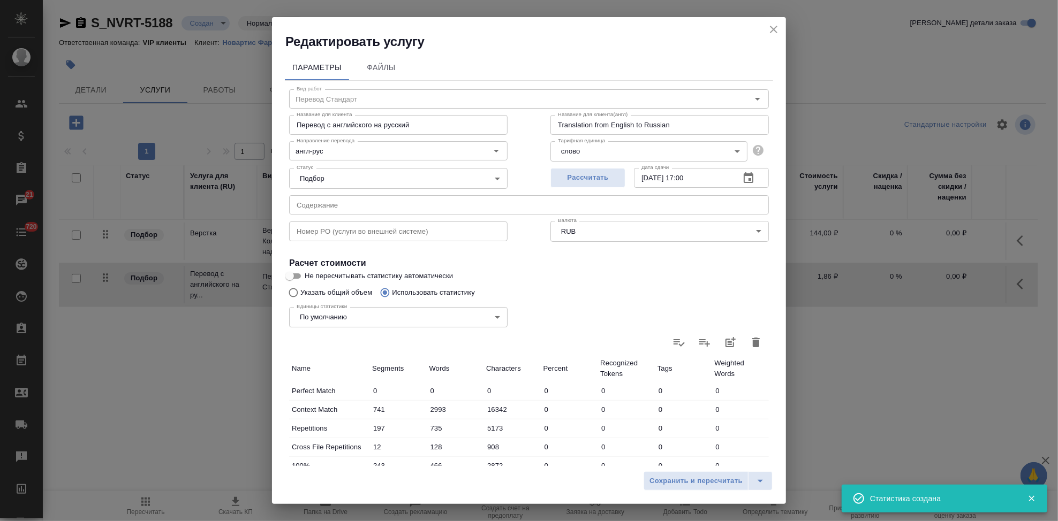
scroll to position [208, 0]
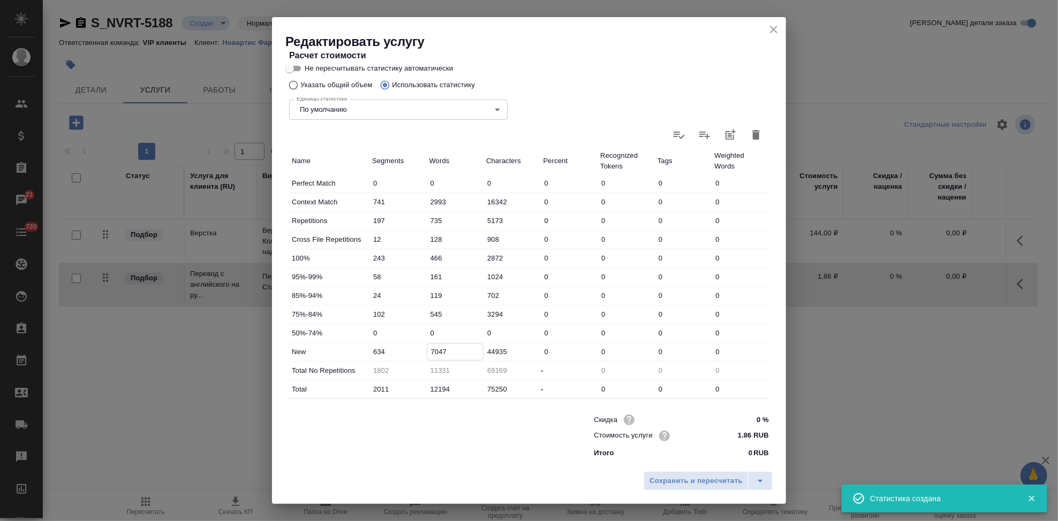
click at [432, 350] on input "7047" at bounding box center [455, 352] width 56 height 16
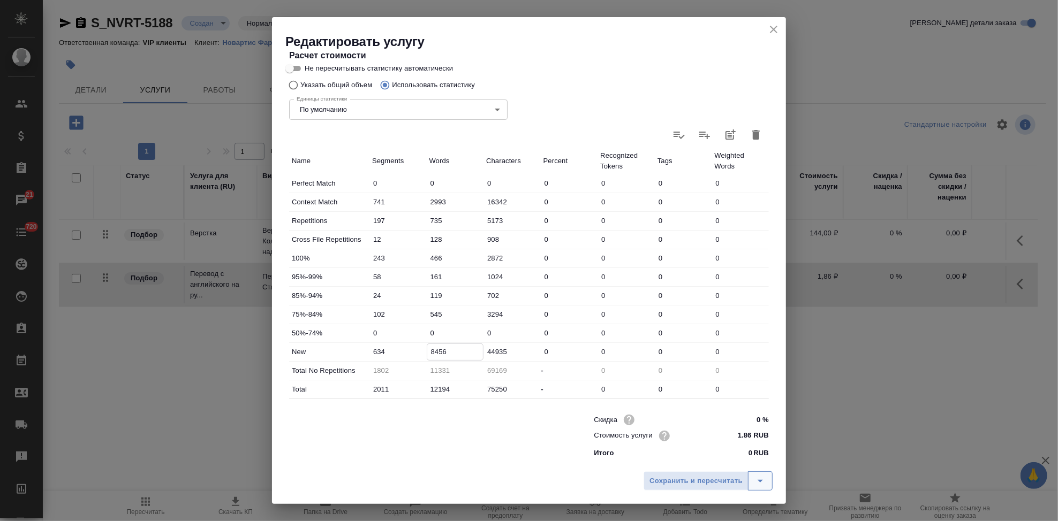
type input "8456"
click at [767, 482] on button "split button" at bounding box center [760, 481] width 25 height 19
click at [727, 457] on li "Сохранить" at bounding box center [709, 458] width 129 height 17
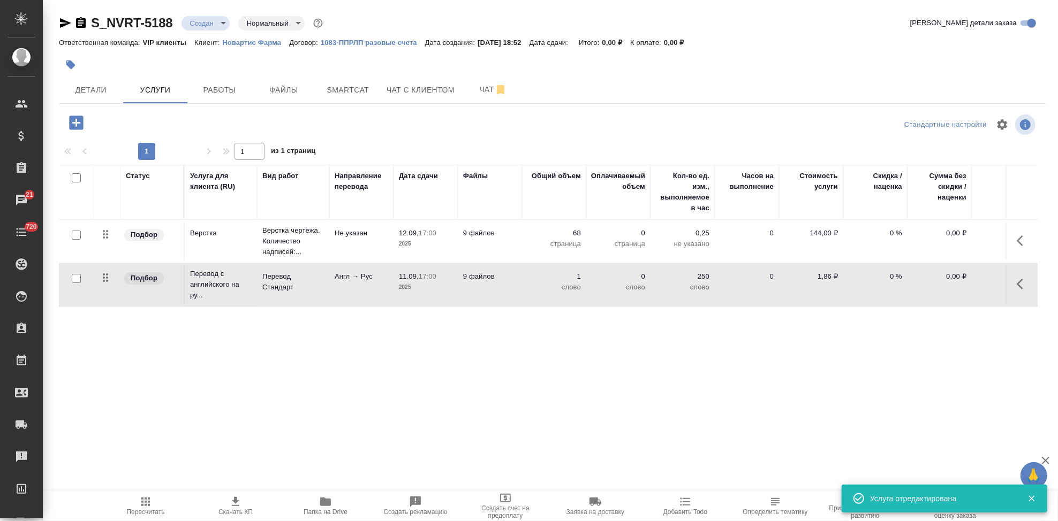
click at [148, 505] on icon "button" at bounding box center [145, 502] width 9 height 9
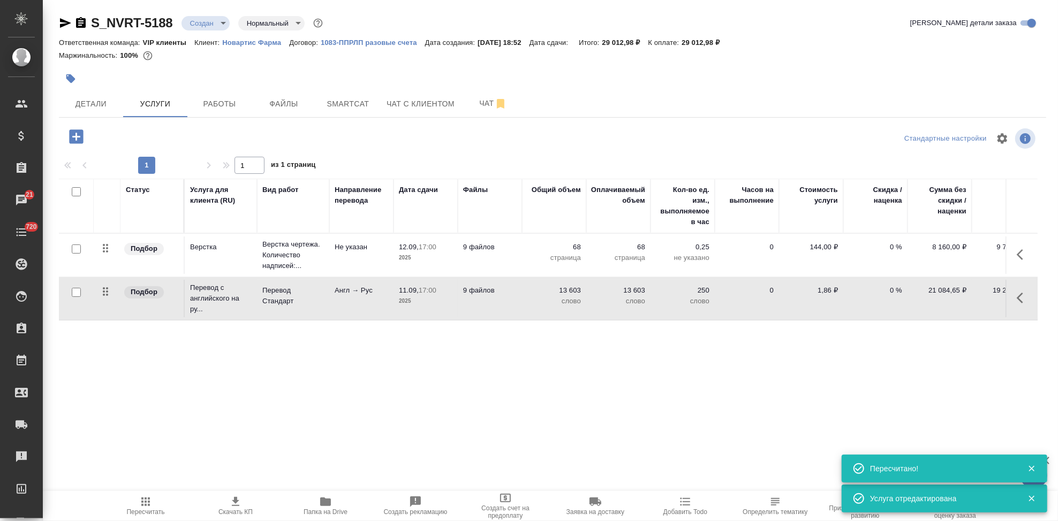
click at [82, 139] on icon "button" at bounding box center [76, 137] width 14 height 14
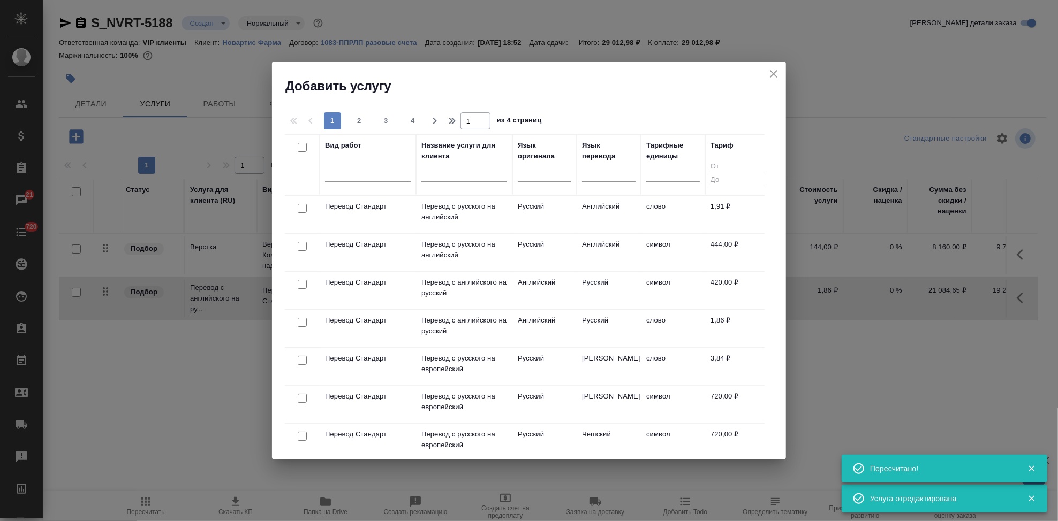
click at [451, 177] on input "text" at bounding box center [464, 175] width 86 height 13
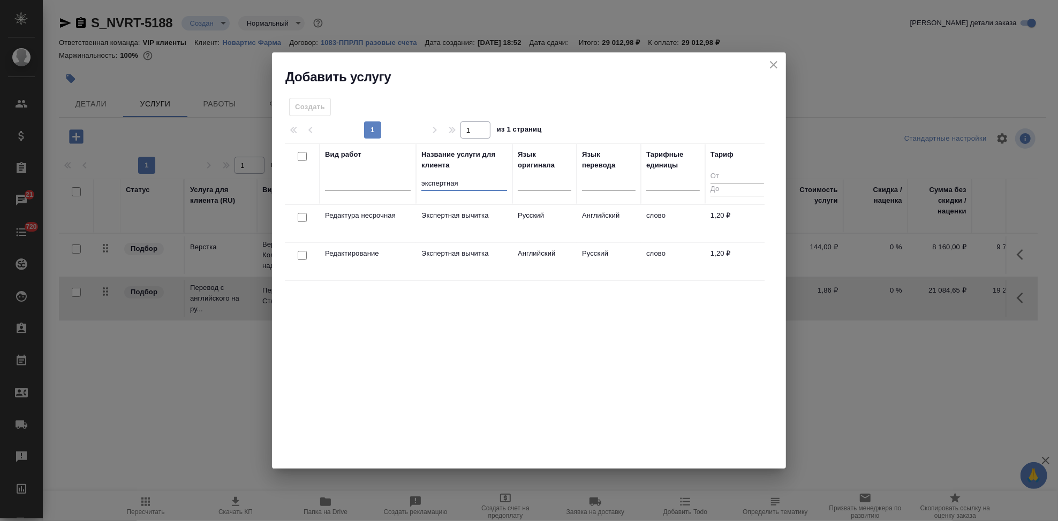
type input "экспертная"
click at [553, 263] on td "Английский" at bounding box center [544, 261] width 64 height 37
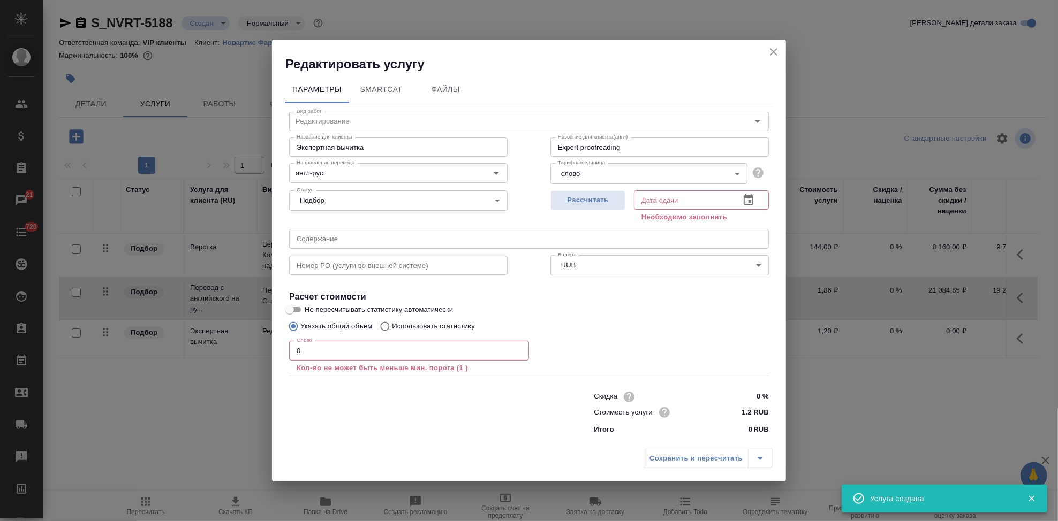
click at [366, 358] on input "0" at bounding box center [409, 350] width 240 height 19
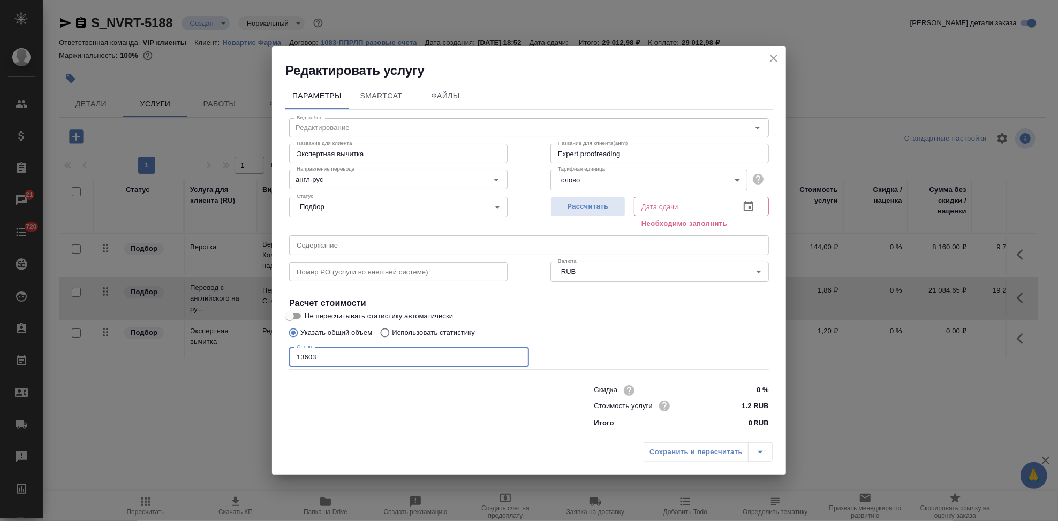
type input "13603"
click at [747, 206] on icon "button" at bounding box center [748, 206] width 13 height 13
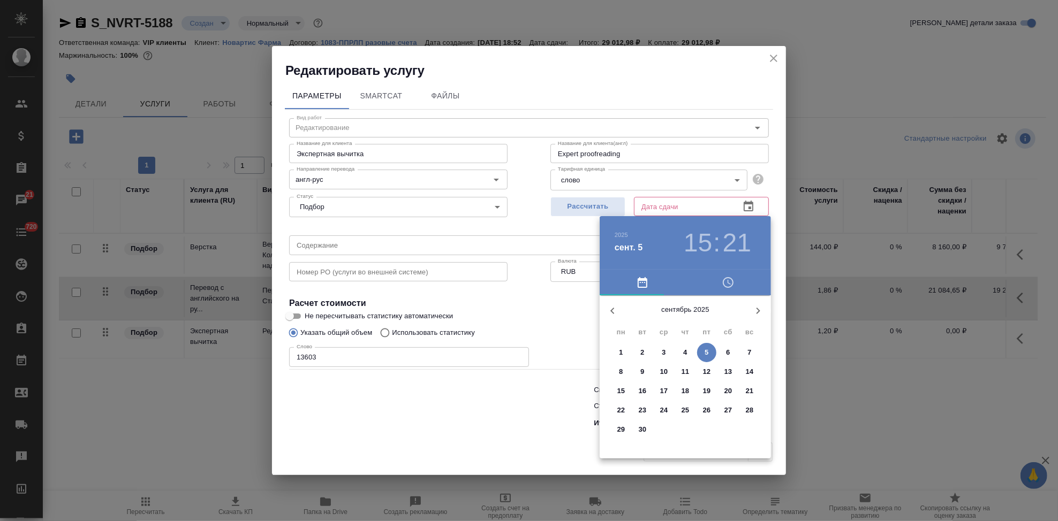
click at [667, 376] on p "10" at bounding box center [664, 372] width 8 height 11
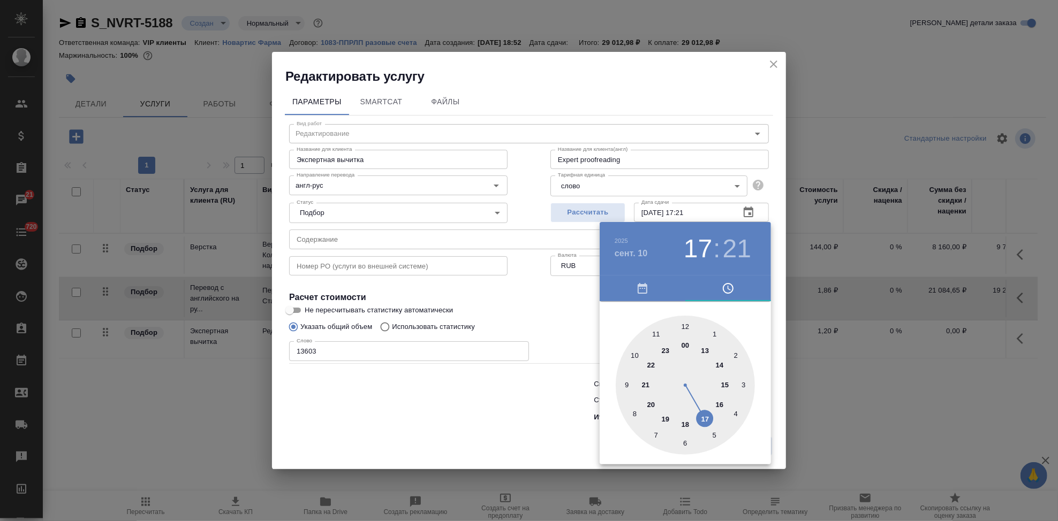
click at [705, 412] on div at bounding box center [685, 385] width 139 height 139
type input "[DATE] 17:00"
drag, startPoint x: 699, startPoint y: 354, endPoint x: 685, endPoint y: 332, distance: 26.0
click at [685, 332] on div at bounding box center [685, 385] width 139 height 139
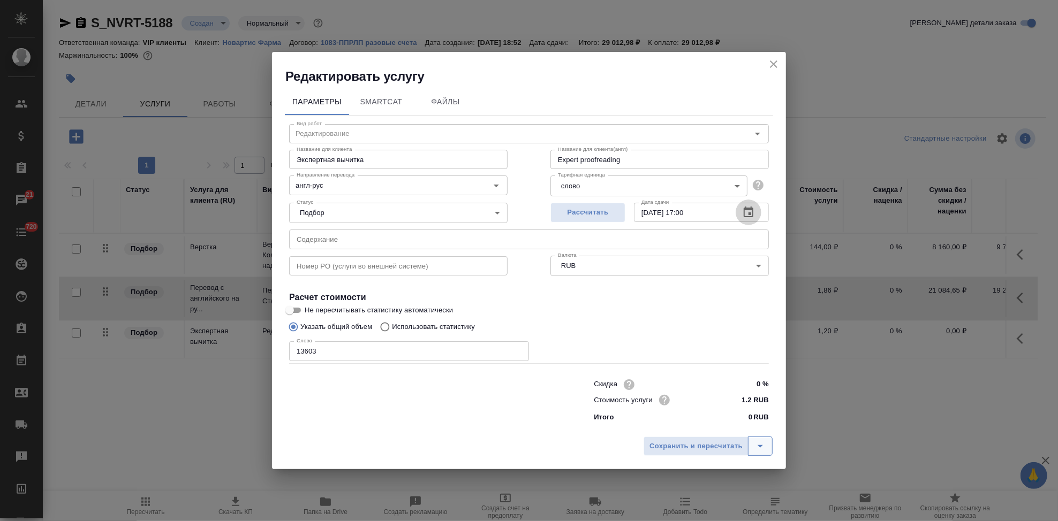
click at [756, 449] on icon "split button" at bounding box center [760, 446] width 13 height 13
click at [736, 428] on li "Сохранить" at bounding box center [709, 423] width 129 height 17
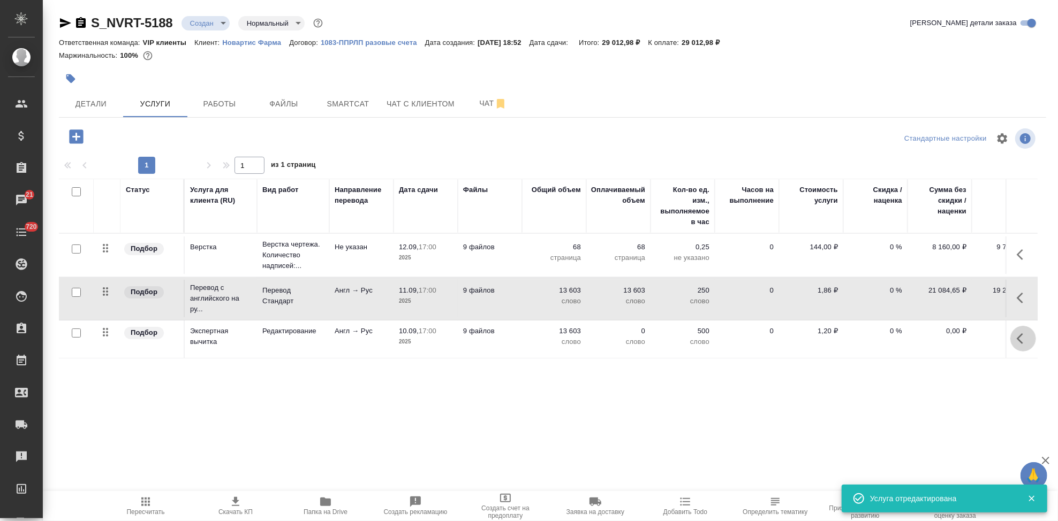
click at [1017, 339] on icon "button" at bounding box center [1022, 338] width 13 height 13
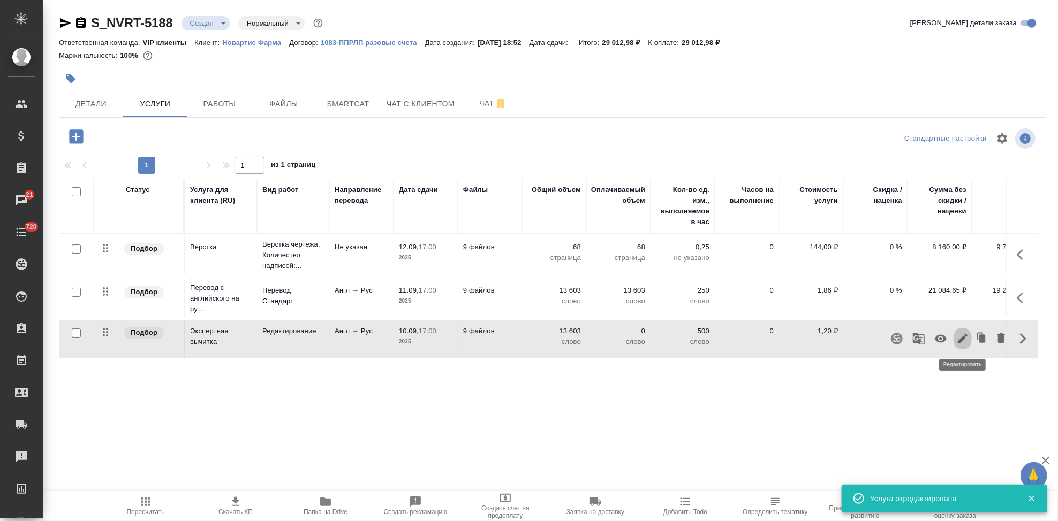
click at [959, 339] on icon "button" at bounding box center [962, 338] width 13 height 13
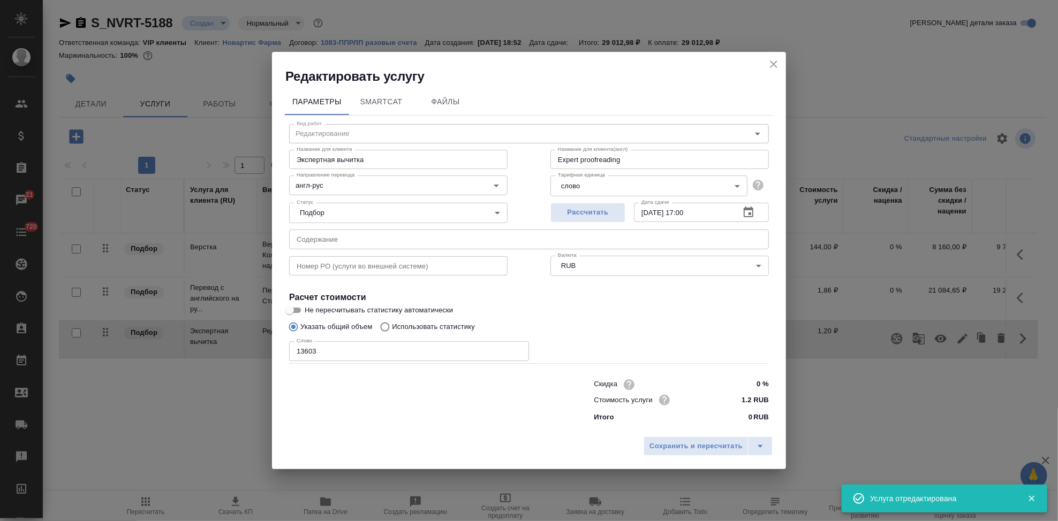
click at [393, 245] on input "text" at bounding box center [529, 239] width 480 height 19
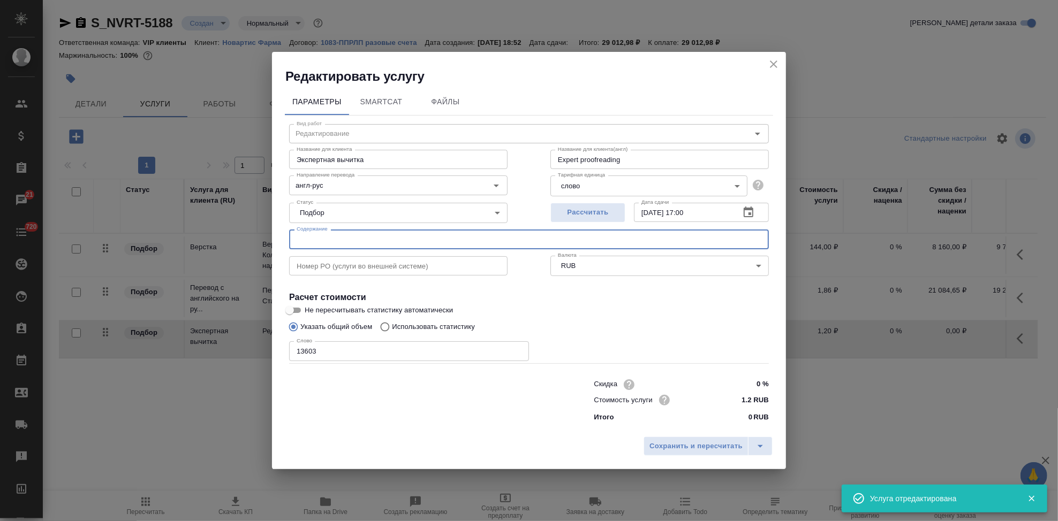
paste input "Запрос_Новартис_Слайды ESC2025"
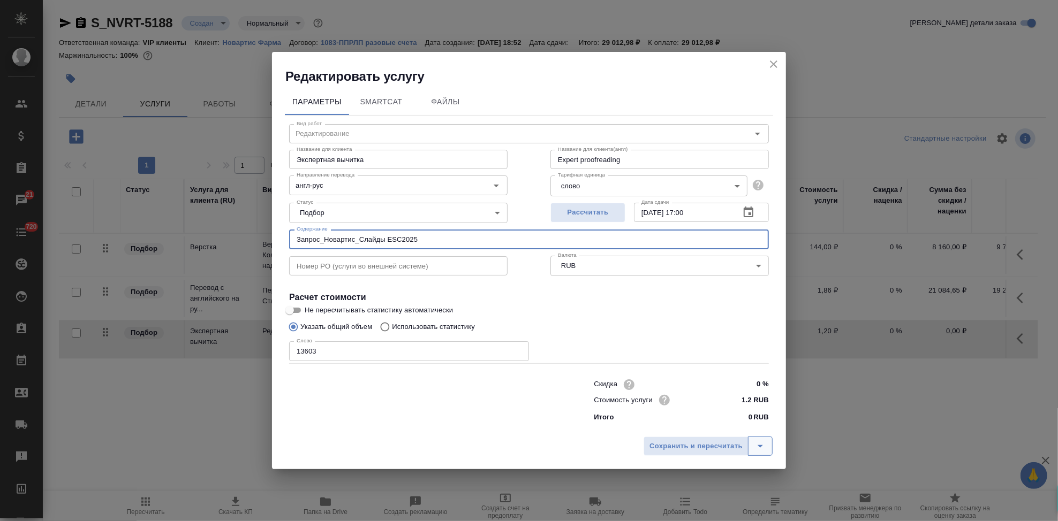
type input "Запрос_Новартис_Слайды ESC2025"
click at [753, 440] on button "split button" at bounding box center [760, 446] width 25 height 19
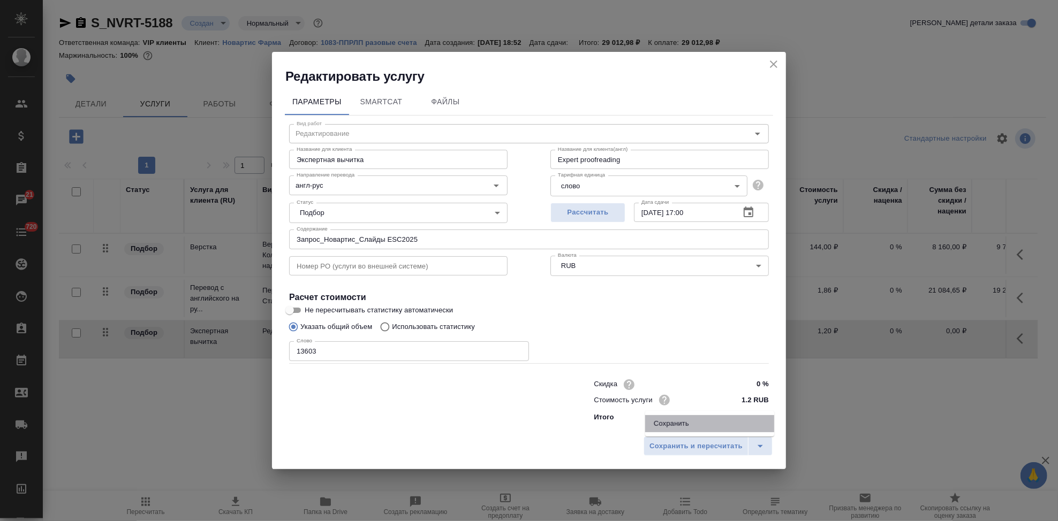
click at [708, 421] on li "Сохранить" at bounding box center [709, 423] width 129 height 17
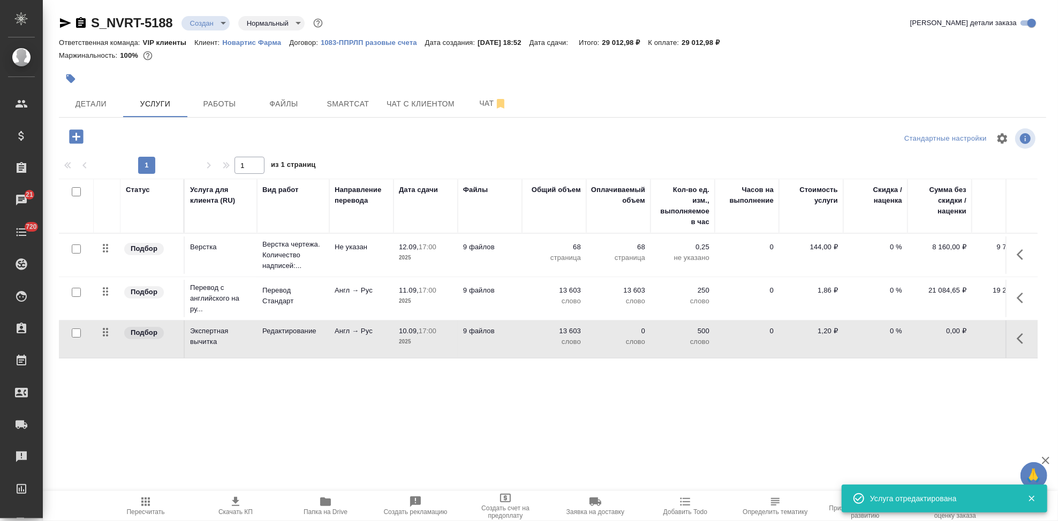
click at [1015, 295] on button "button" at bounding box center [1023, 298] width 26 height 26
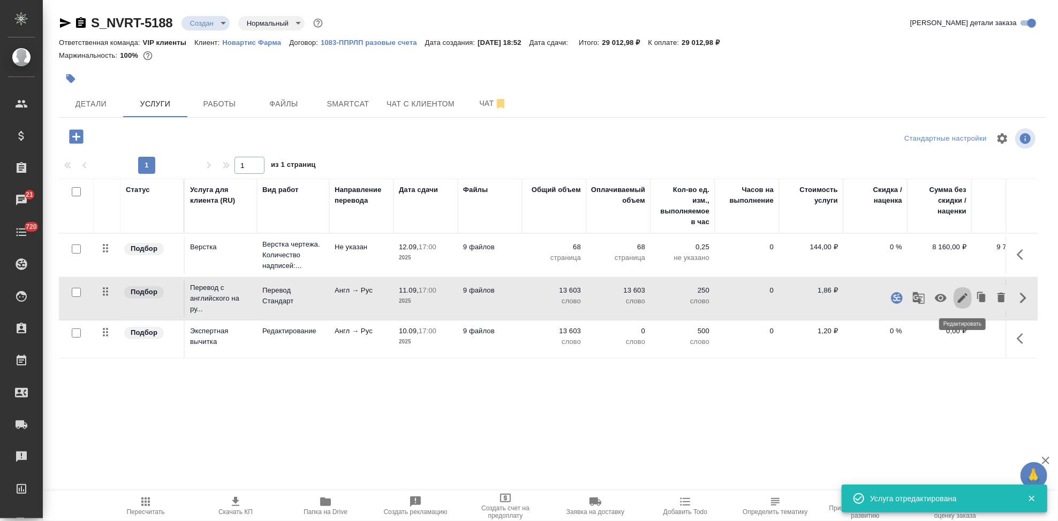
click at [959, 299] on icon "button" at bounding box center [962, 298] width 13 height 13
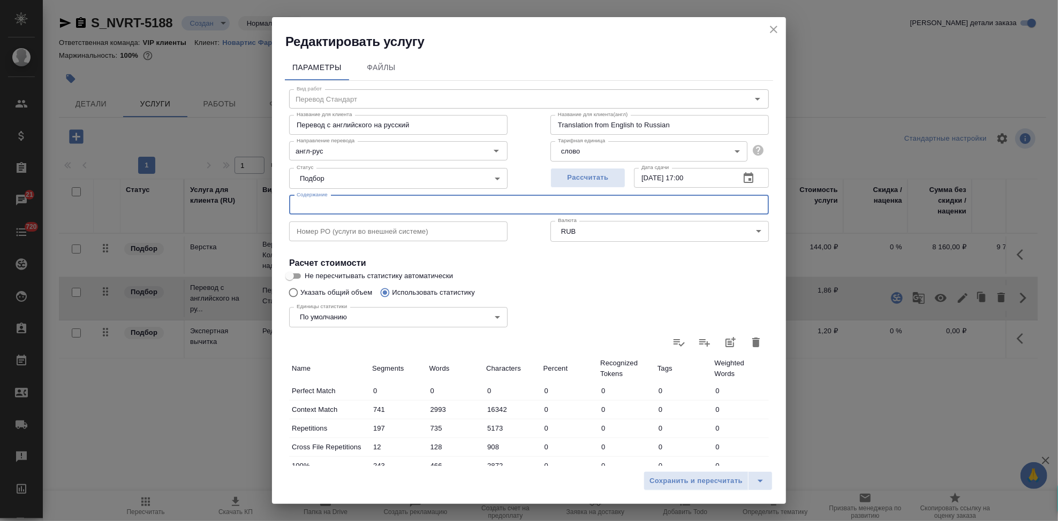
click at [408, 214] on input "text" at bounding box center [529, 204] width 480 height 19
paste input "Запрос_Новартис_Слайды ESC2025"
type input "Запрос_Новартис_Слайды ESC2025"
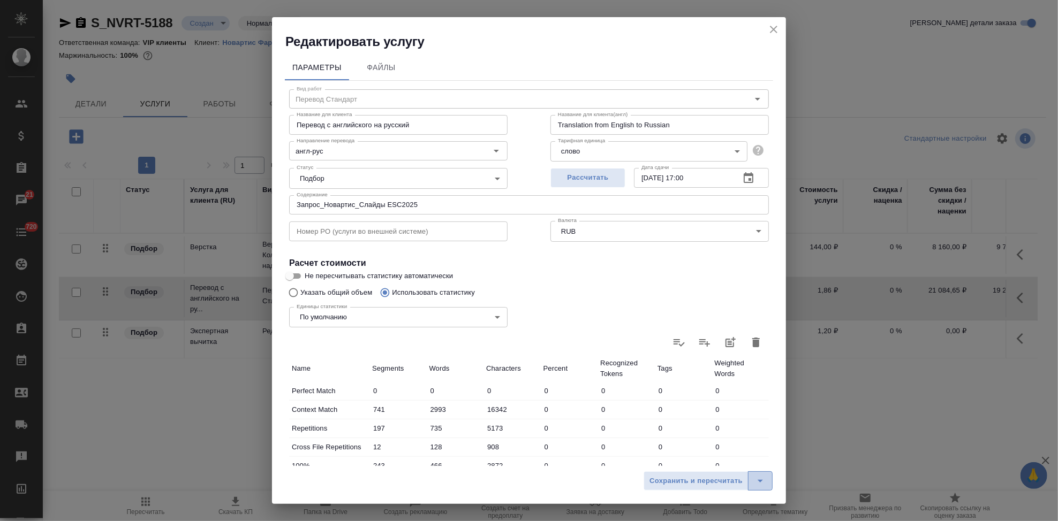
click at [757, 475] on icon "split button" at bounding box center [760, 481] width 13 height 13
click at [714, 461] on li "Сохранить" at bounding box center [709, 458] width 129 height 17
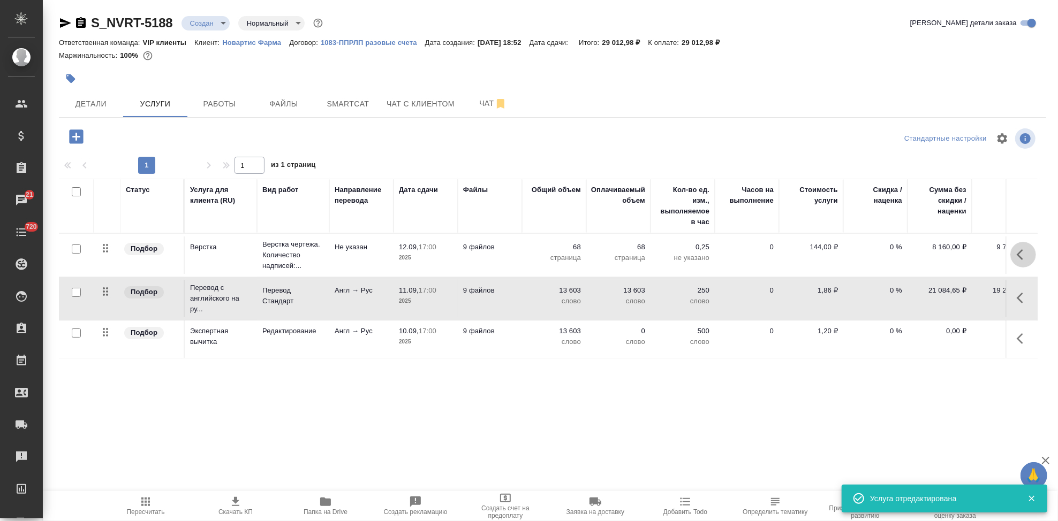
click at [1020, 257] on icon "button" at bounding box center [1019, 254] width 6 height 11
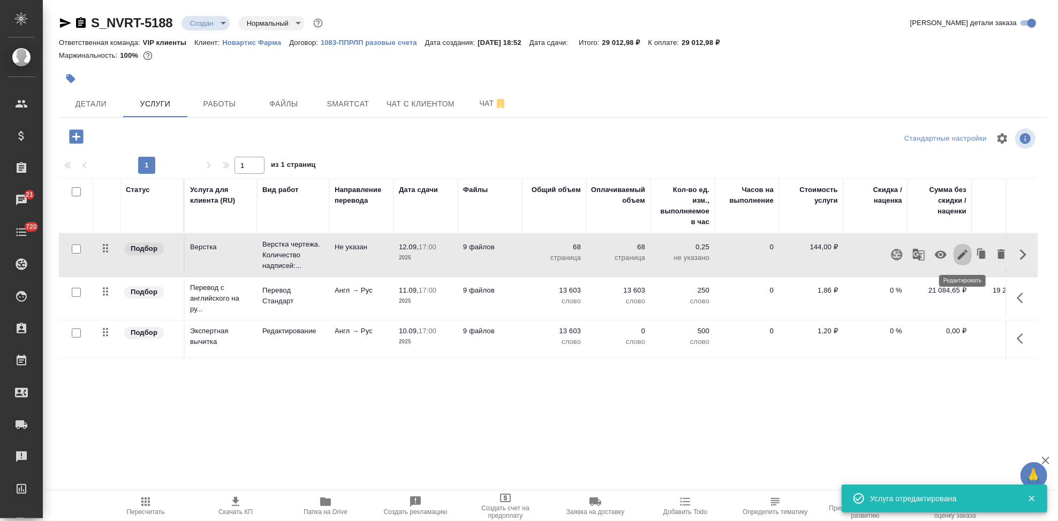
click at [961, 254] on icon "button" at bounding box center [963, 255] width 10 height 10
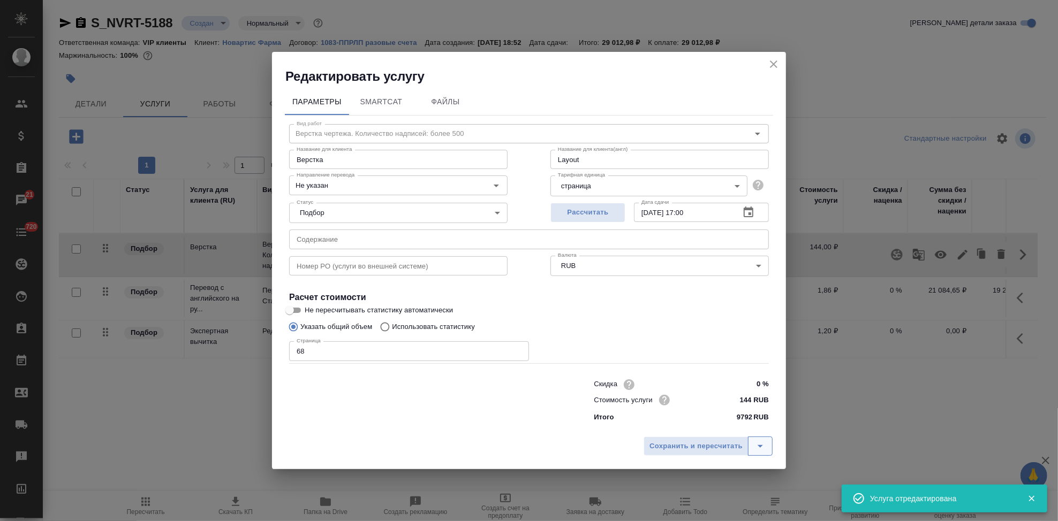
click at [764, 441] on icon "split button" at bounding box center [760, 446] width 13 height 13
click at [703, 418] on li "Сохранить" at bounding box center [709, 423] width 129 height 17
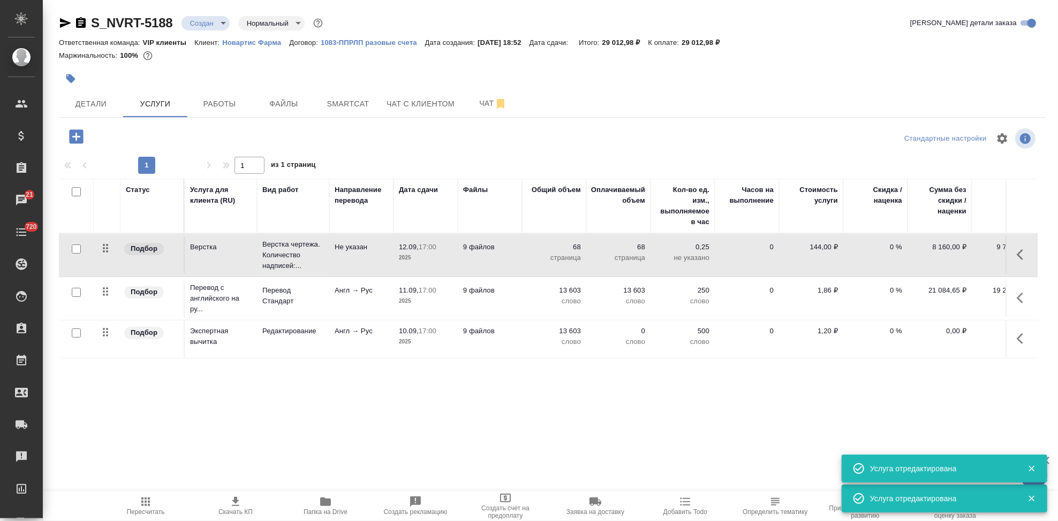
click at [137, 510] on span "Пересчитать" at bounding box center [146, 511] width 38 height 7
click at [470, 115] on button "Чат" at bounding box center [493, 103] width 64 height 27
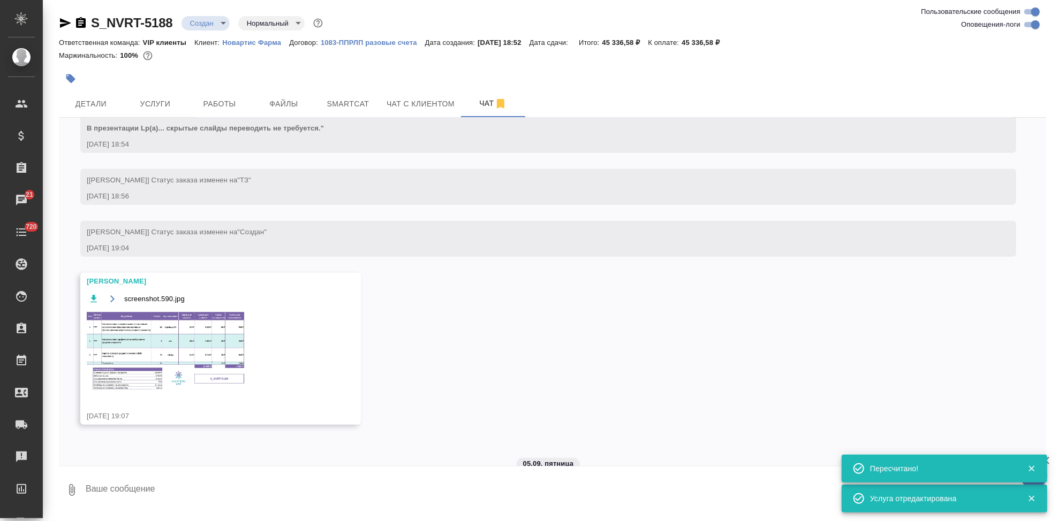
scroll to position [817, 0]
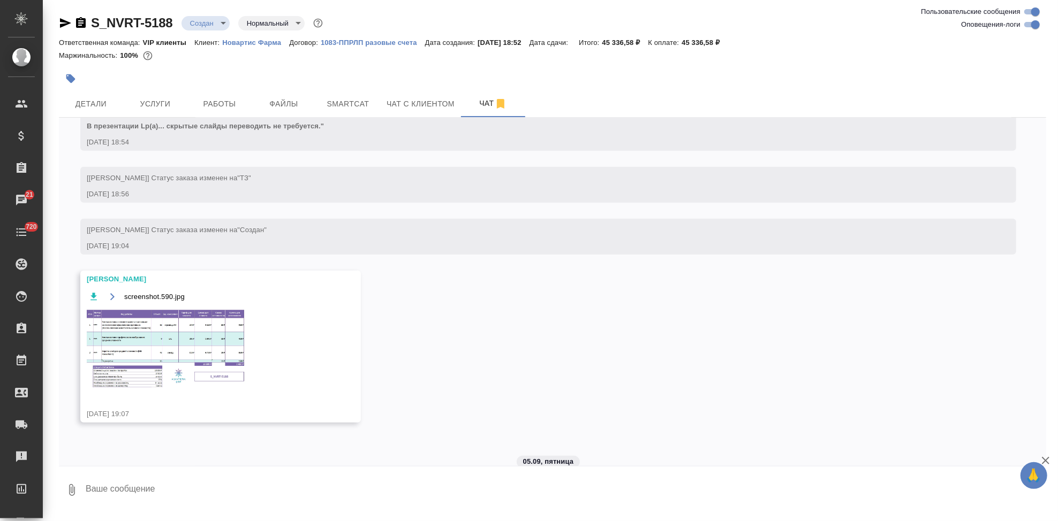
click at [192, 344] on img at bounding box center [167, 349] width 161 height 81
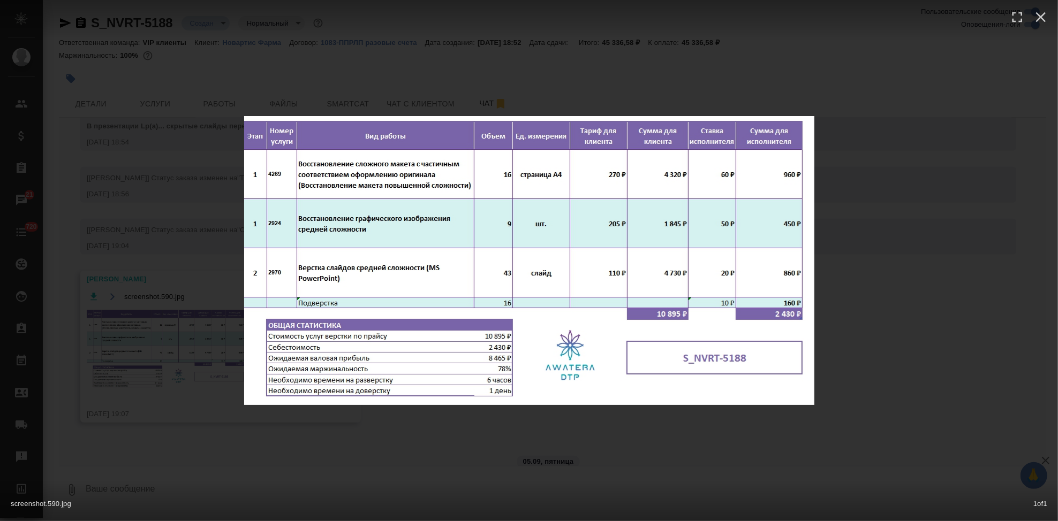
click at [643, 436] on div "screenshot.590.jpg 1 of 1" at bounding box center [529, 260] width 1058 height 521
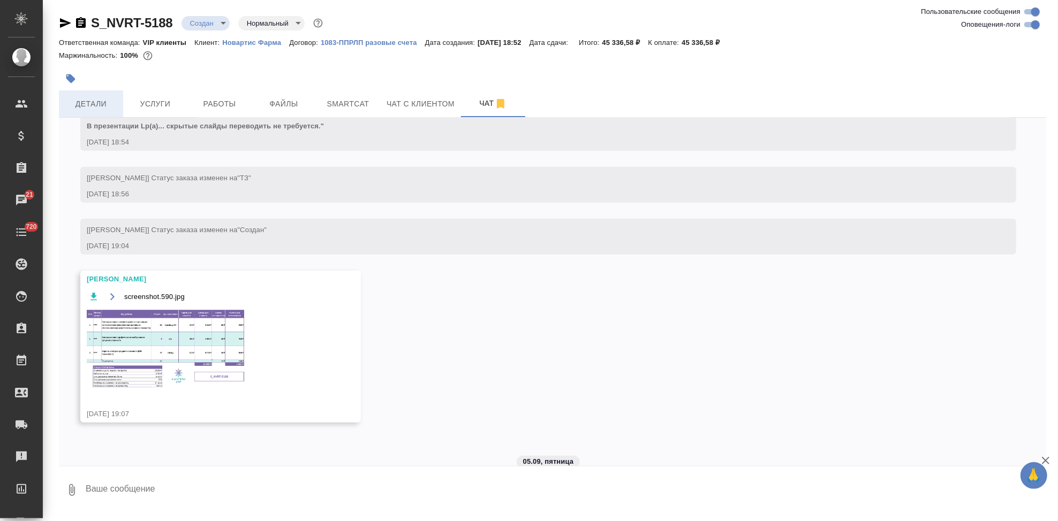
click at [104, 100] on span "Детали" at bounding box center [90, 103] width 51 height 13
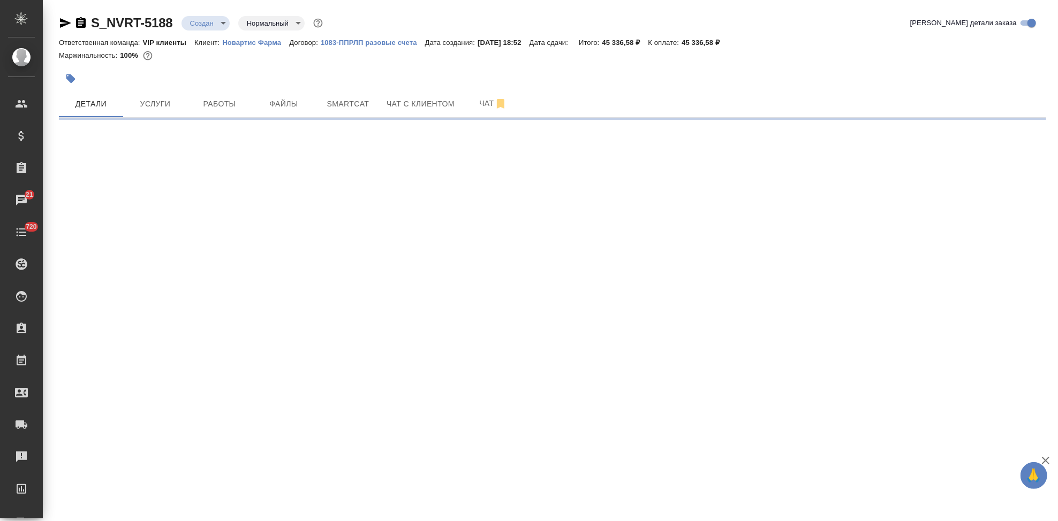
select select "RU"
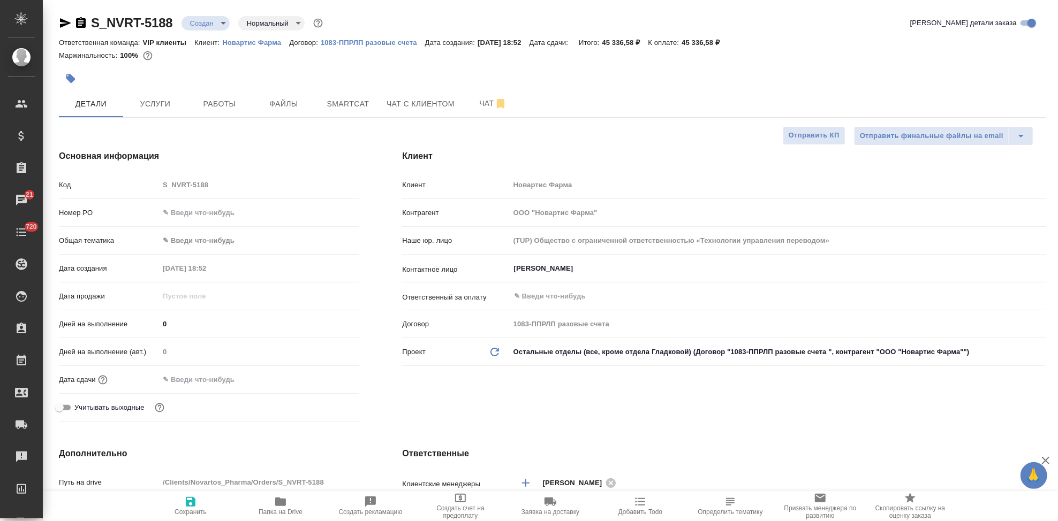
type textarea "x"
click at [207, 327] on input "0" at bounding box center [259, 324] width 200 height 16
type textarea "x"
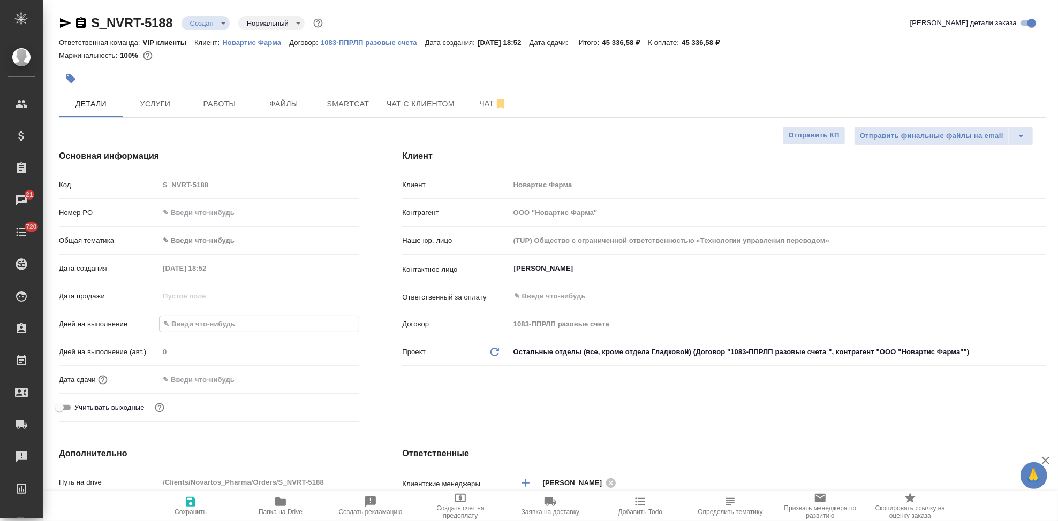
type textarea "x"
type input "5"
type textarea "x"
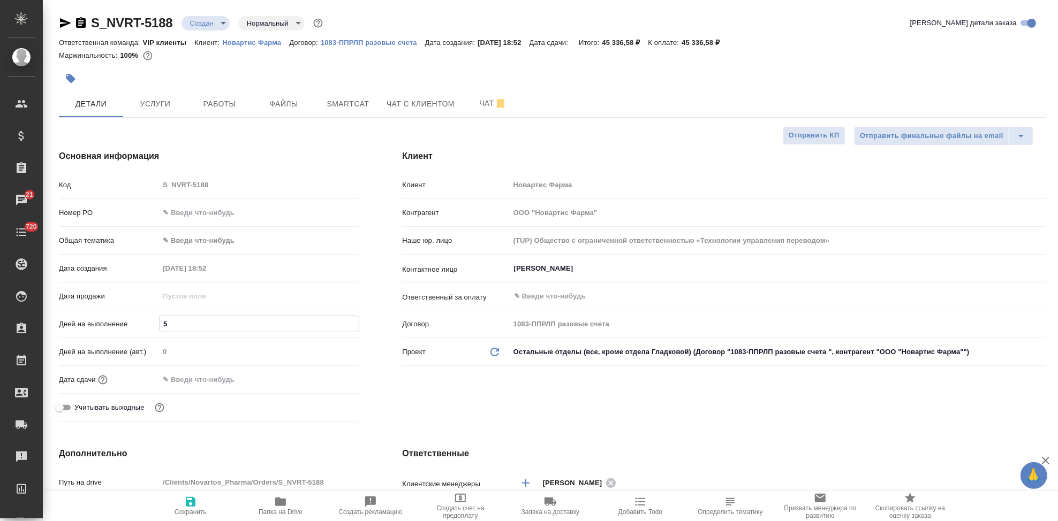
type textarea "x"
type input "5"
click at [189, 520] on button "Сохранить" at bounding box center [191, 506] width 90 height 30
type textarea "x"
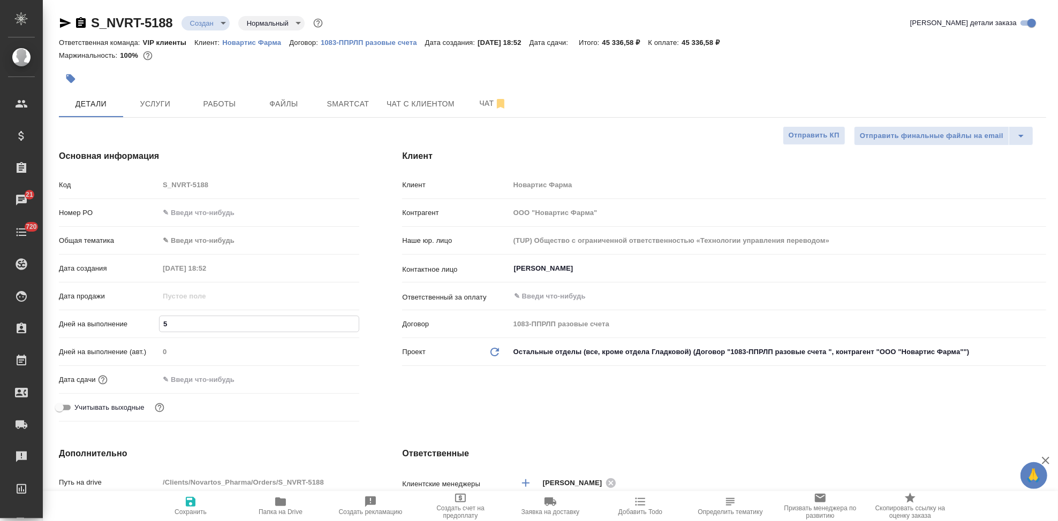
type textarea "x"
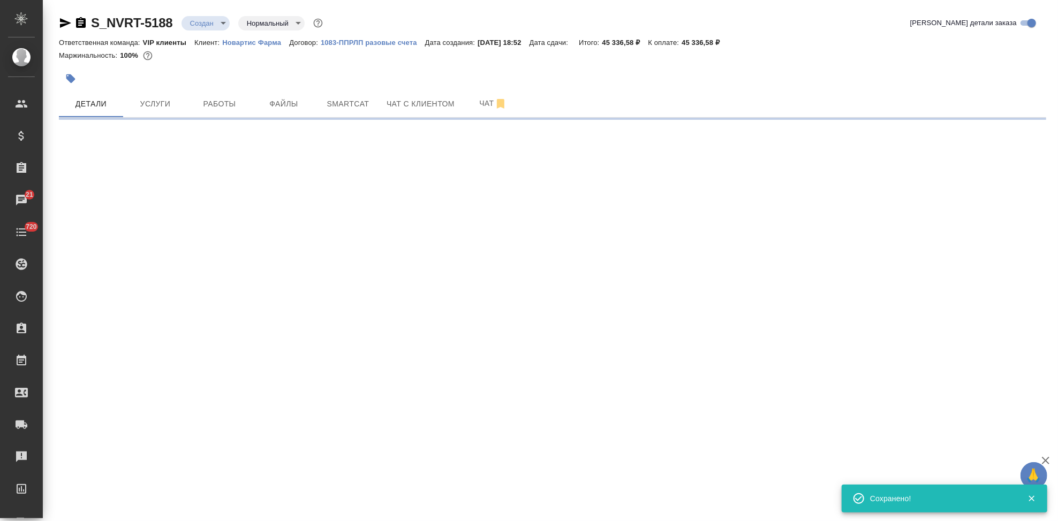
select select "RU"
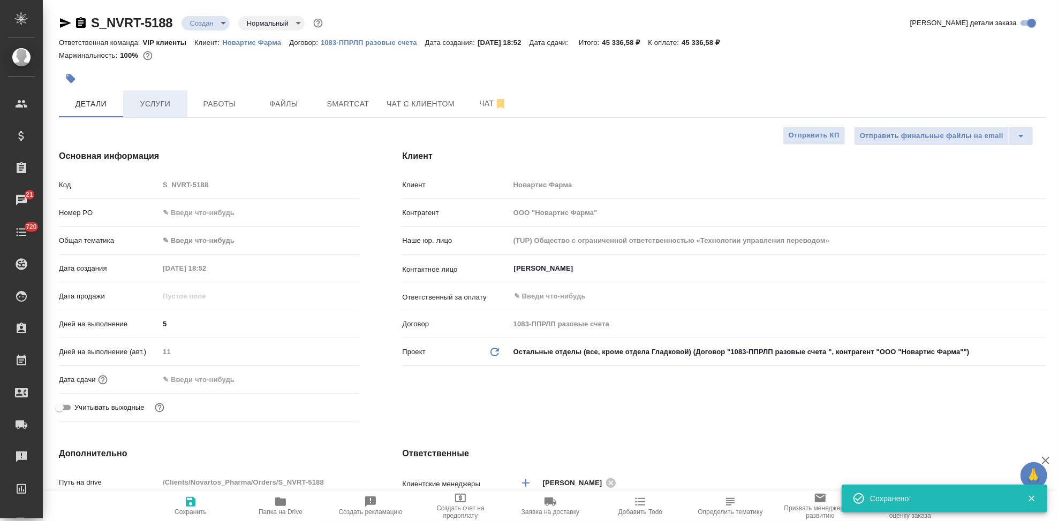
type textarea "x"
click at [160, 107] on span "Услуги" at bounding box center [155, 103] width 51 height 13
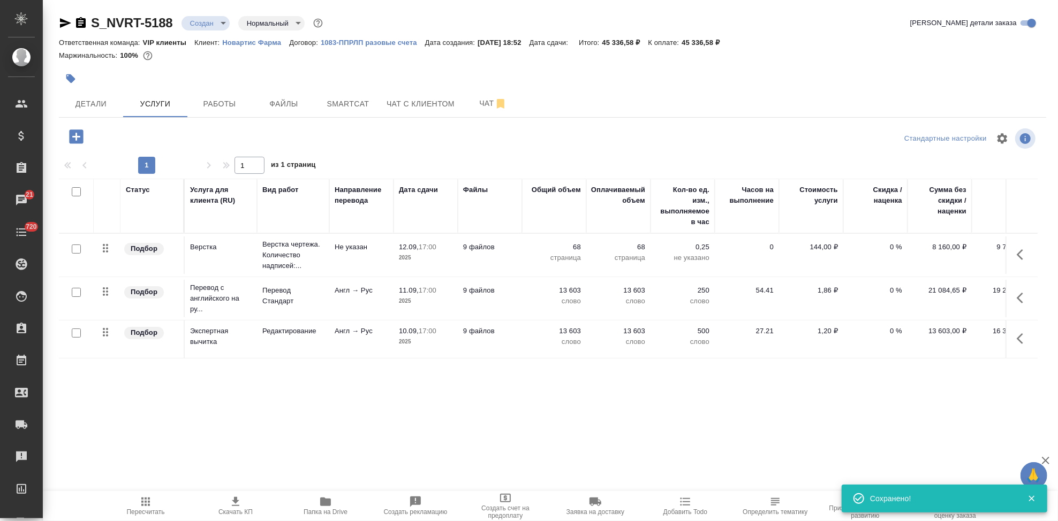
click at [154, 509] on span "Пересчитать" at bounding box center [146, 511] width 38 height 7
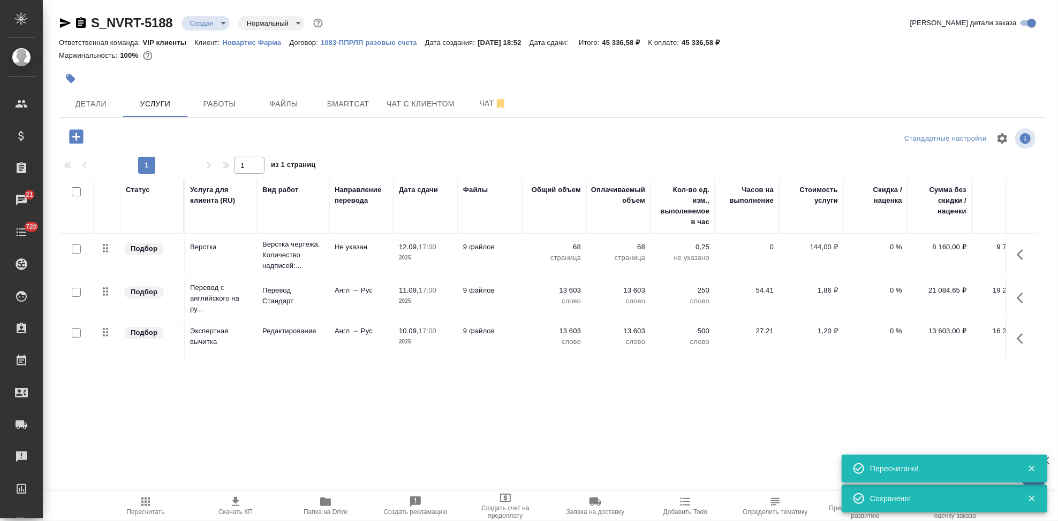
click at [234, 510] on span "Скачать КП" at bounding box center [235, 511] width 34 height 7
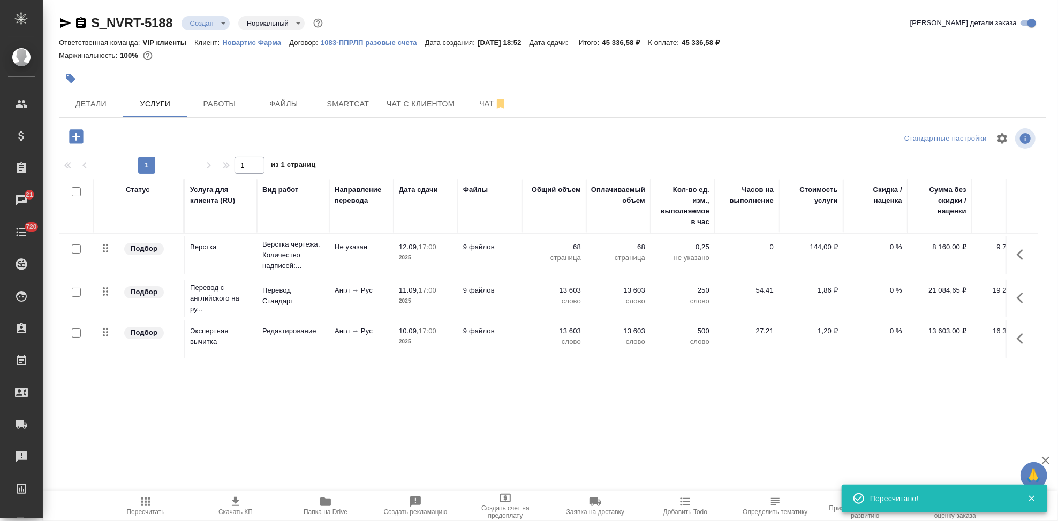
click at [223, 21] on body "🙏 .cls-1 fill:#fff; AWATERA Kabargina [PERSON_NAME] Спецификации Заказы 21 Чаты…" at bounding box center [529, 260] width 1058 height 521
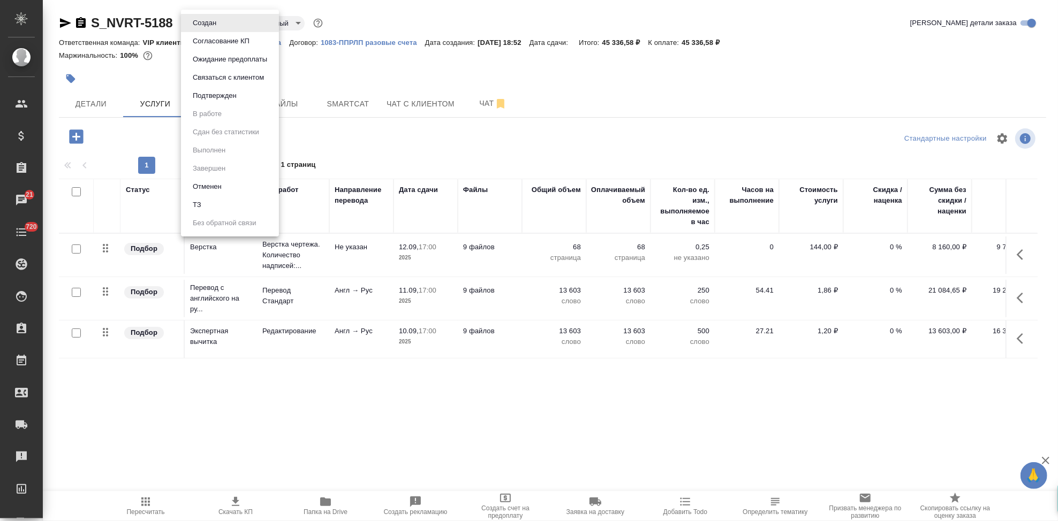
click at [227, 46] on button "Согласование КП" at bounding box center [220, 41] width 63 height 12
